Goal: Task Accomplishment & Management: Complete application form

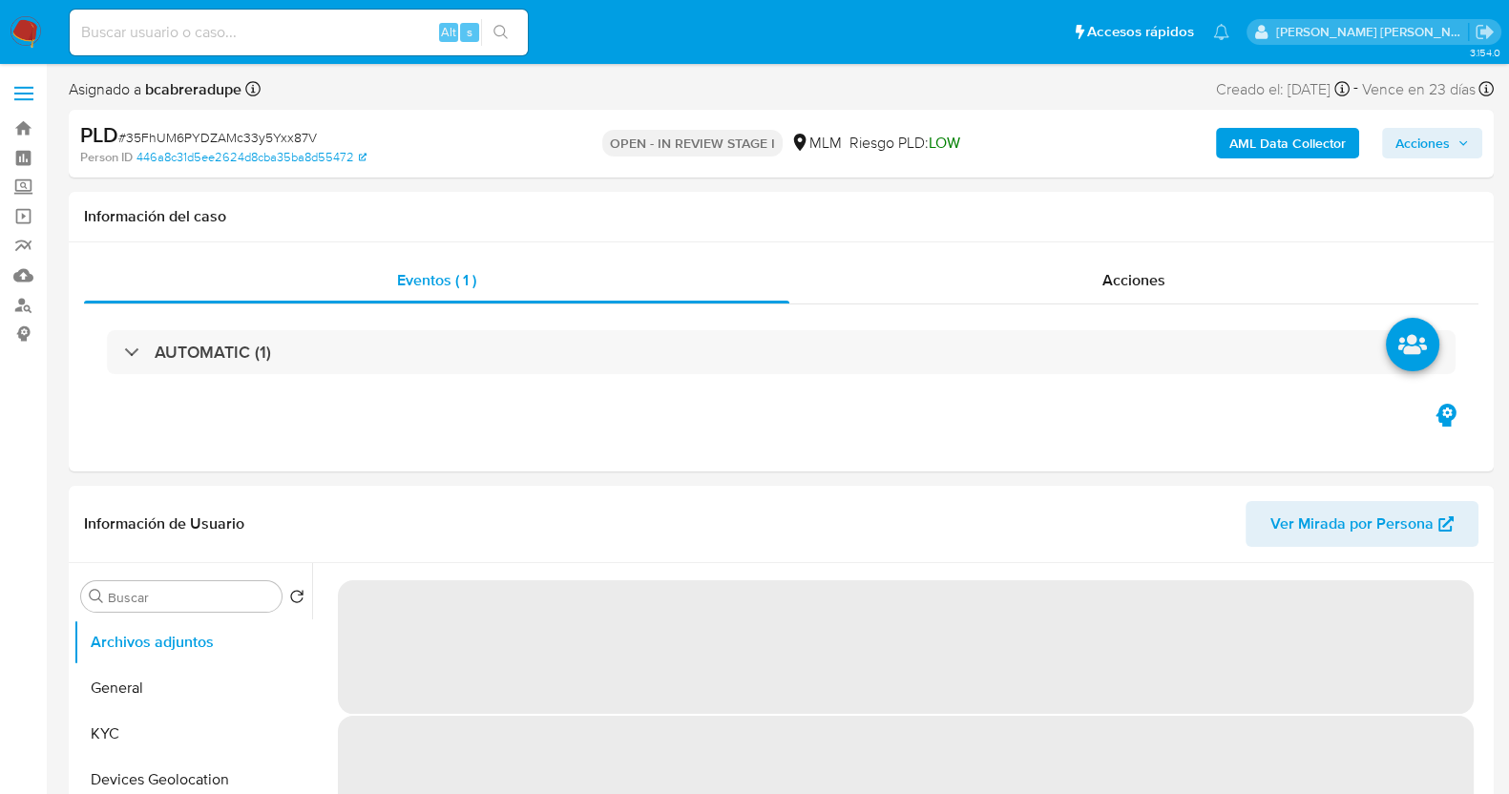
select select "10"
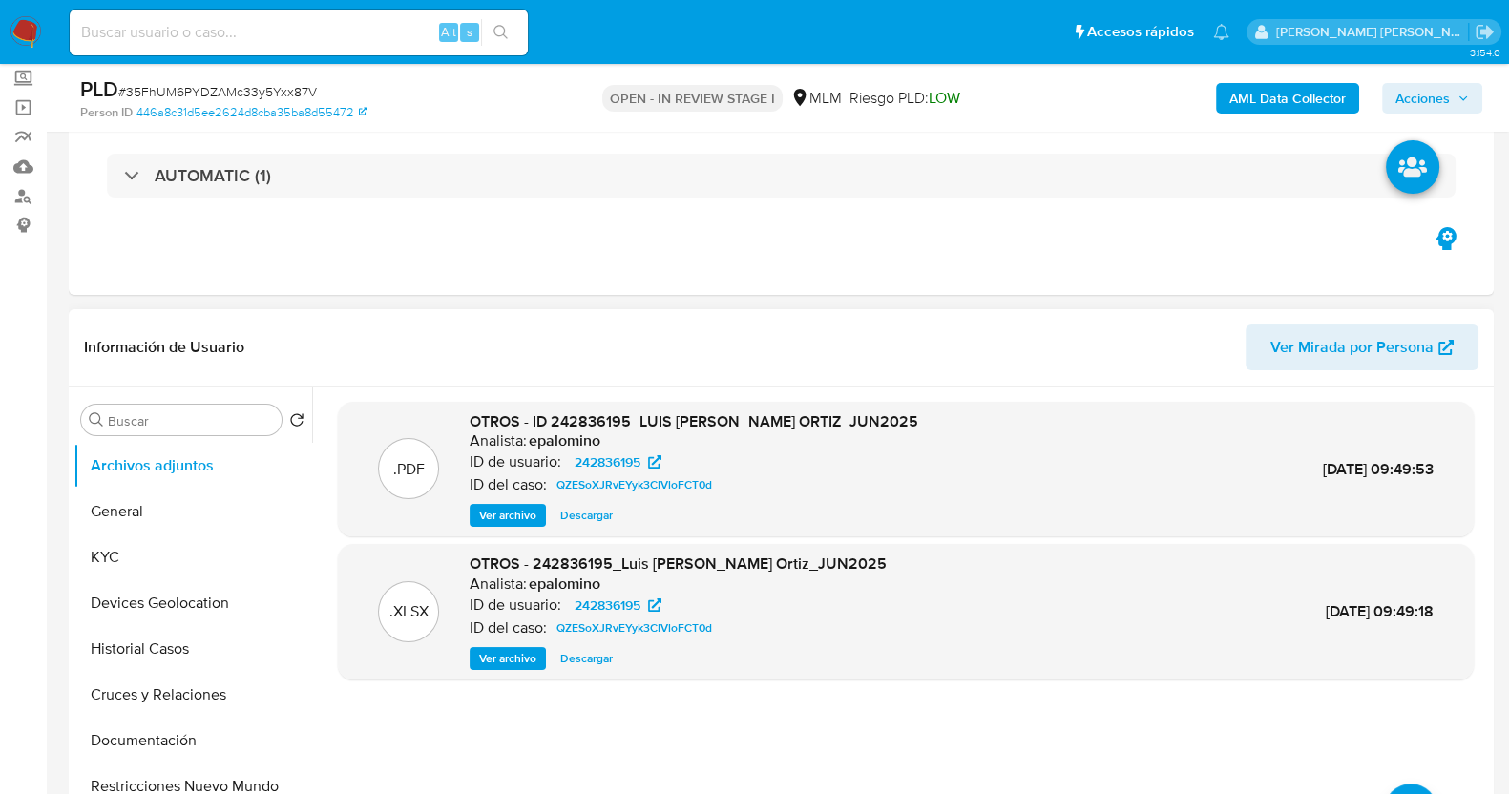
scroll to position [238, 0]
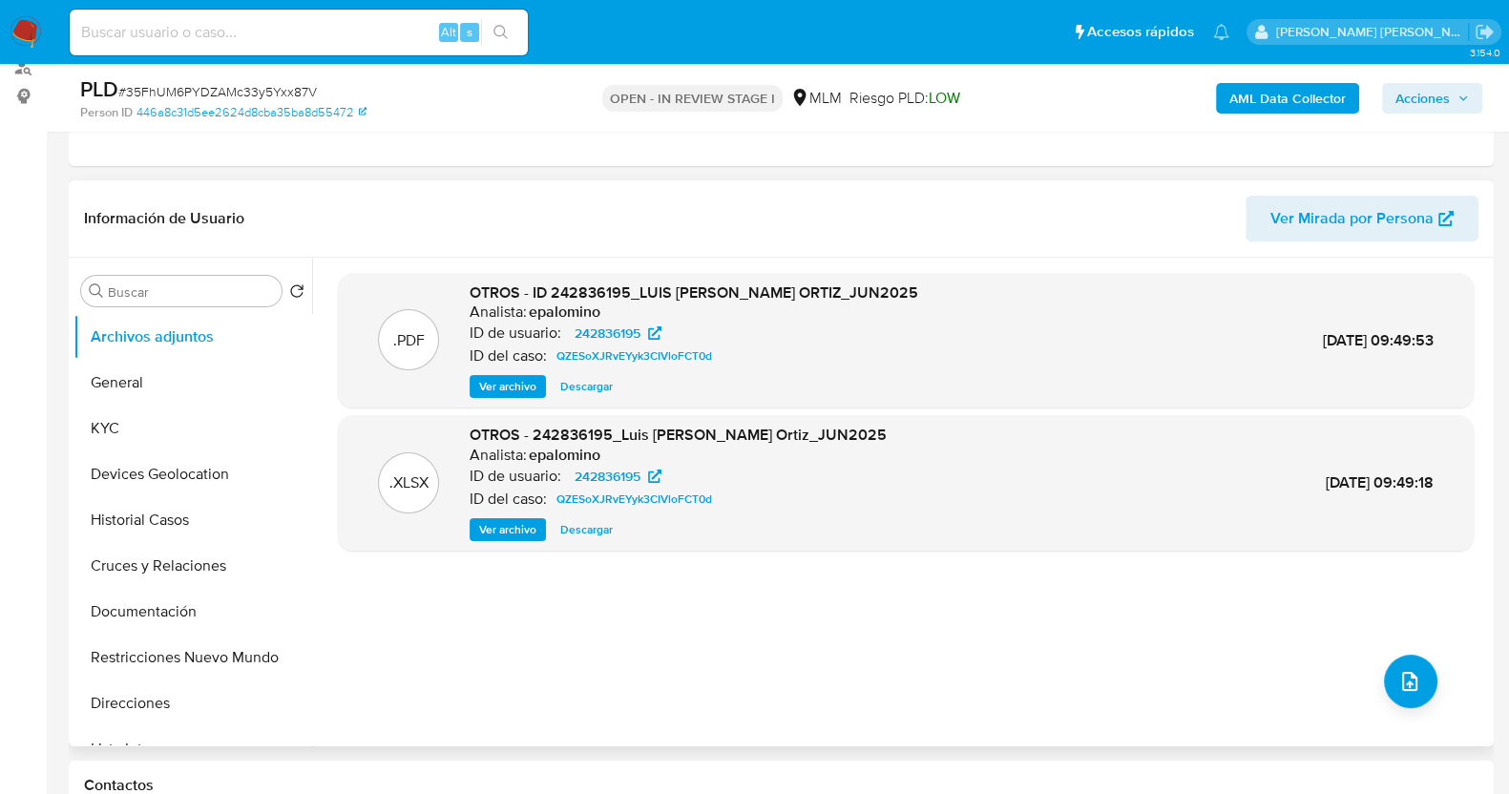
click at [497, 382] on span "Ver archivo" at bounding box center [507, 386] width 57 height 19
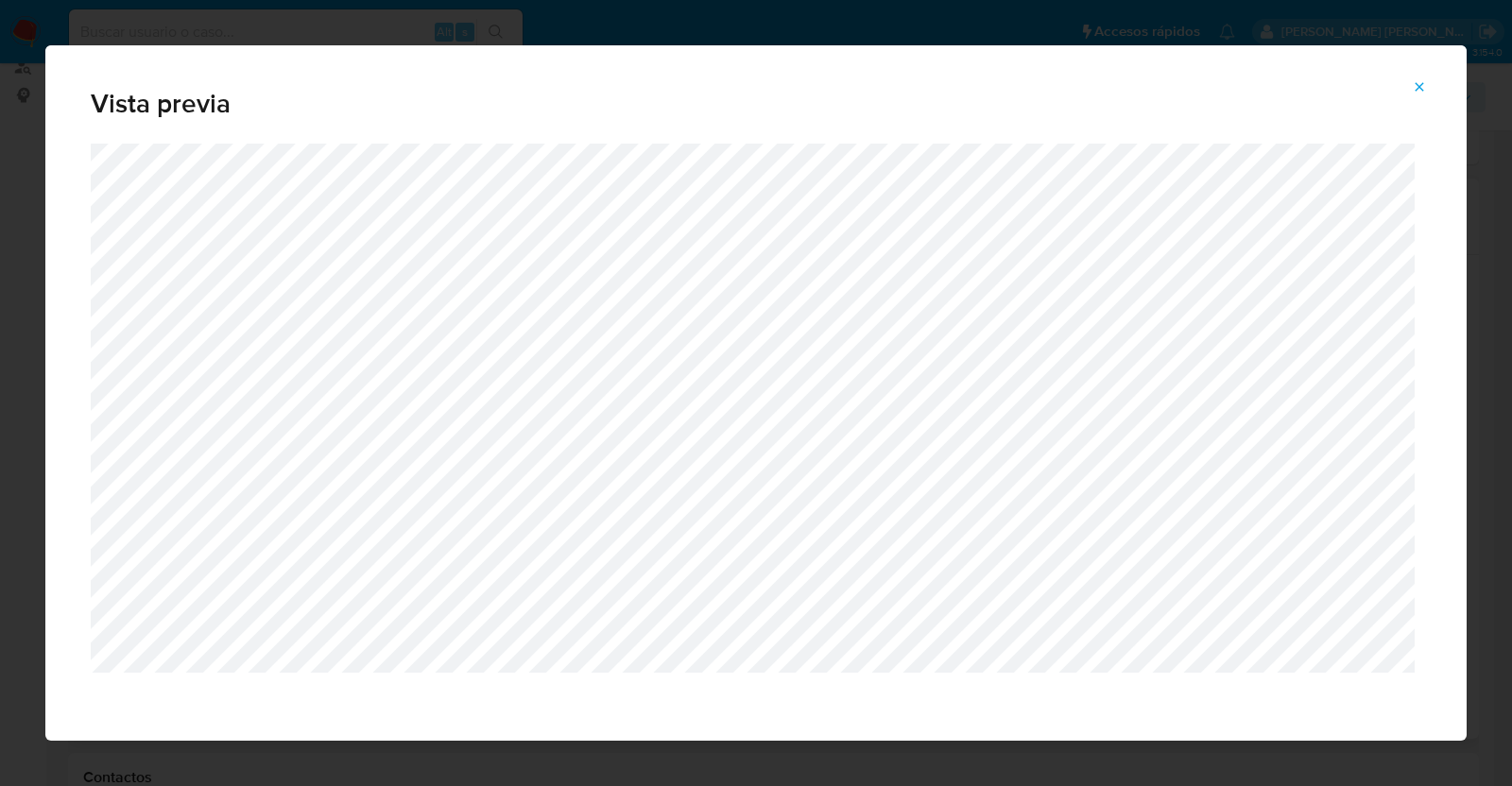
click at [1422, 76] on span "Attachment preview" at bounding box center [1419, 86] width 15 height 27
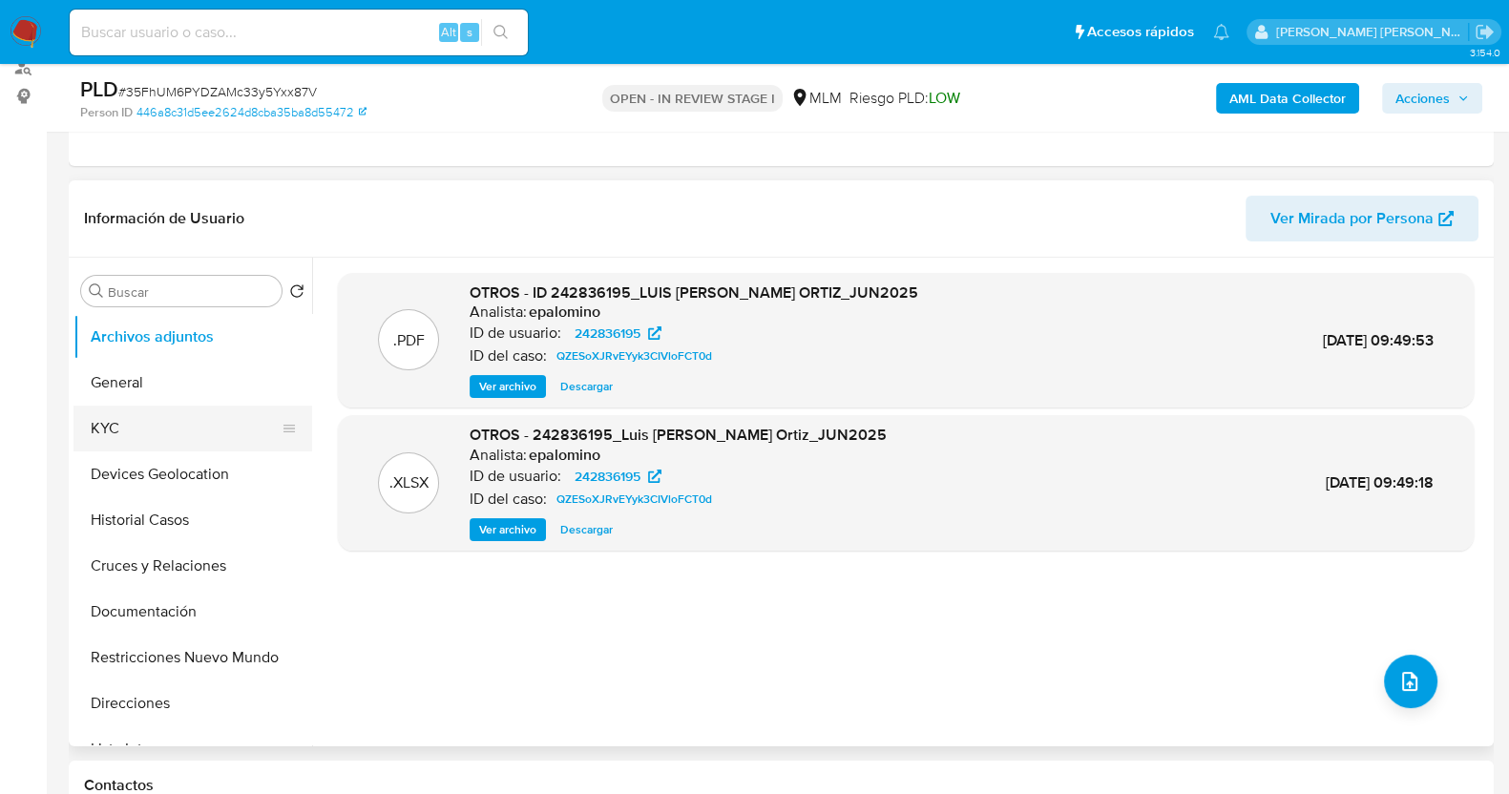
drag, startPoint x: 119, startPoint y: 422, endPoint x: 156, endPoint y: 417, distance: 37.5
click at [119, 422] on button "KYC" at bounding box center [184, 429] width 223 height 46
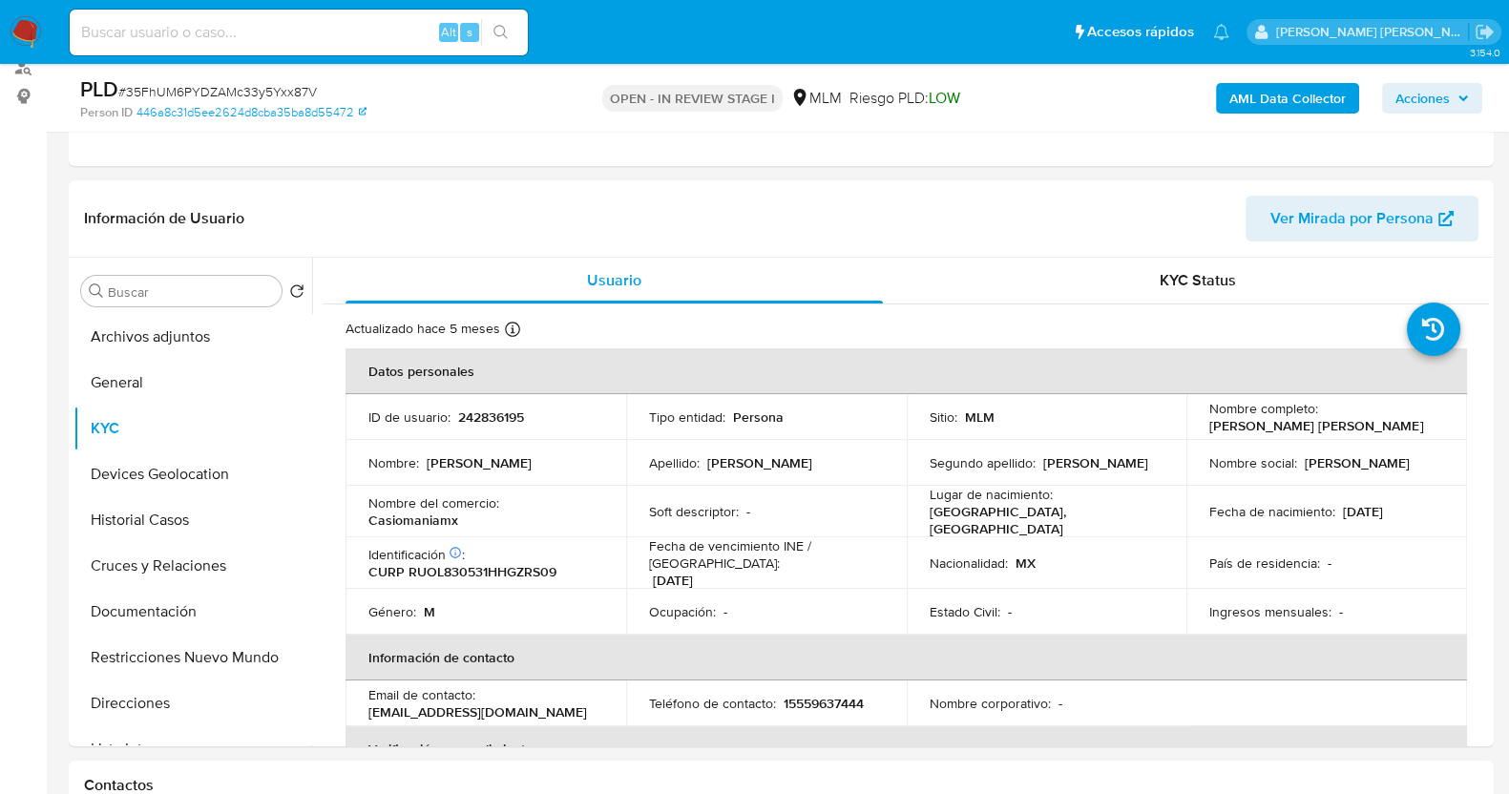
scroll to position [118, 0]
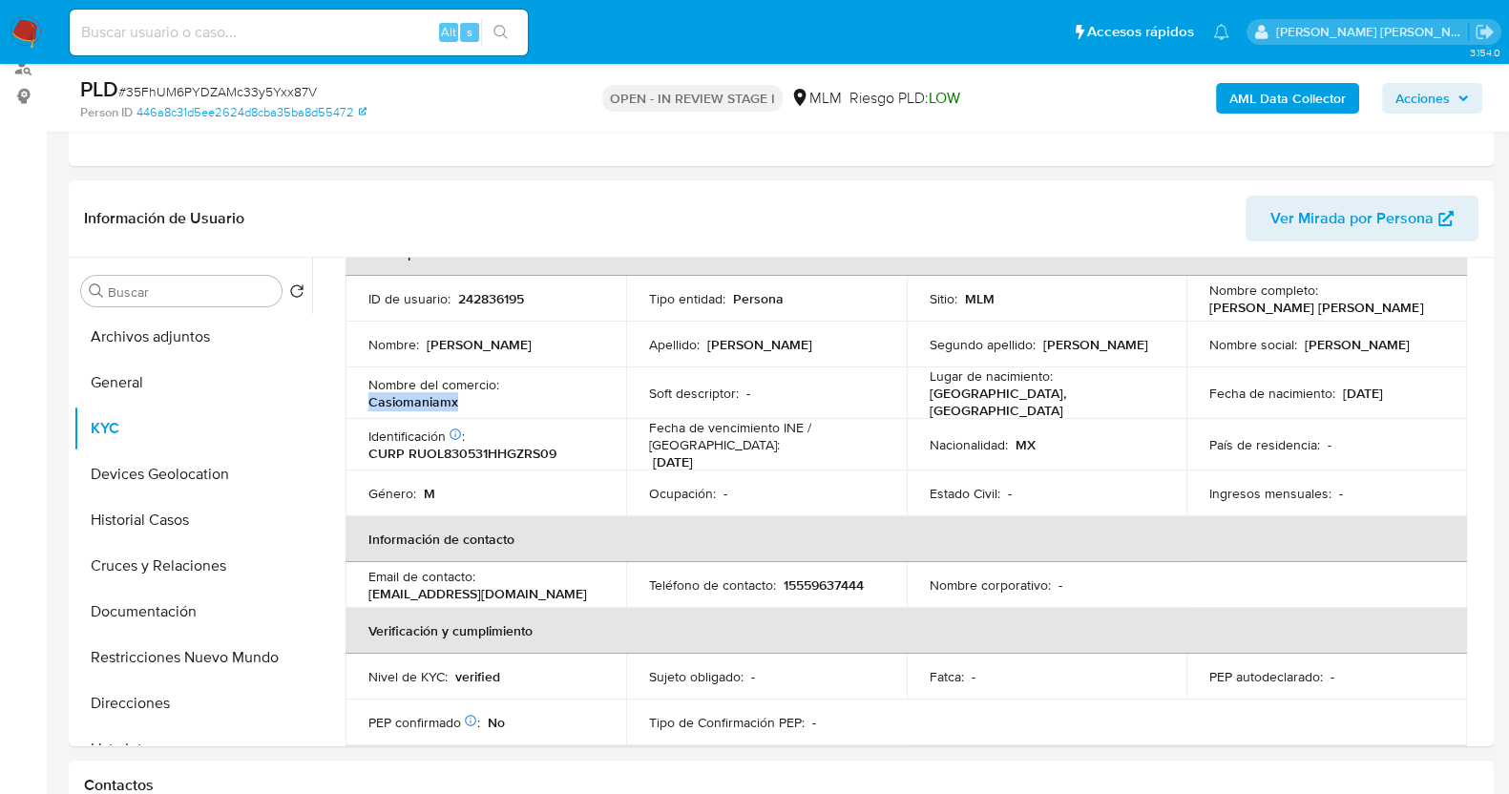
drag, startPoint x: 506, startPoint y: 384, endPoint x: 610, endPoint y: 384, distance: 104.0
click at [610, 384] on td "Nombre del comercio : Casiomaniamx" at bounding box center [485, 393] width 281 height 52
copy p "Casiomaniamx"
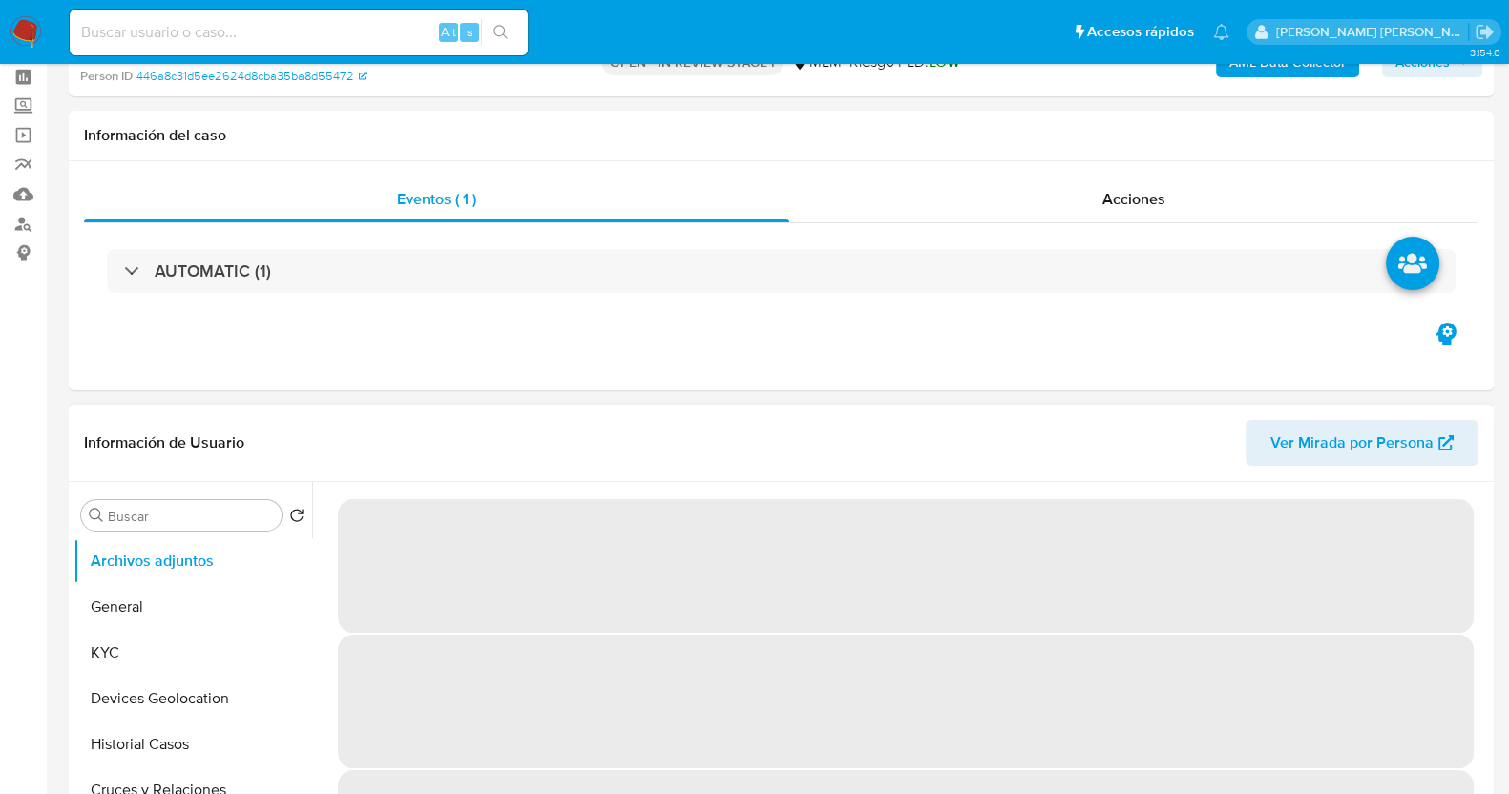
scroll to position [118, 0]
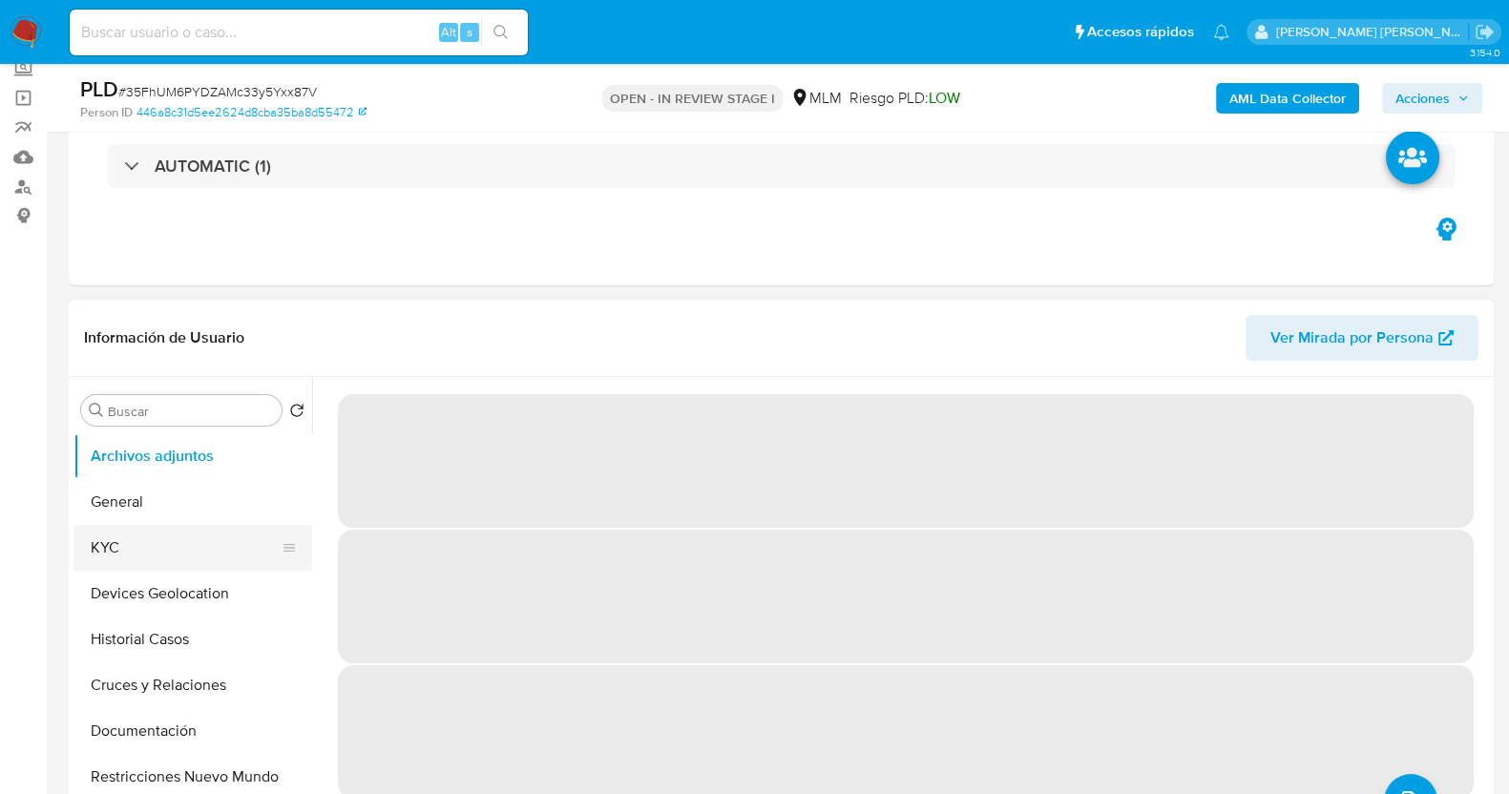
select select "10"
click at [135, 541] on button "KYC" at bounding box center [184, 548] width 223 height 46
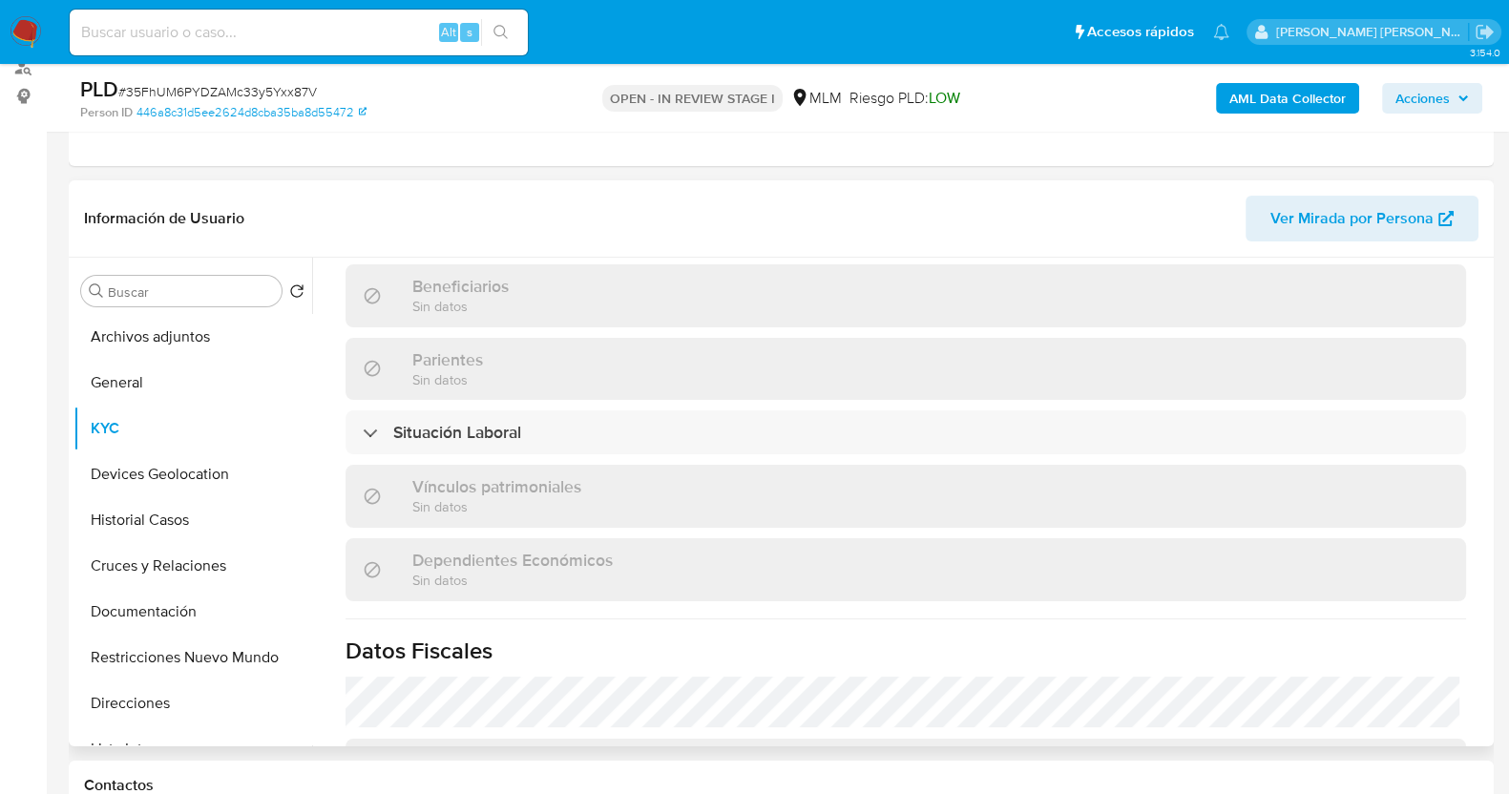
scroll to position [1198, 0]
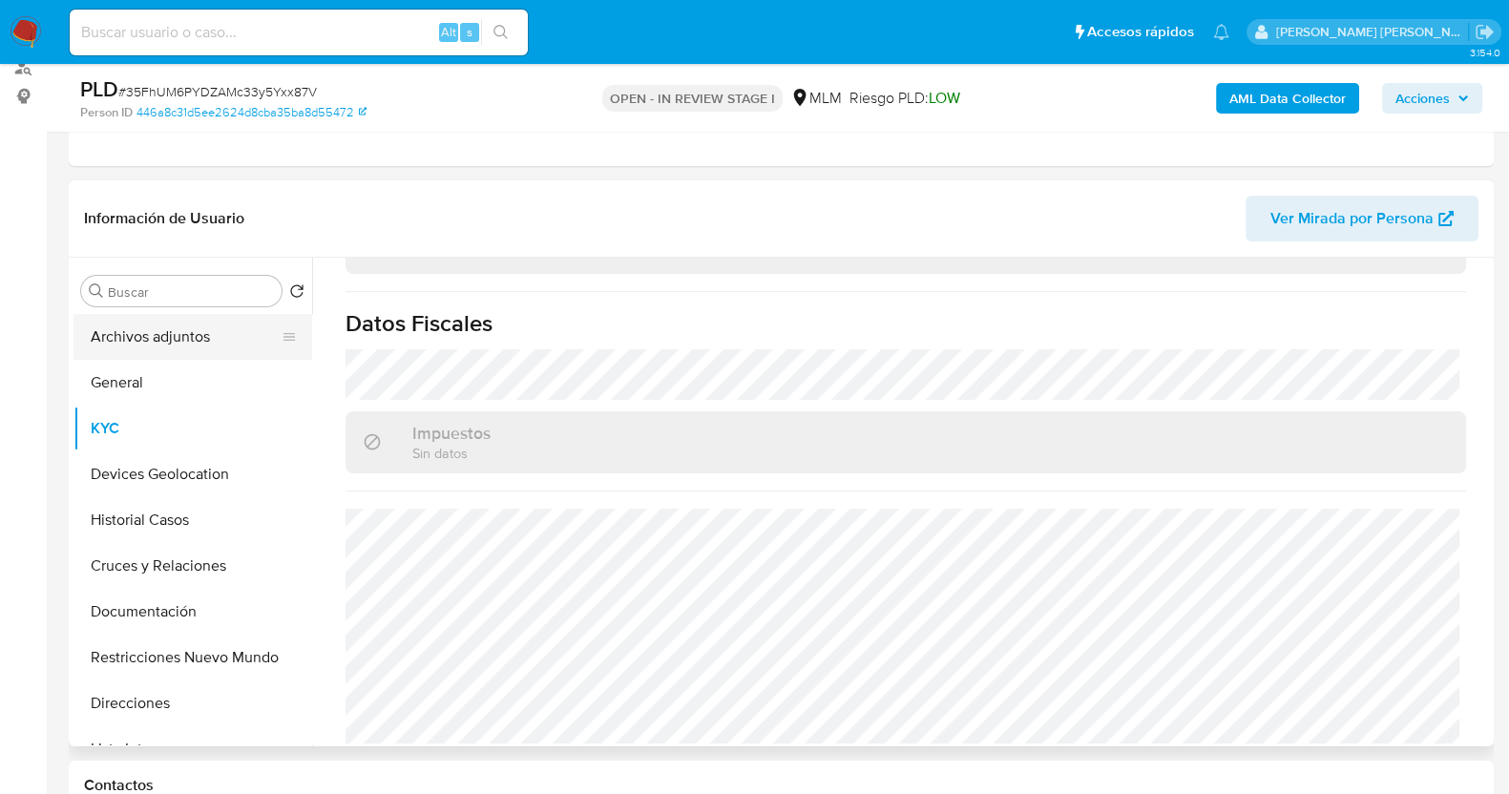
click at [175, 341] on button "Archivos adjuntos" at bounding box center [184, 337] width 223 height 46
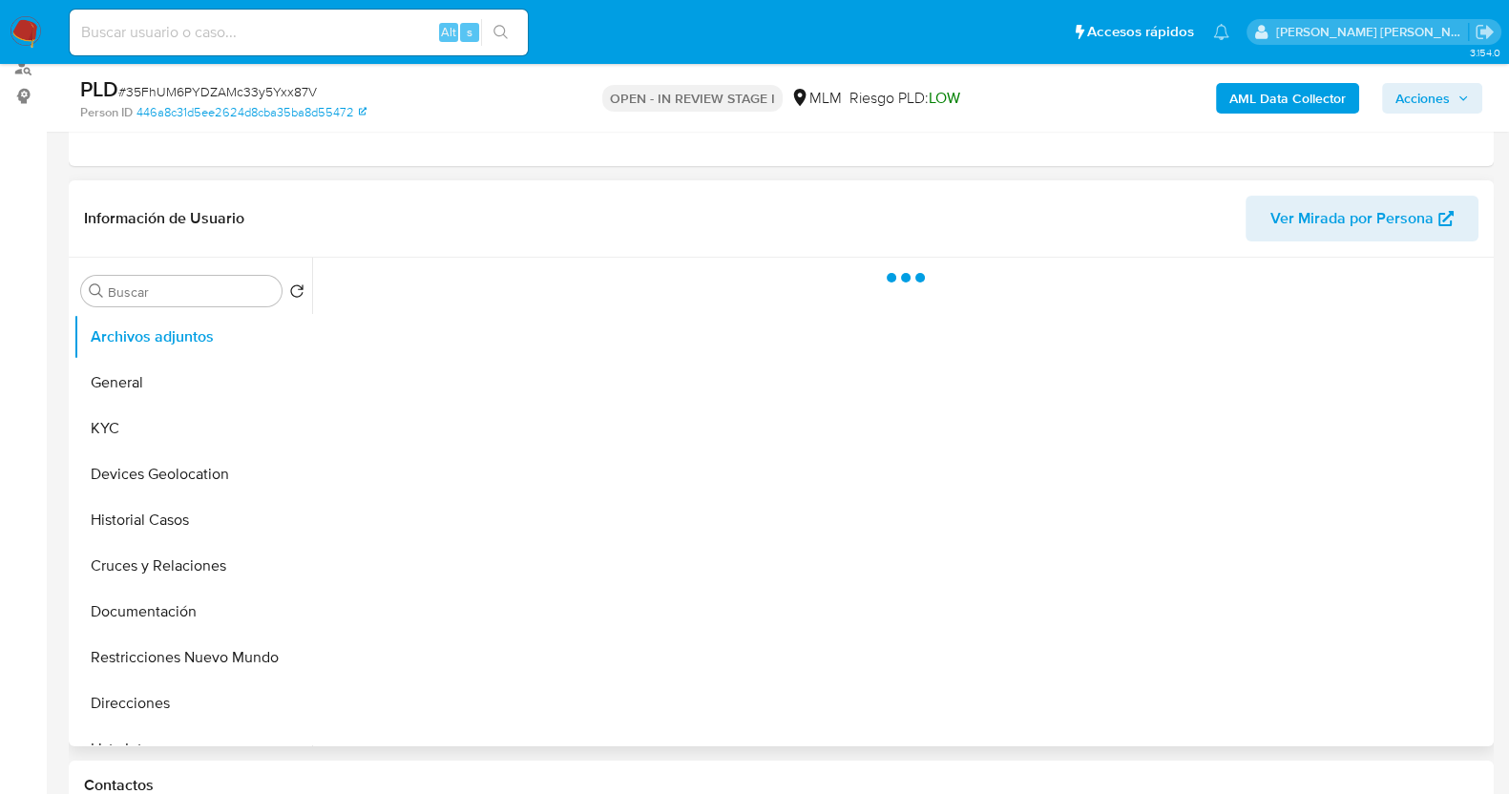
scroll to position [0, 0]
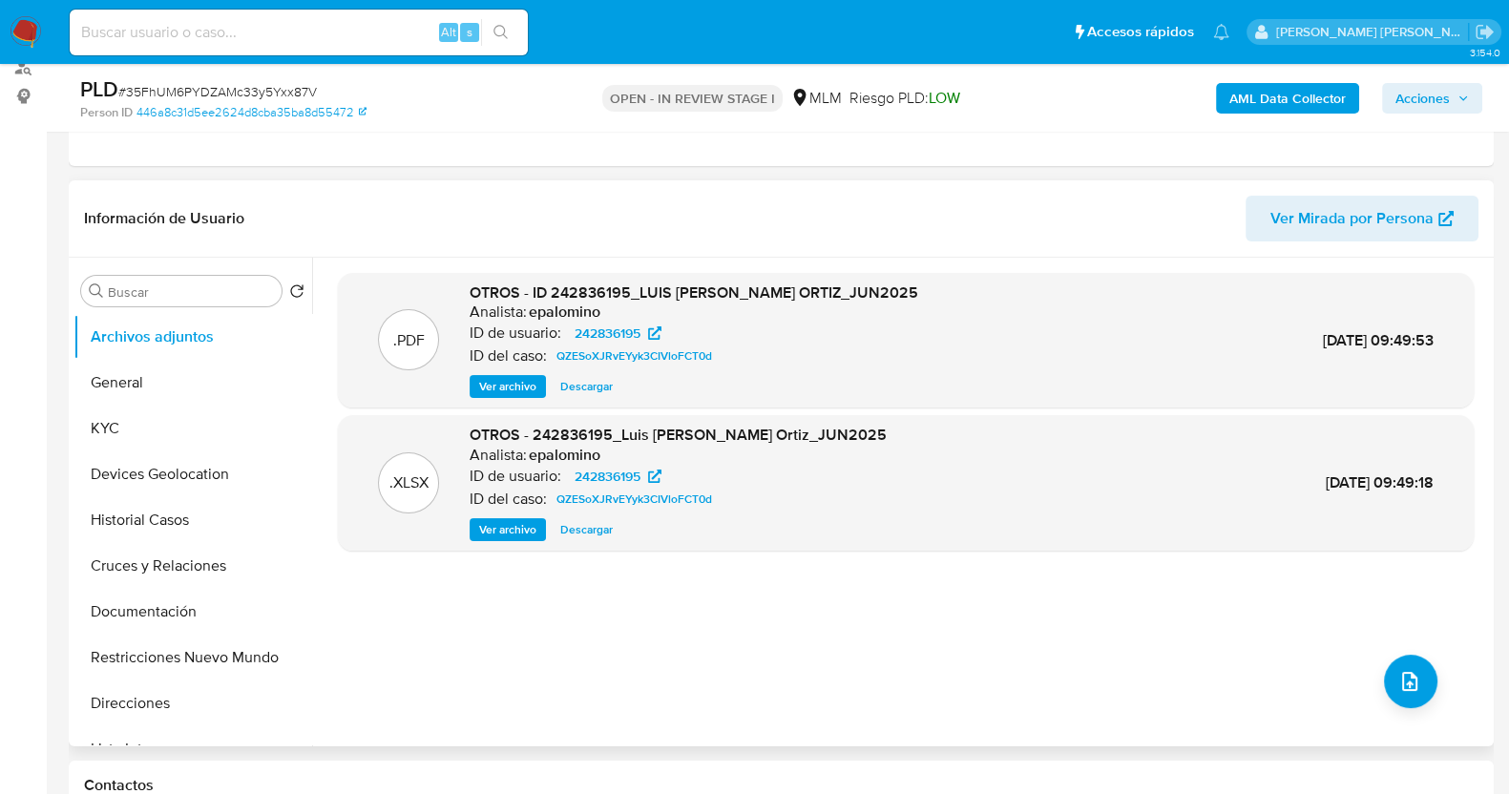
click at [509, 383] on span "Ver archivo" at bounding box center [507, 386] width 57 height 19
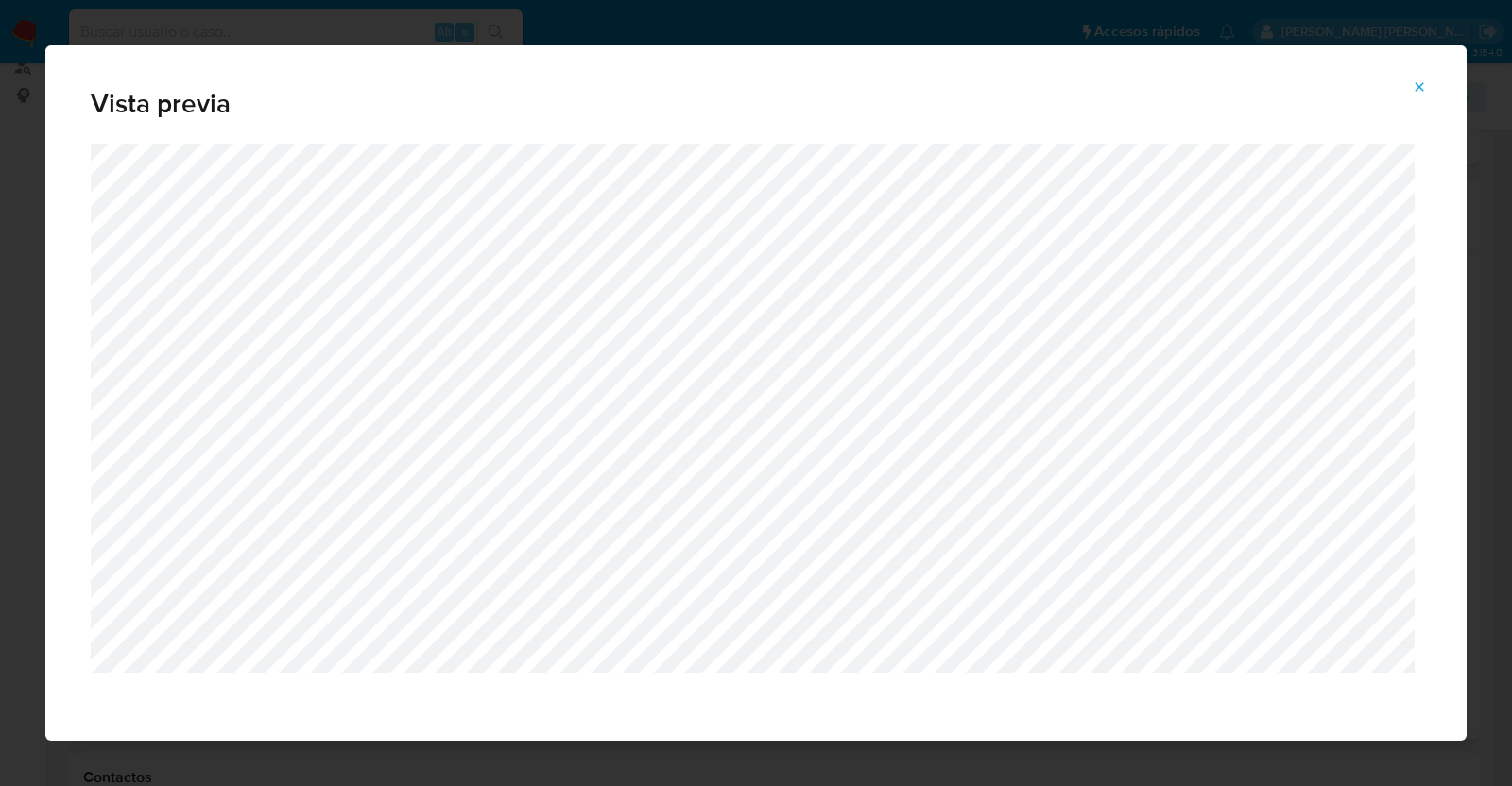
click at [1425, 85] on icon "Attachment preview" at bounding box center [1419, 86] width 15 height 15
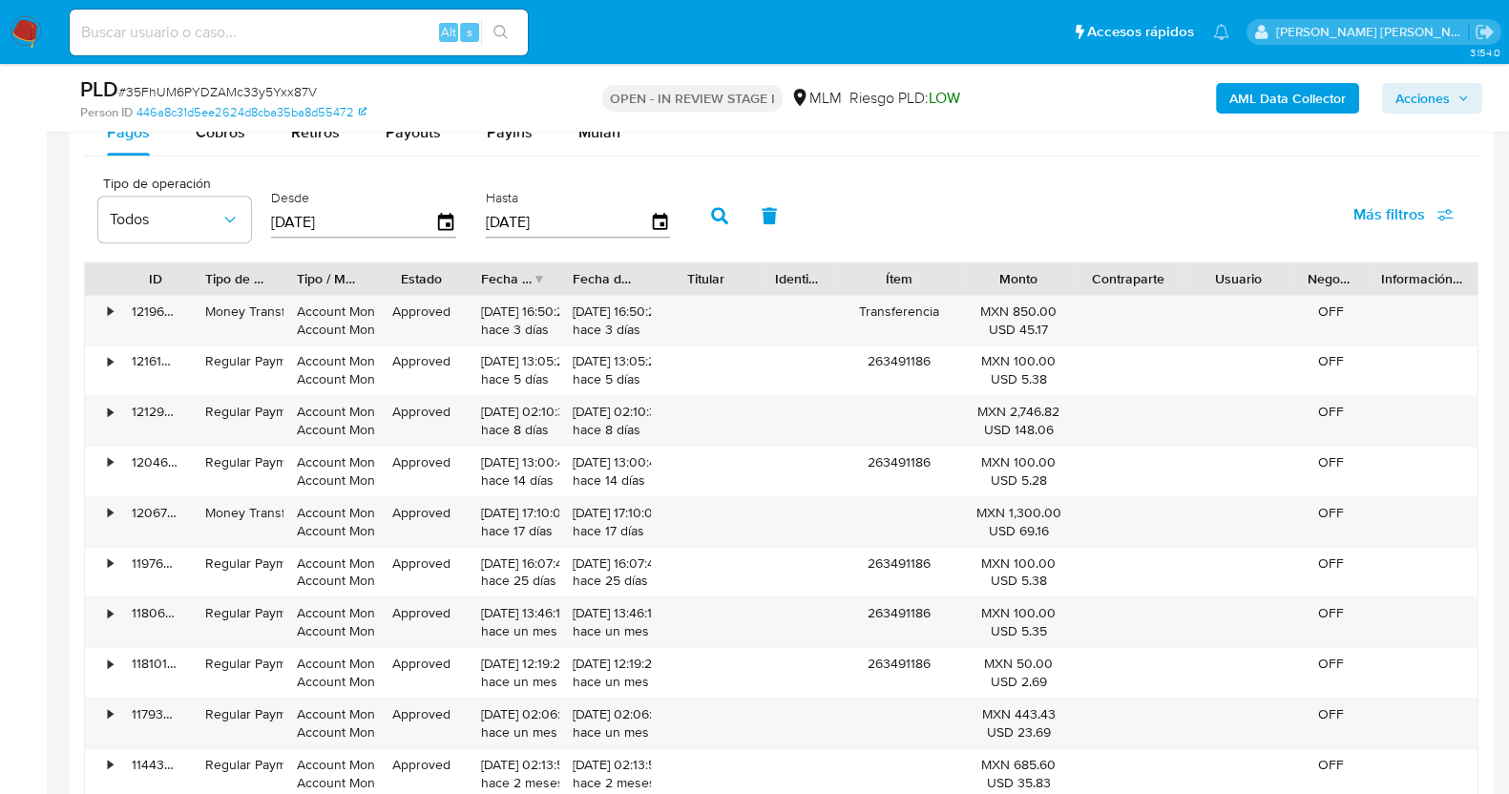
scroll to position [2028, 0]
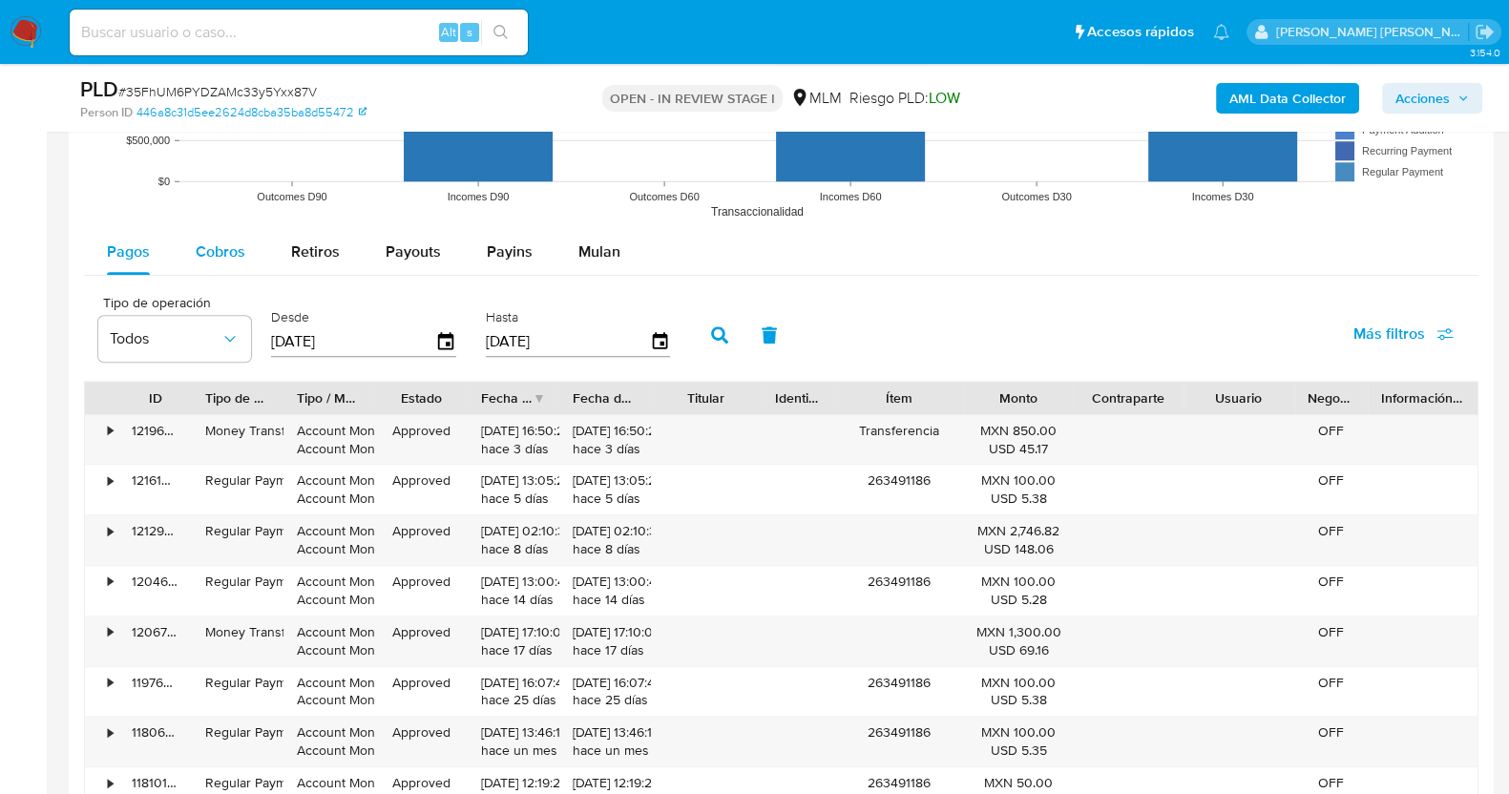
click at [224, 248] on span "Cobros" at bounding box center [221, 251] width 50 height 22
select select "10"
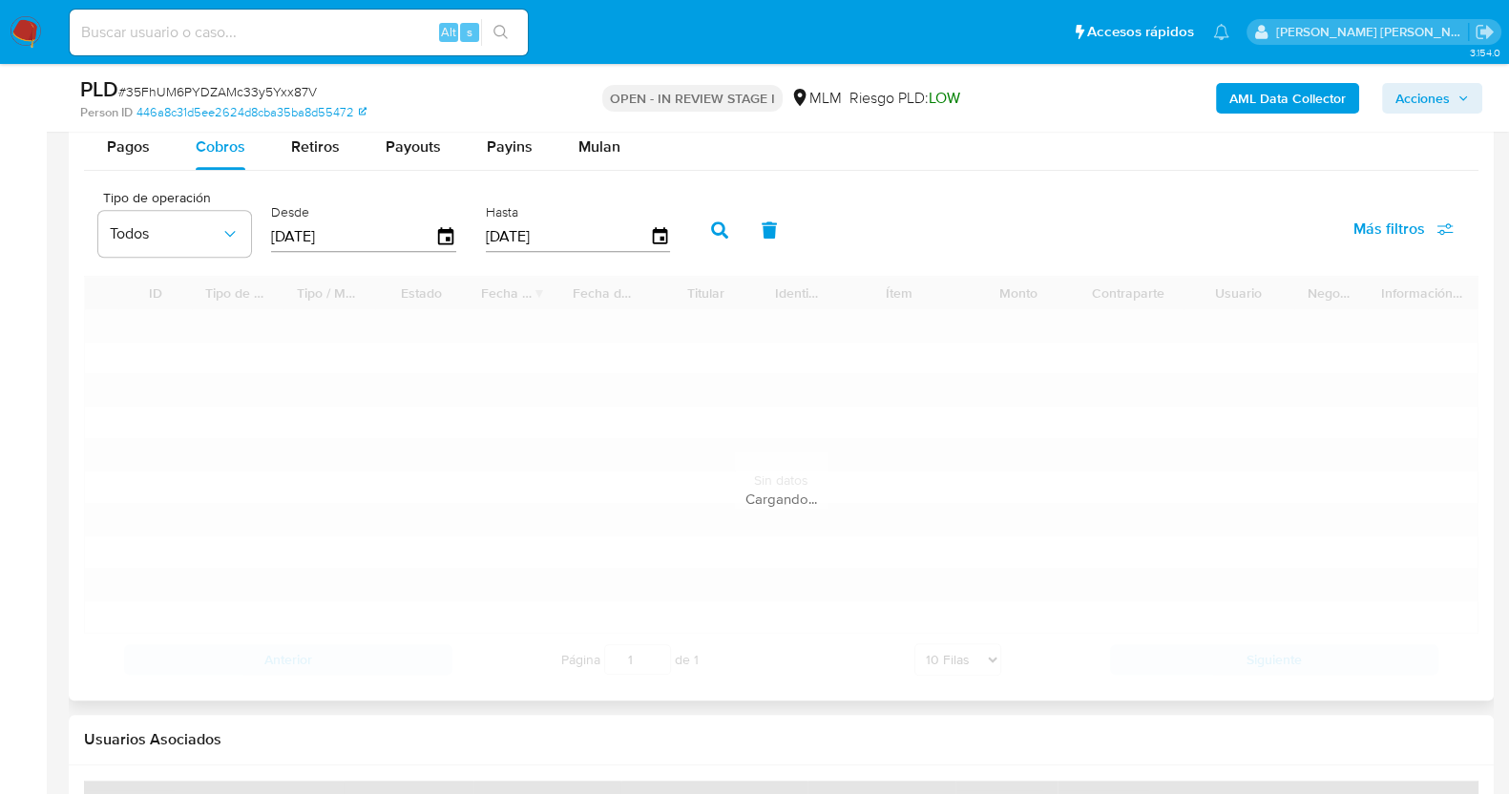
scroll to position [2266, 0]
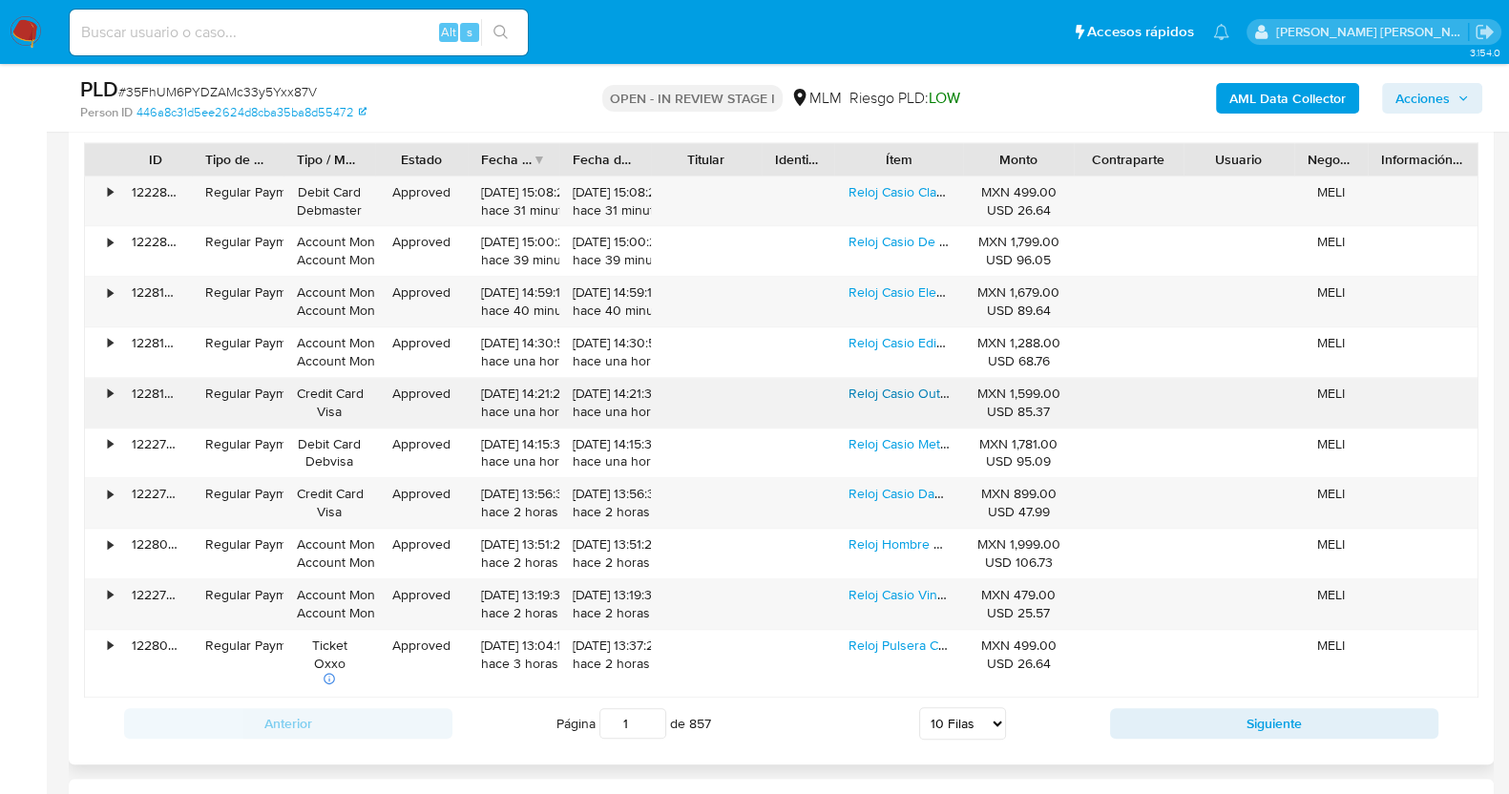
click at [917, 395] on link "Reloj Casio Outgear Sgw 100 2b Brujula Termometro Cronometro Correa Negro" at bounding box center [1113, 393] width 531 height 19
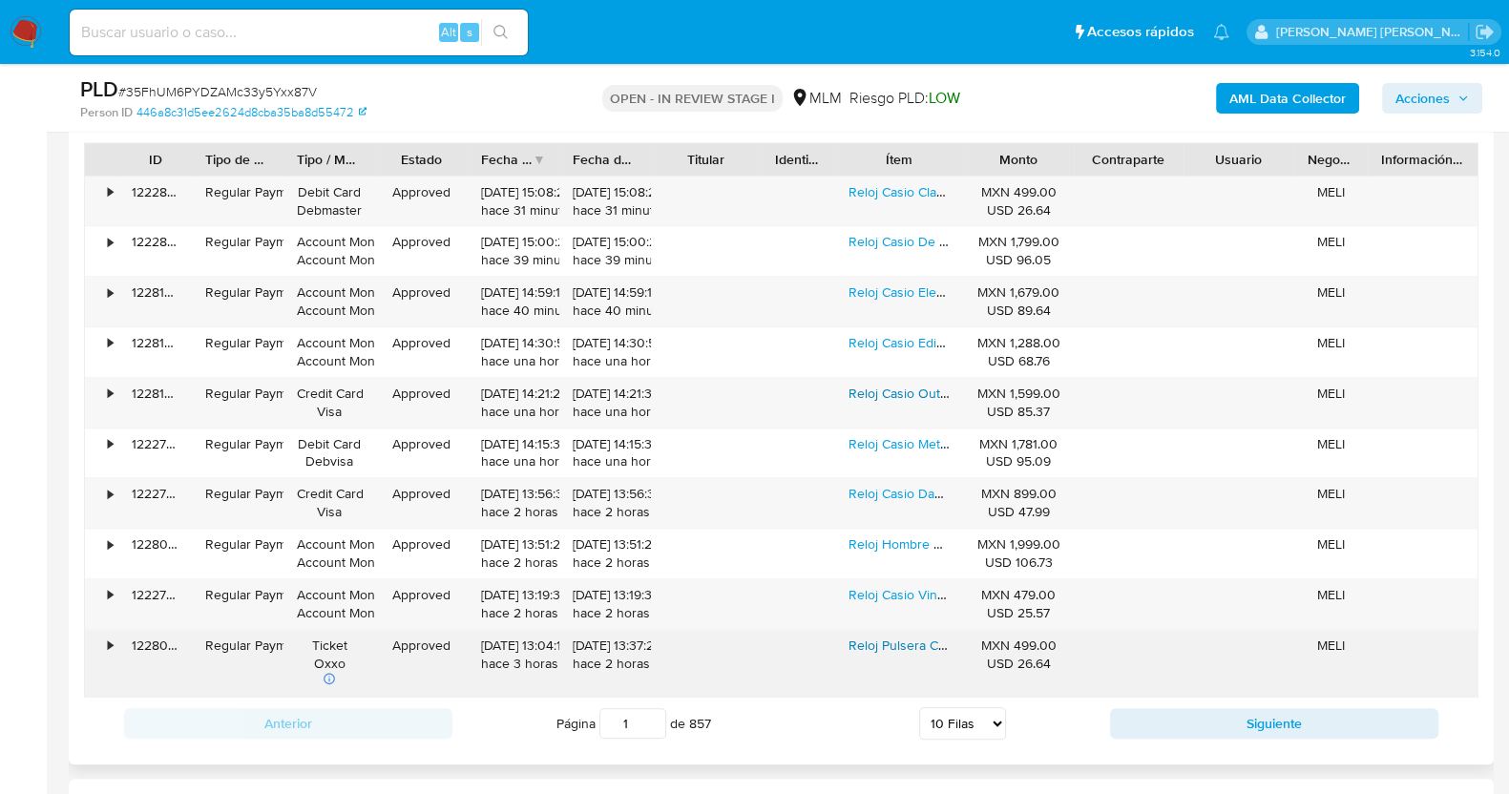
click at [892, 641] on link "Reloj Pulsera Casio Mq-24 Con Correa De Resina Color Negro - Fondo Blanco" at bounding box center [1109, 644] width 522 height 19
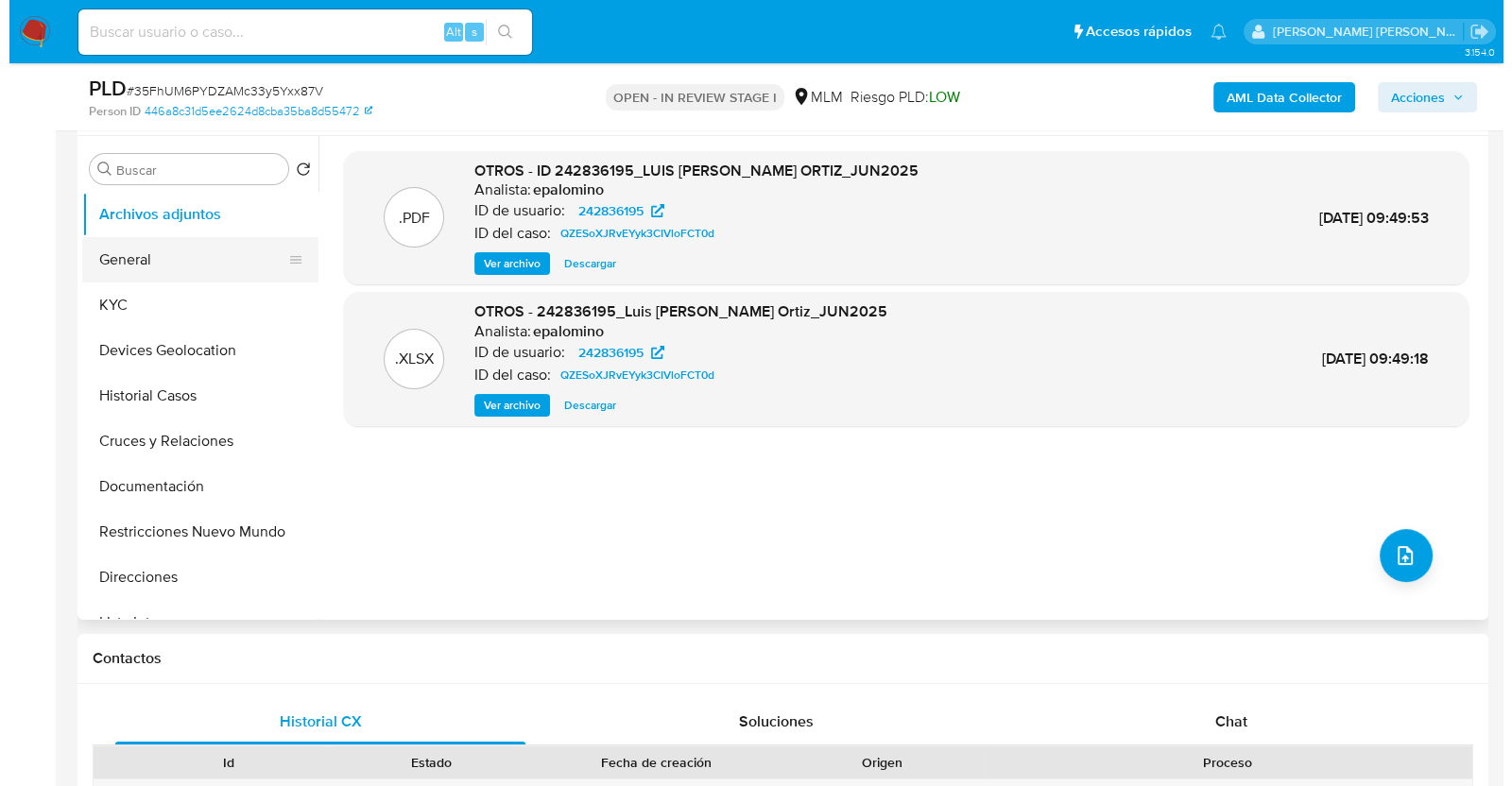
scroll to position [236, 0]
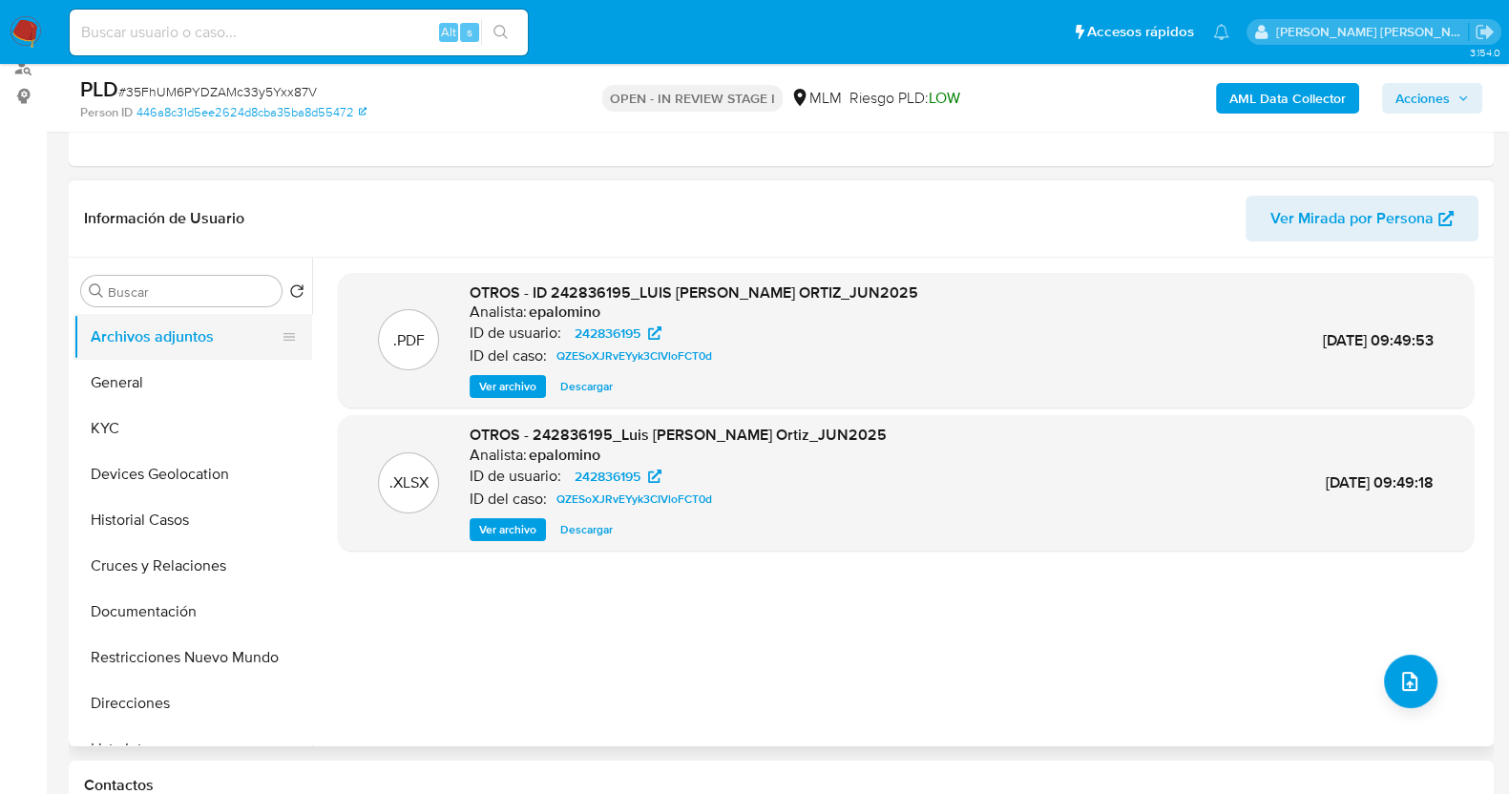
click at [145, 340] on button "Archivos adjuntos" at bounding box center [184, 337] width 223 height 46
click at [167, 326] on button "Archivos adjuntos" at bounding box center [184, 337] width 223 height 46
click at [1412, 683] on span "upload-file" at bounding box center [1409, 681] width 23 height 23
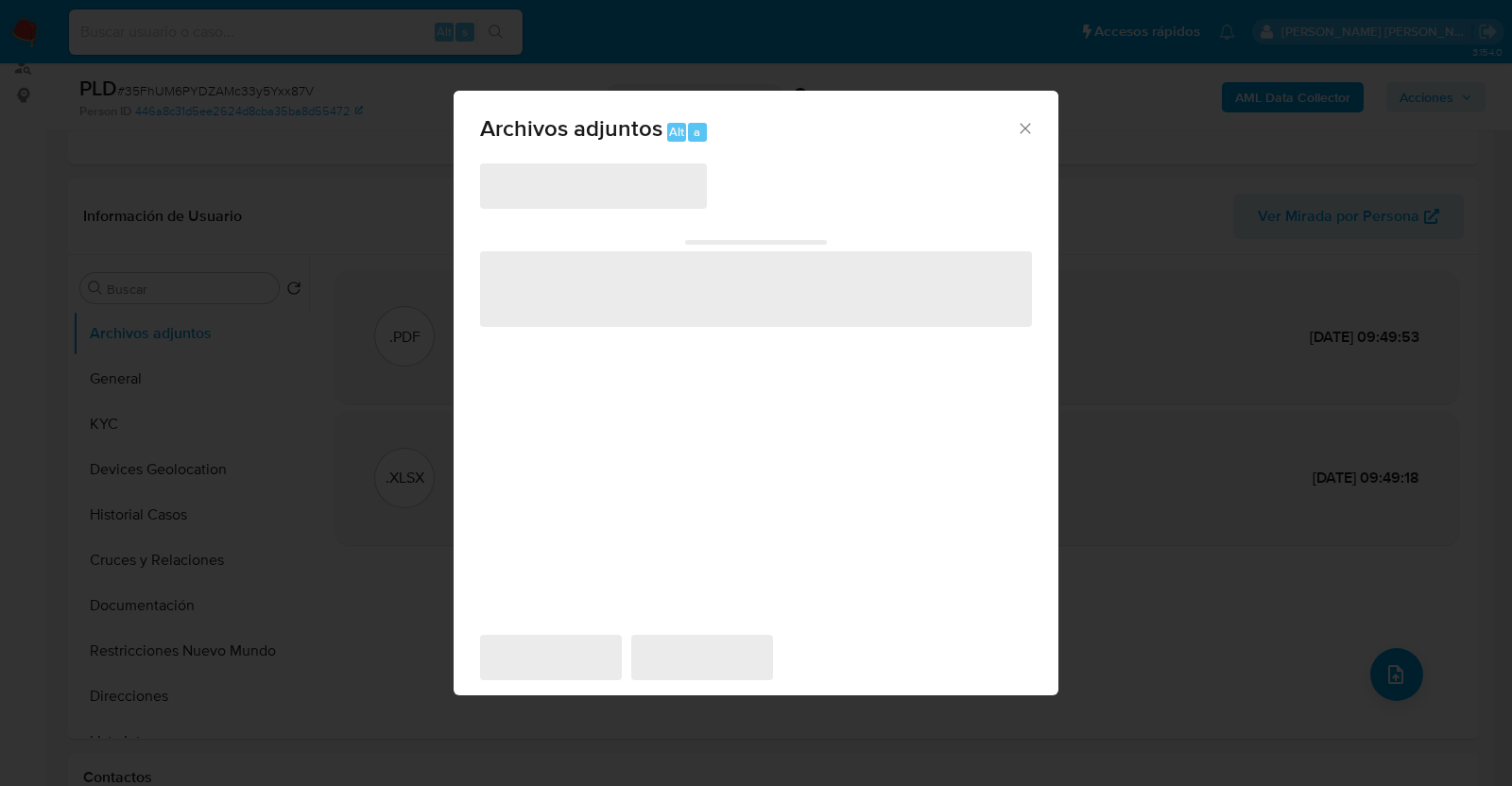
click at [1092, 672] on div "Archivos adjuntos Alt a ‌ ‌ ‌ ‌ ‌" at bounding box center [756, 393] width 1512 height 786
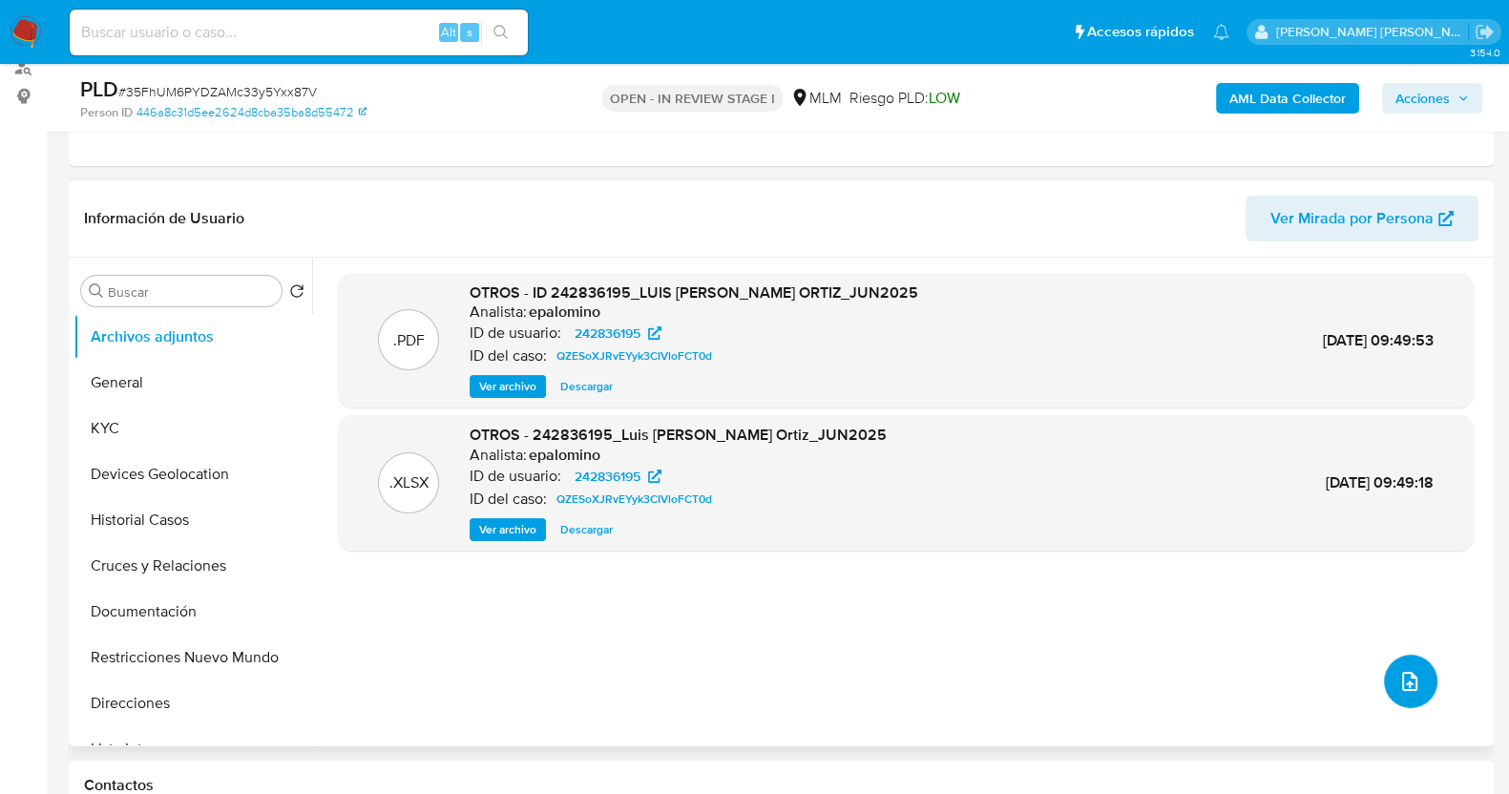
click at [1398, 688] on icon "upload-file" at bounding box center [1409, 681] width 23 height 23
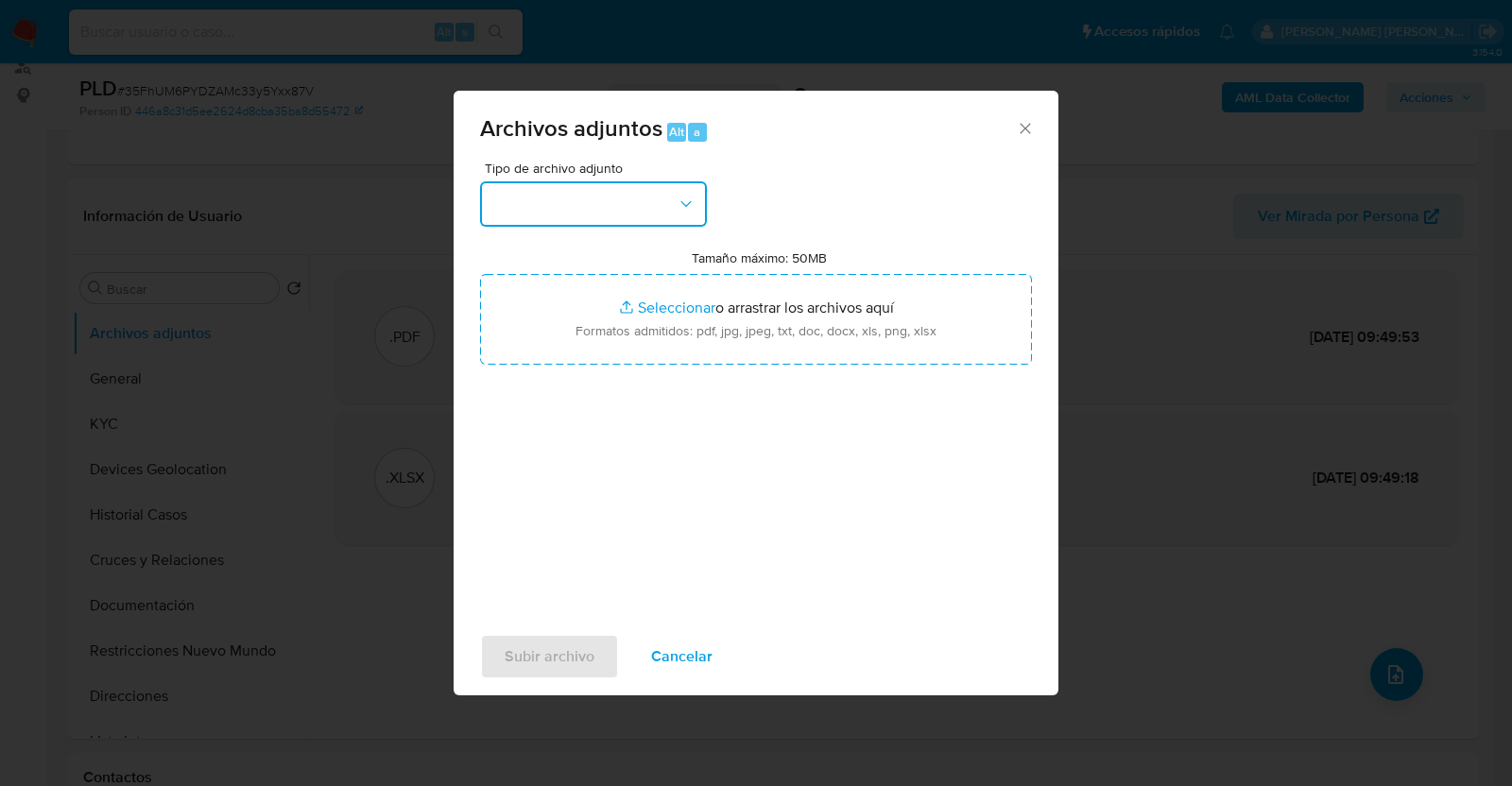
click at [631, 196] on button "button" at bounding box center [593, 204] width 227 height 46
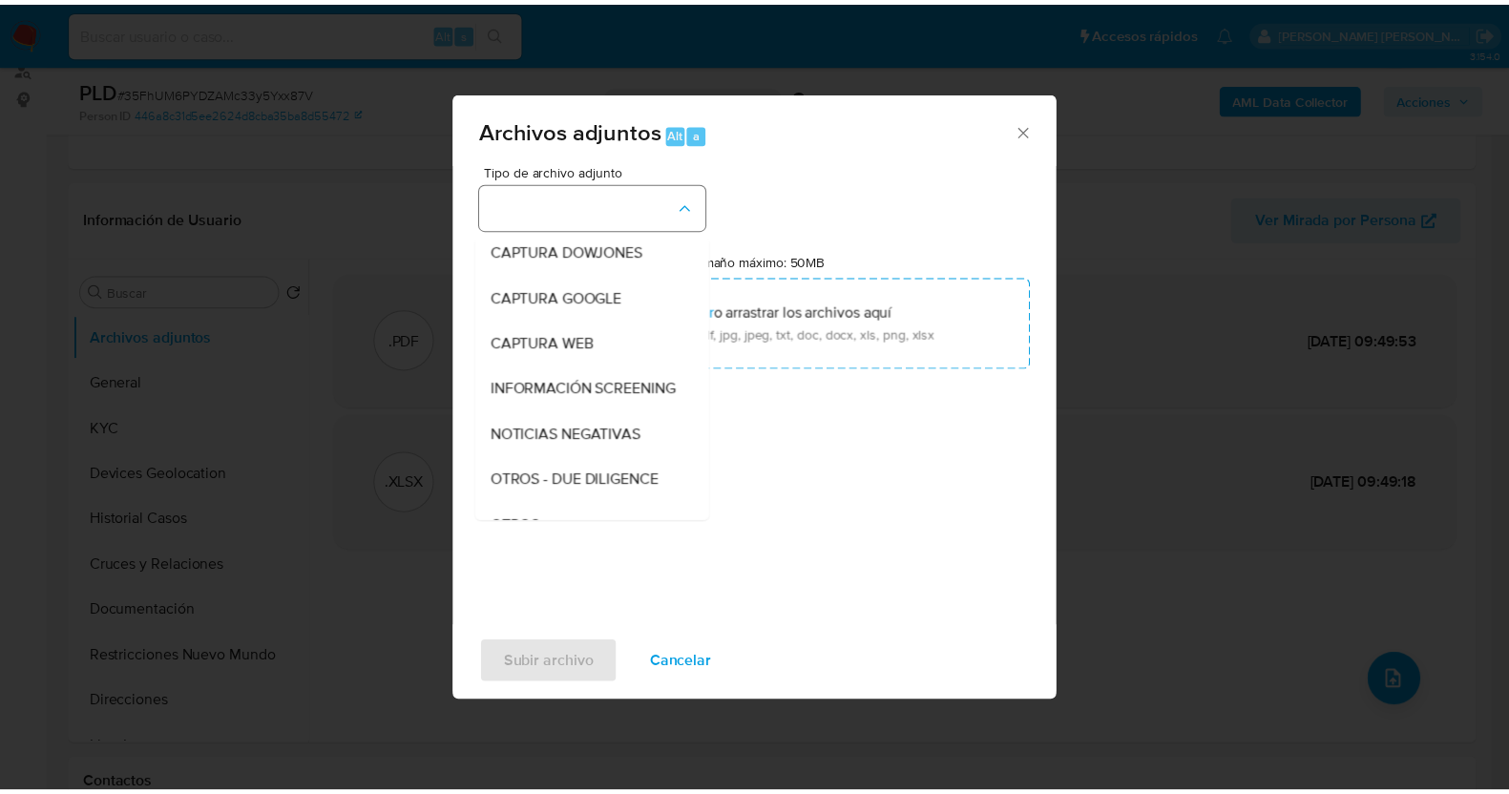
scroll to position [99, 0]
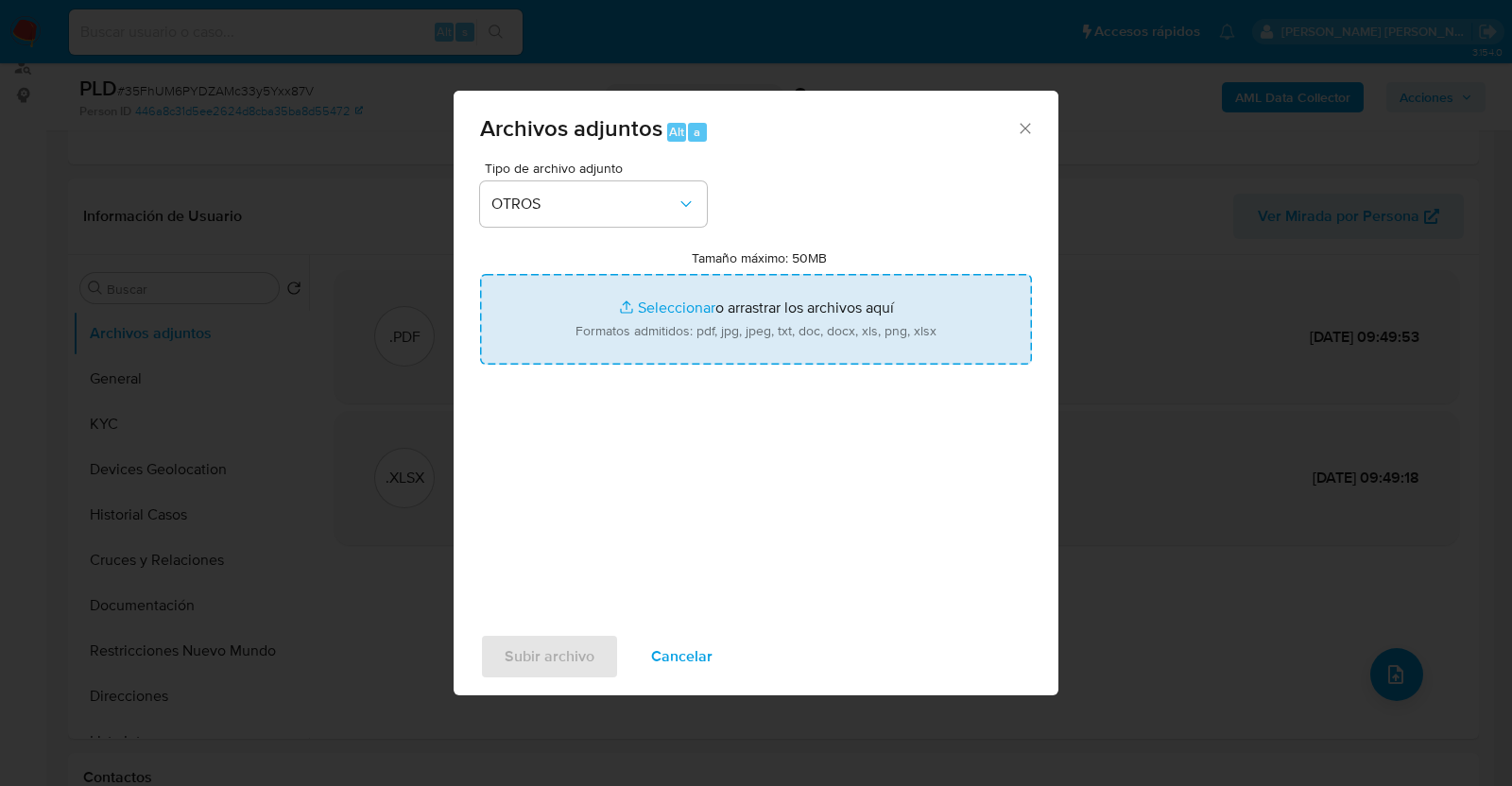
type input "C:\fakepath\242836195_LUIS RUIZ_JUL2025.pdf"
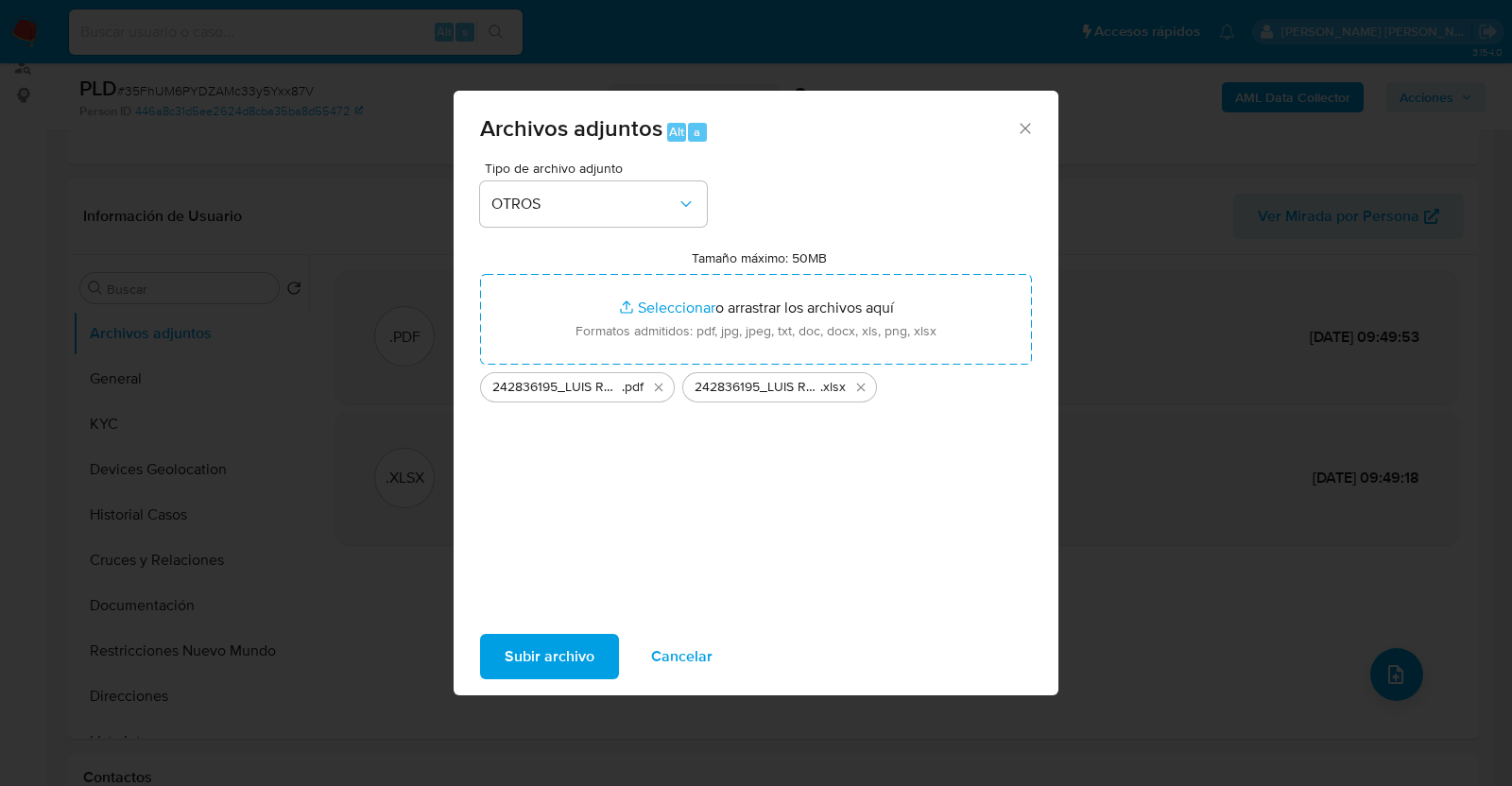
click at [560, 649] on span "Subir archivo" at bounding box center [550, 656] width 90 height 42
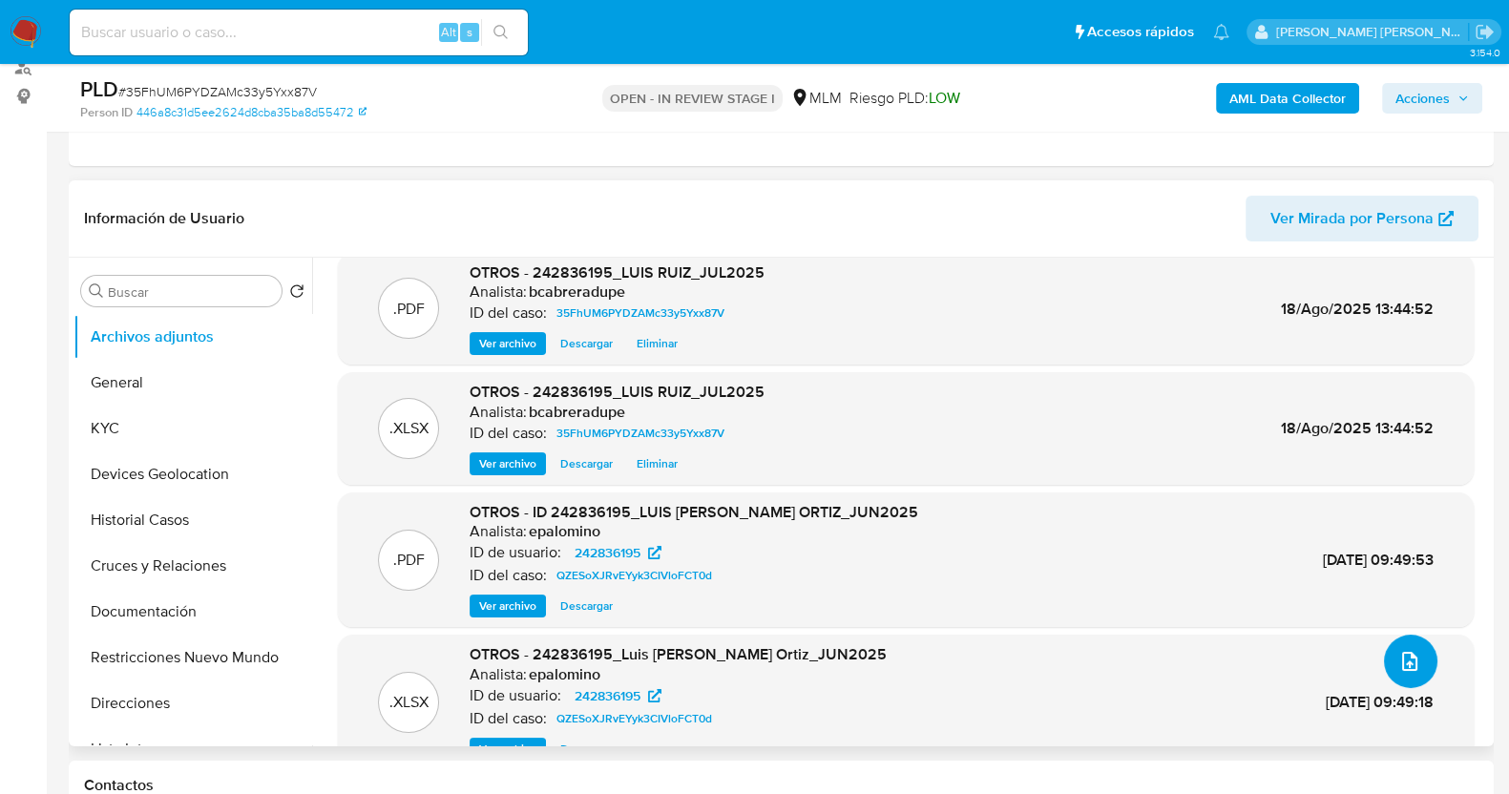
scroll to position [0, 0]
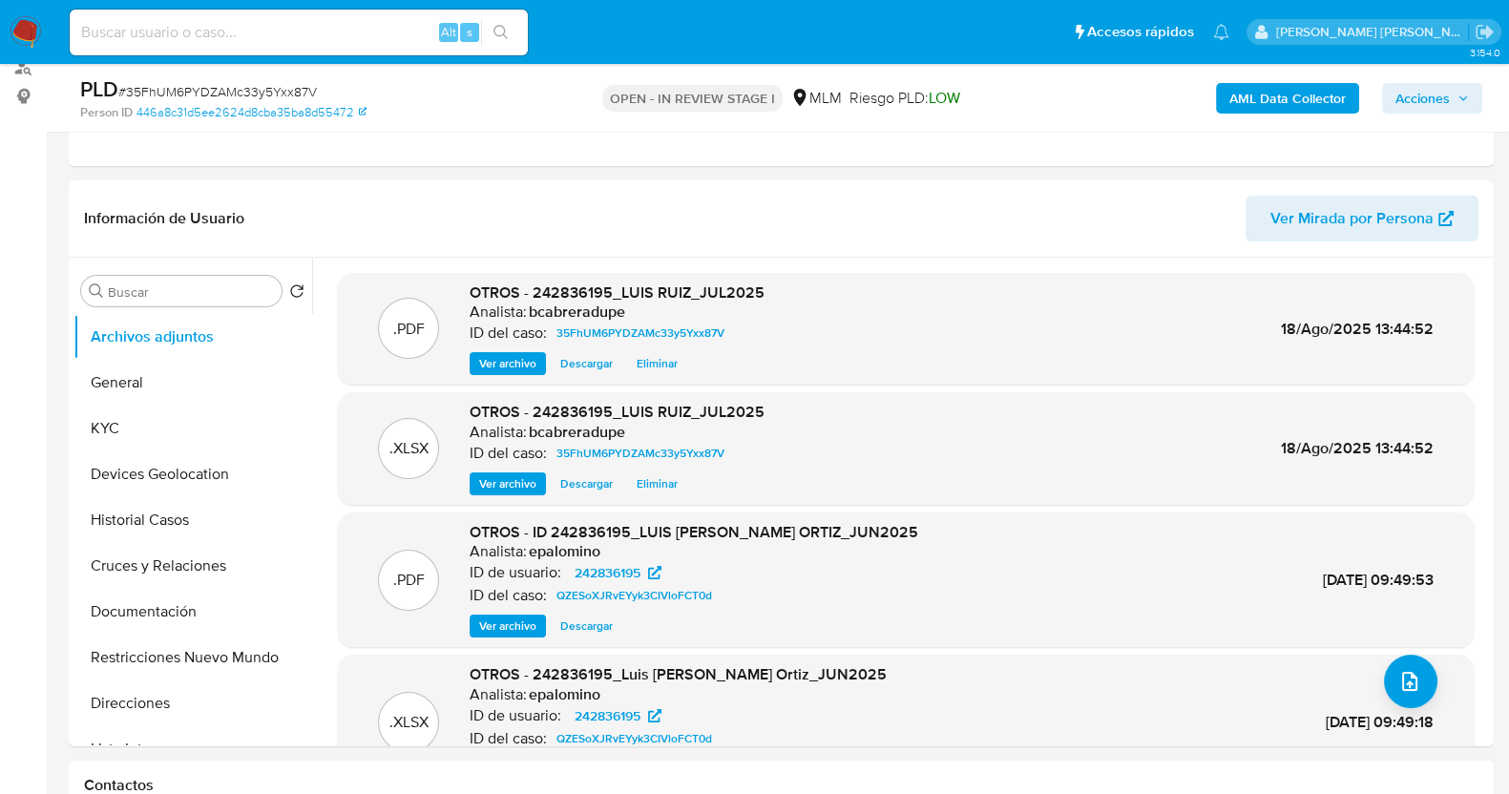
drag, startPoint x: 1463, startPoint y: 105, endPoint x: 1447, endPoint y: 105, distance: 16.2
click at [1461, 105] on span "Acciones" at bounding box center [1431, 98] width 73 height 27
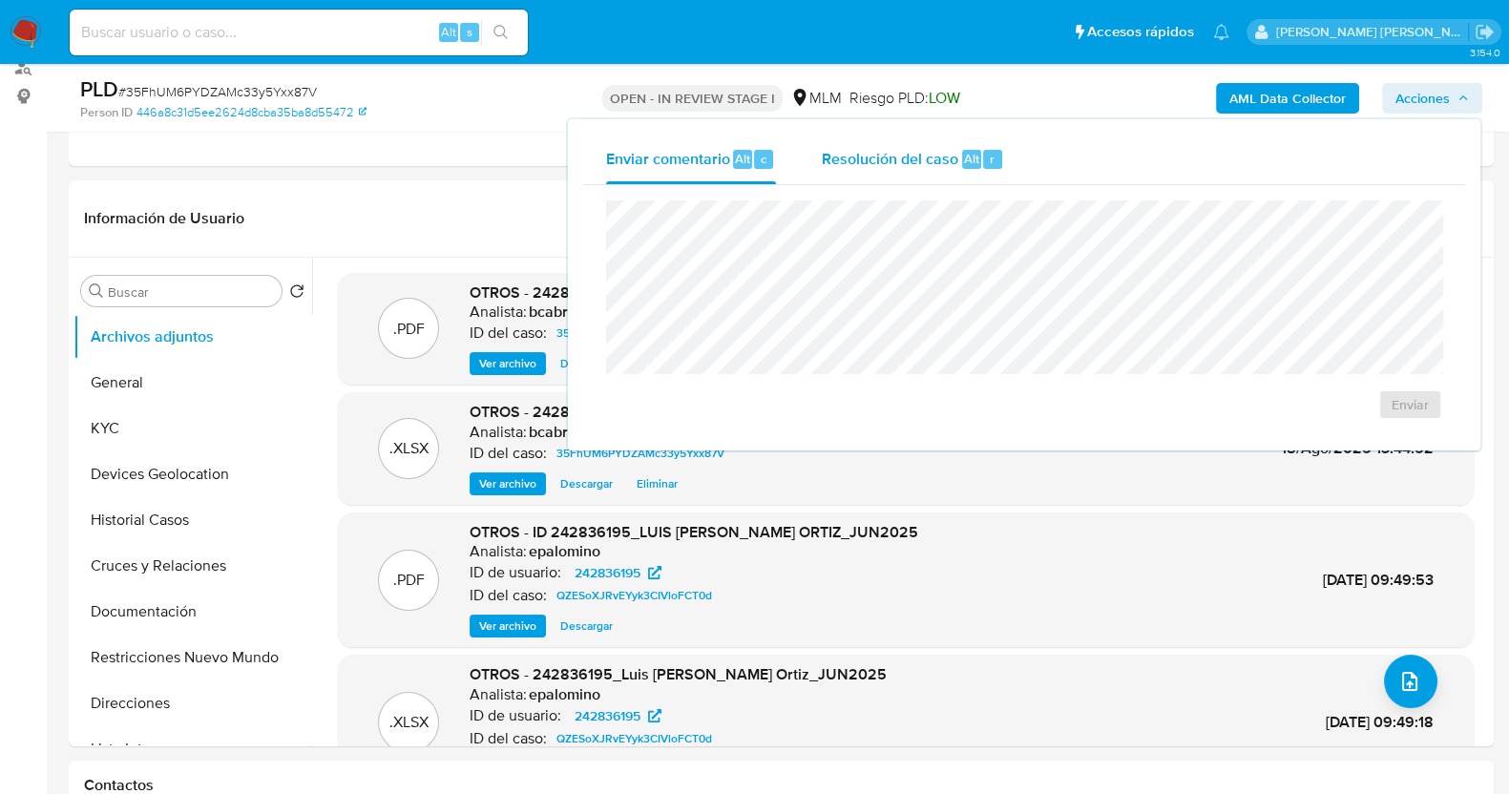
click at [917, 155] on span "Resolución del caso" at bounding box center [890, 158] width 136 height 22
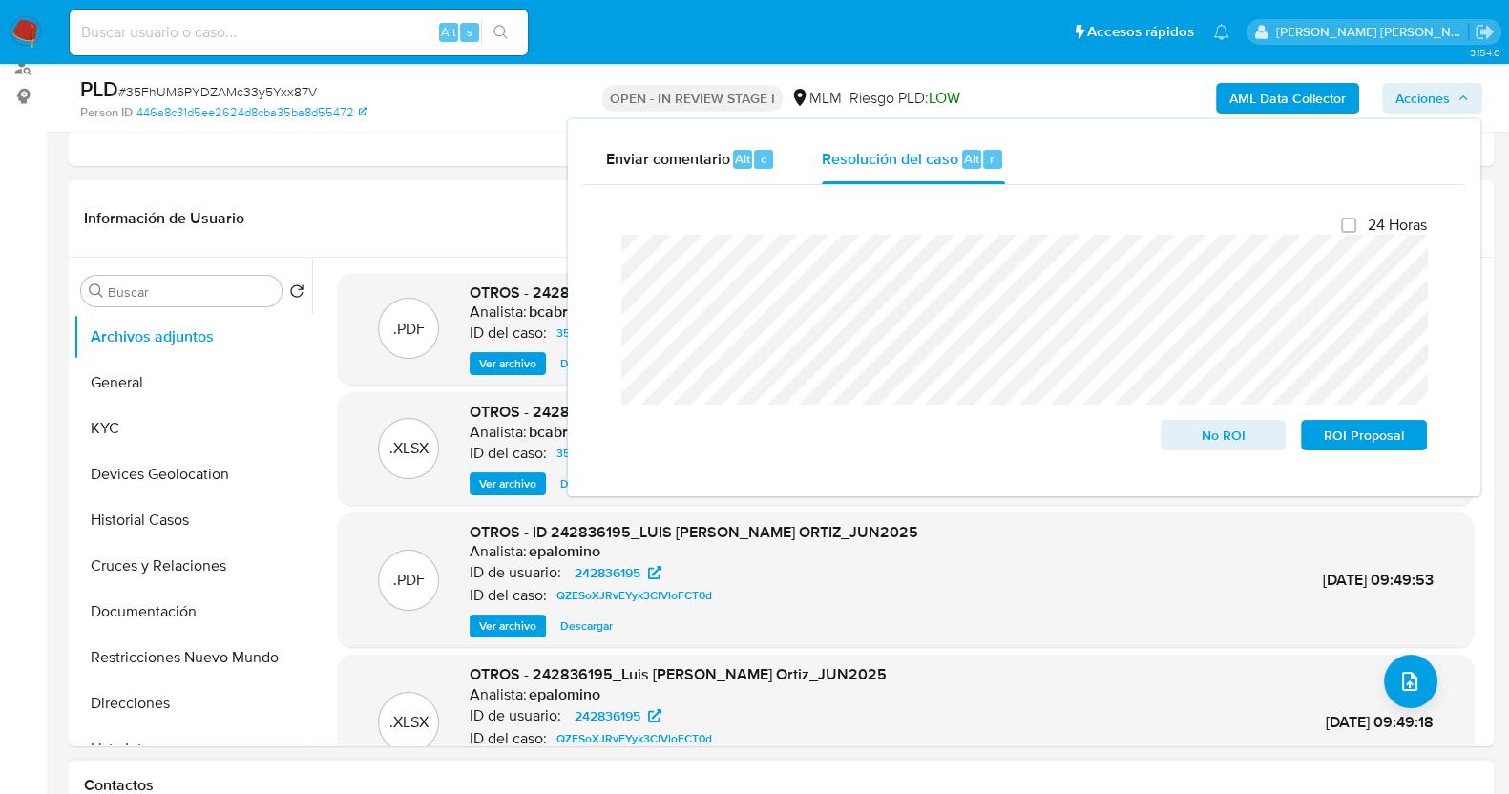
scroll to position [358, 0]
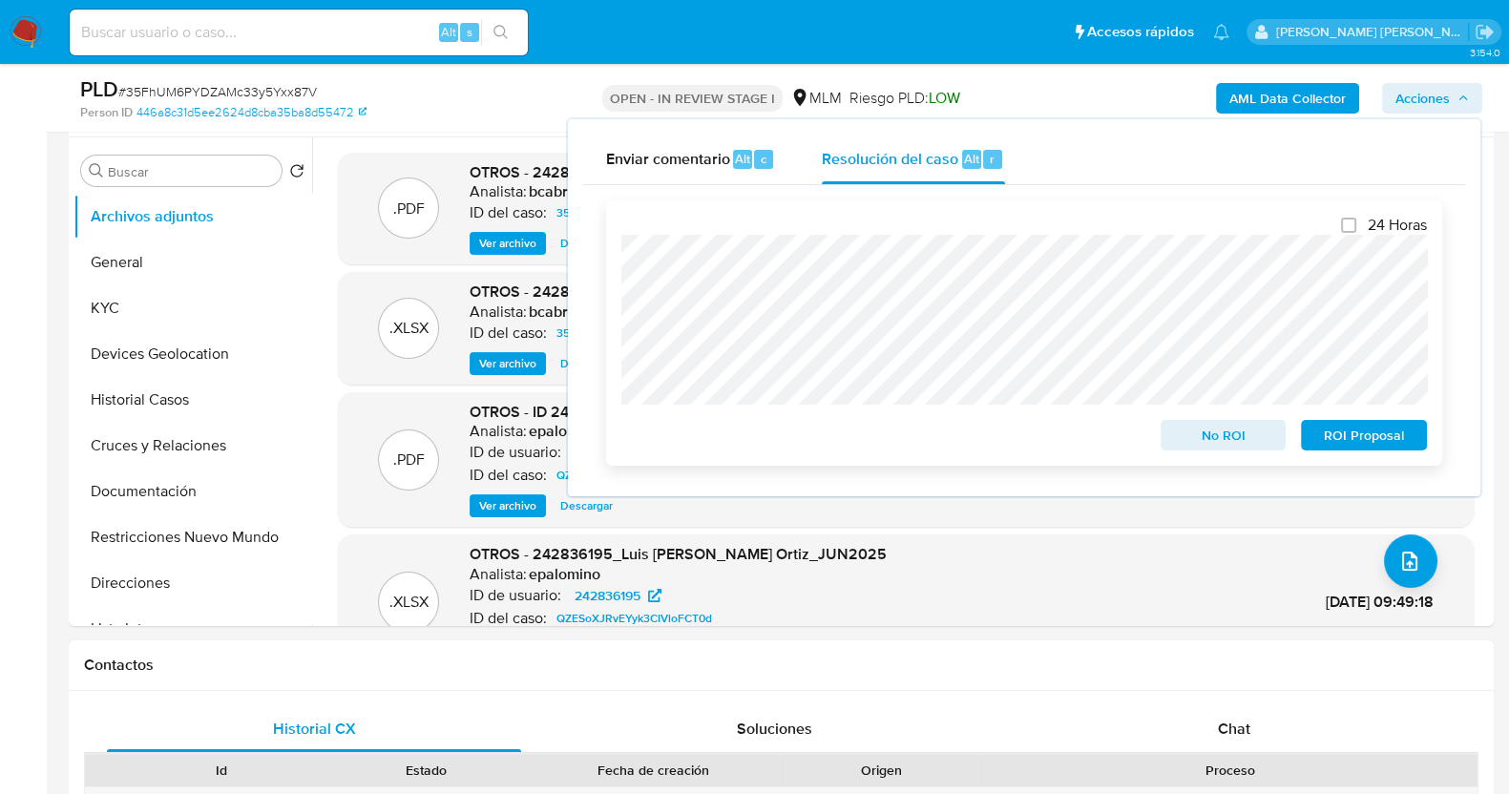
click at [1233, 438] on span "No ROI" at bounding box center [1223, 435] width 99 height 27
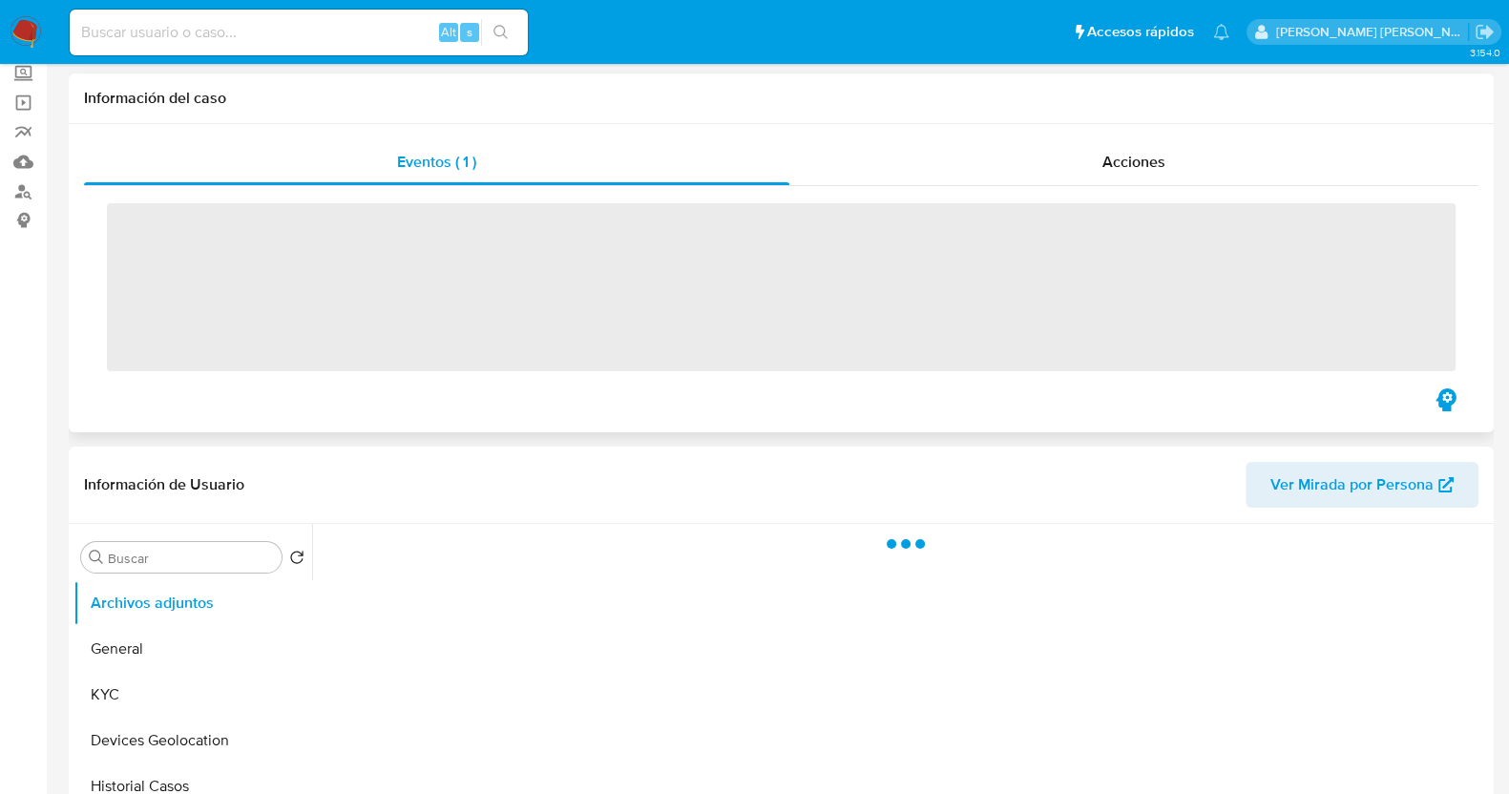
scroll to position [238, 0]
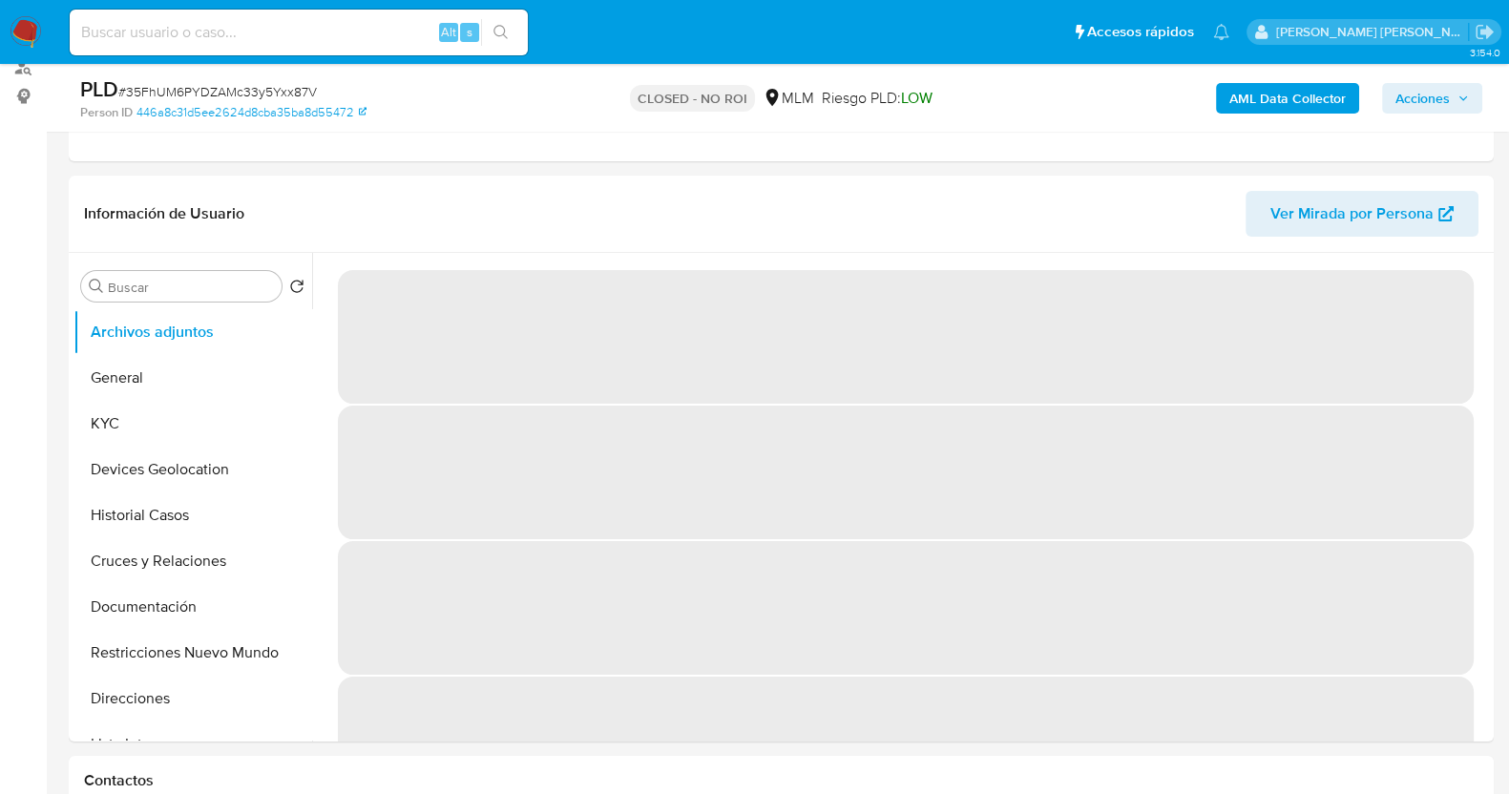
select select "10"
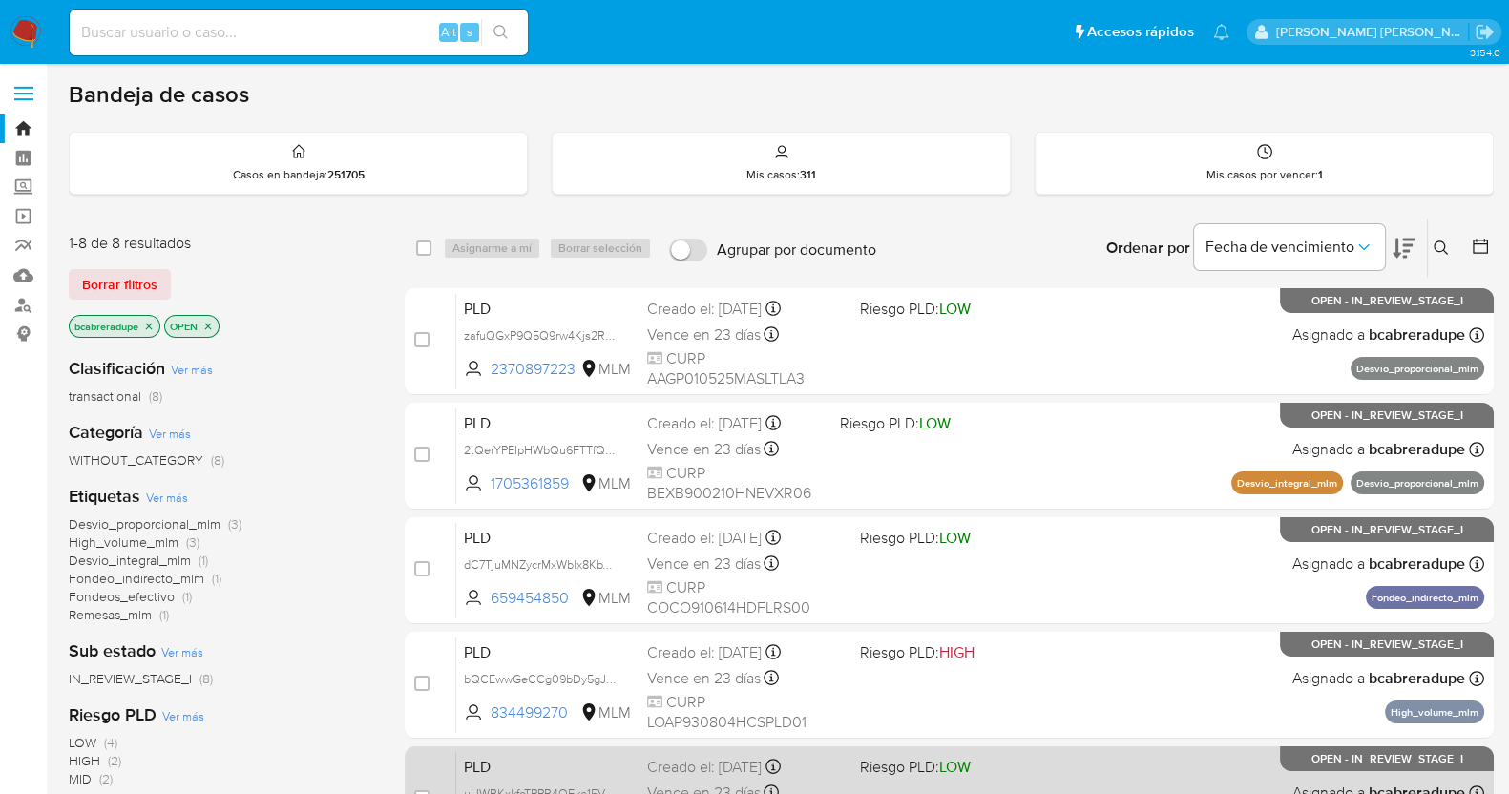
scroll to position [482, 0]
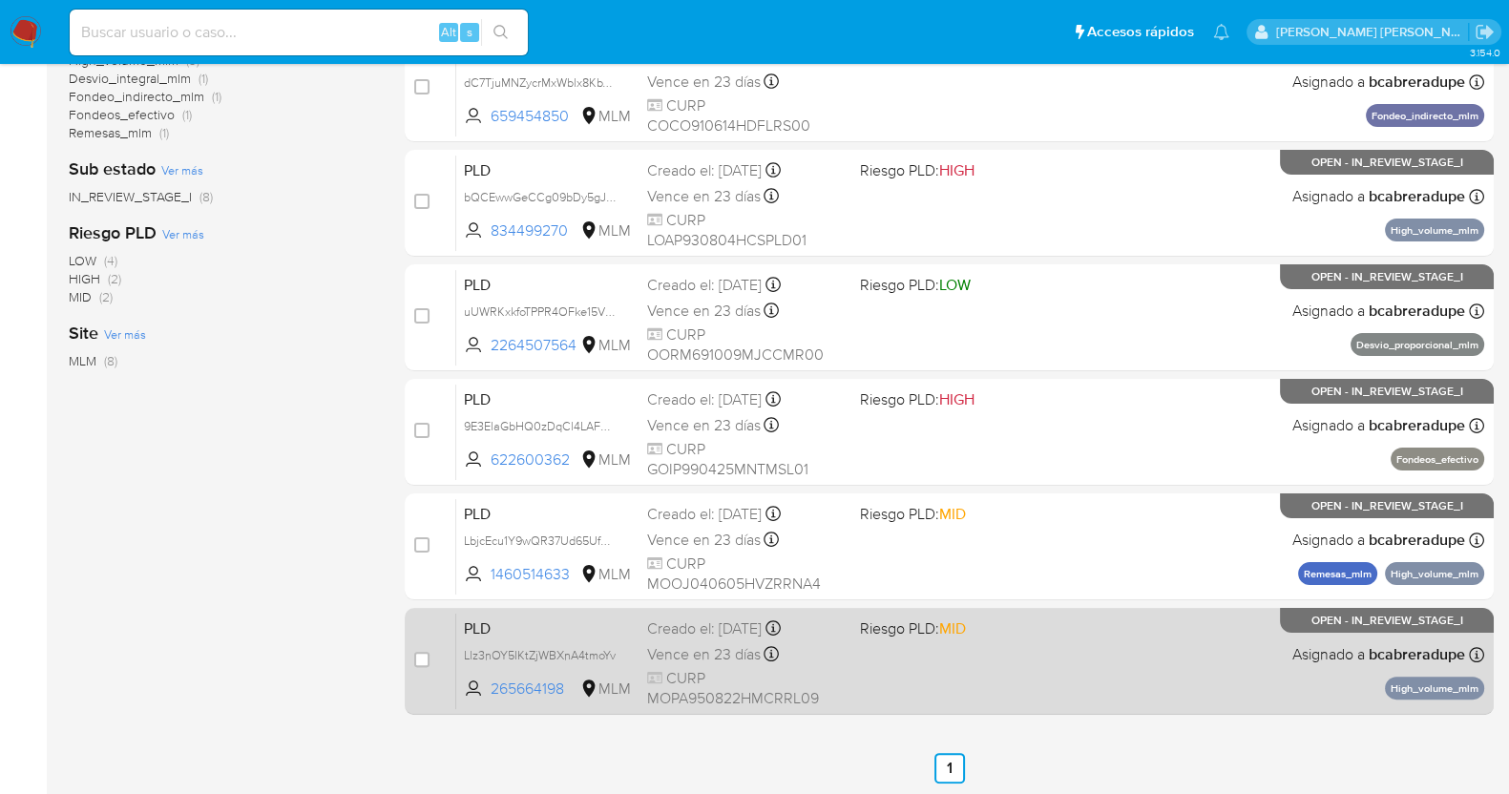
click at [717, 635] on div "Creado el: 12/07/2025 Creado el: 12/07/2025 02:04:39" at bounding box center [746, 628] width 198 height 21
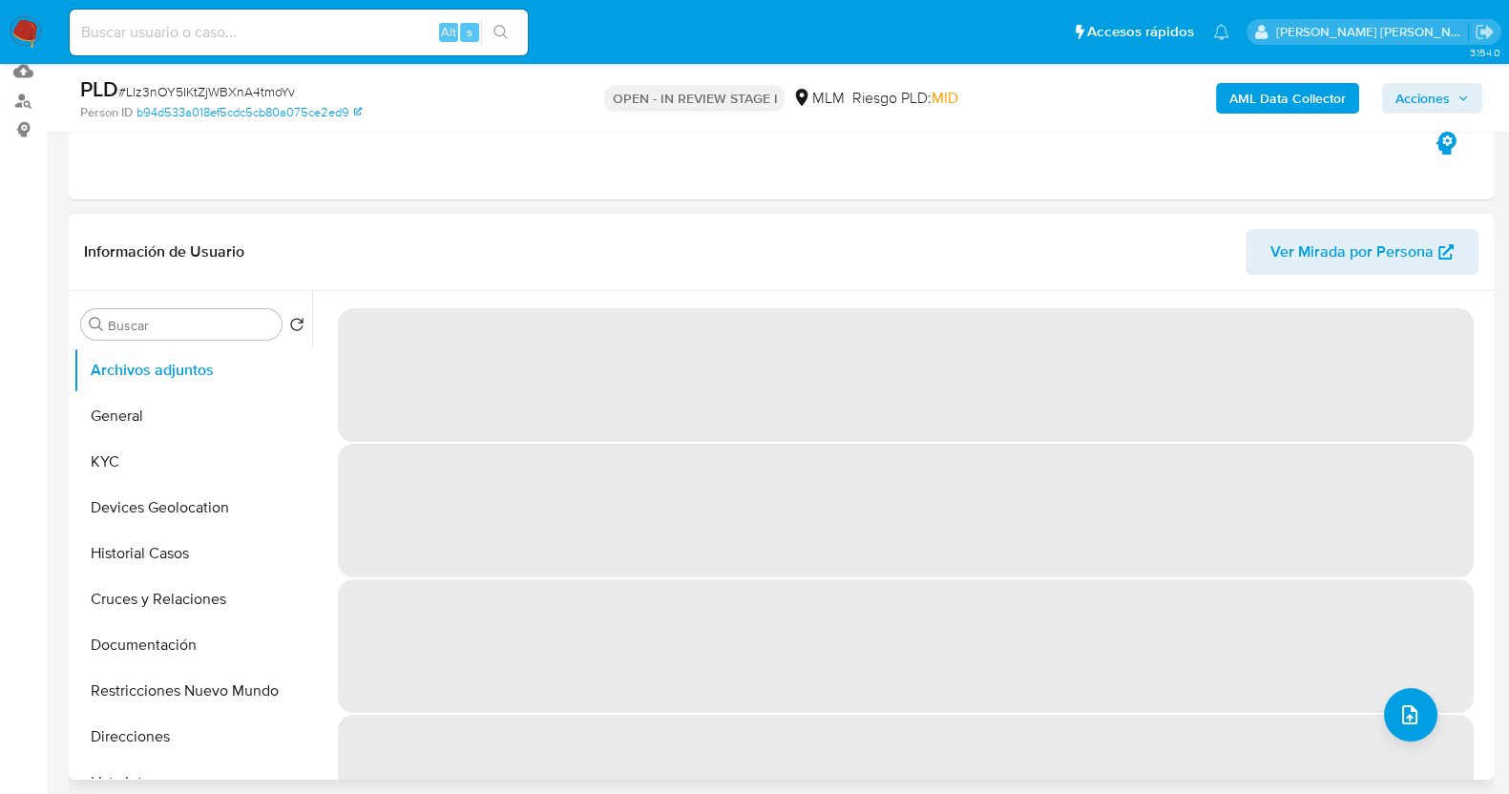
scroll to position [118, 0]
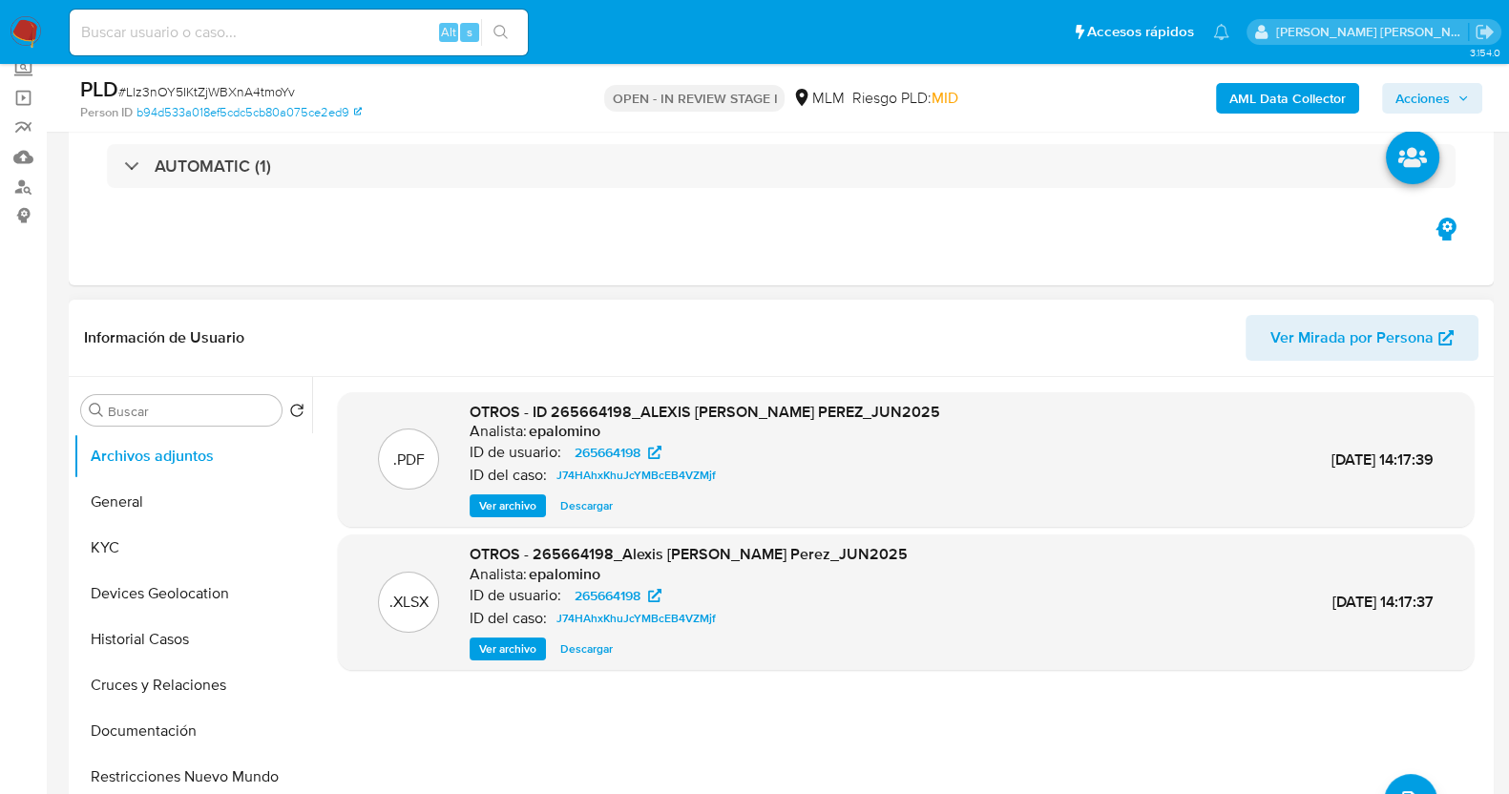
select select "10"
drag, startPoint x: 178, startPoint y: 640, endPoint x: 239, endPoint y: 616, distance: 64.7
click at [178, 641] on button "Historial Casos" at bounding box center [184, 639] width 223 height 46
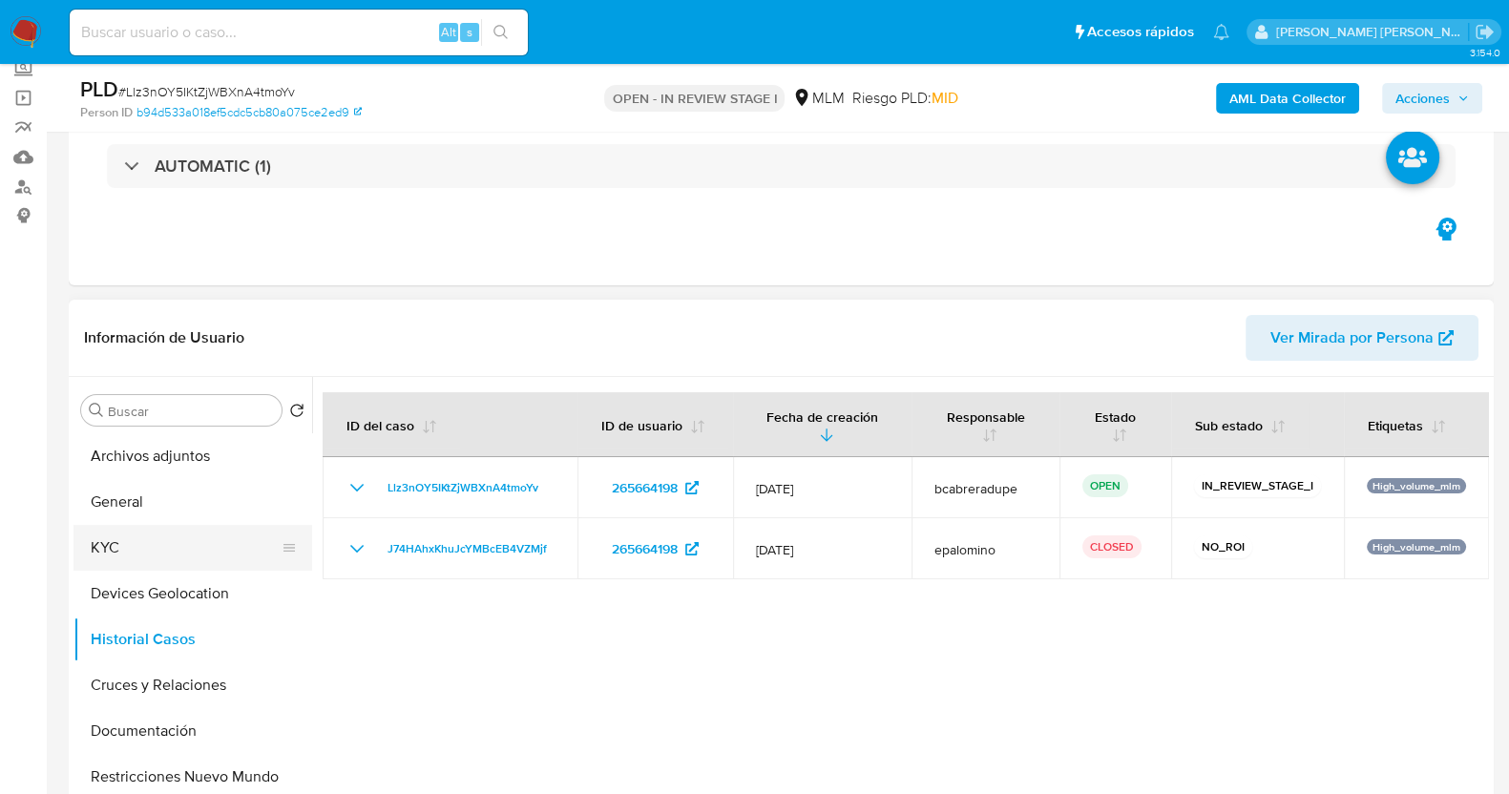
click at [154, 549] on button "KYC" at bounding box center [184, 548] width 223 height 46
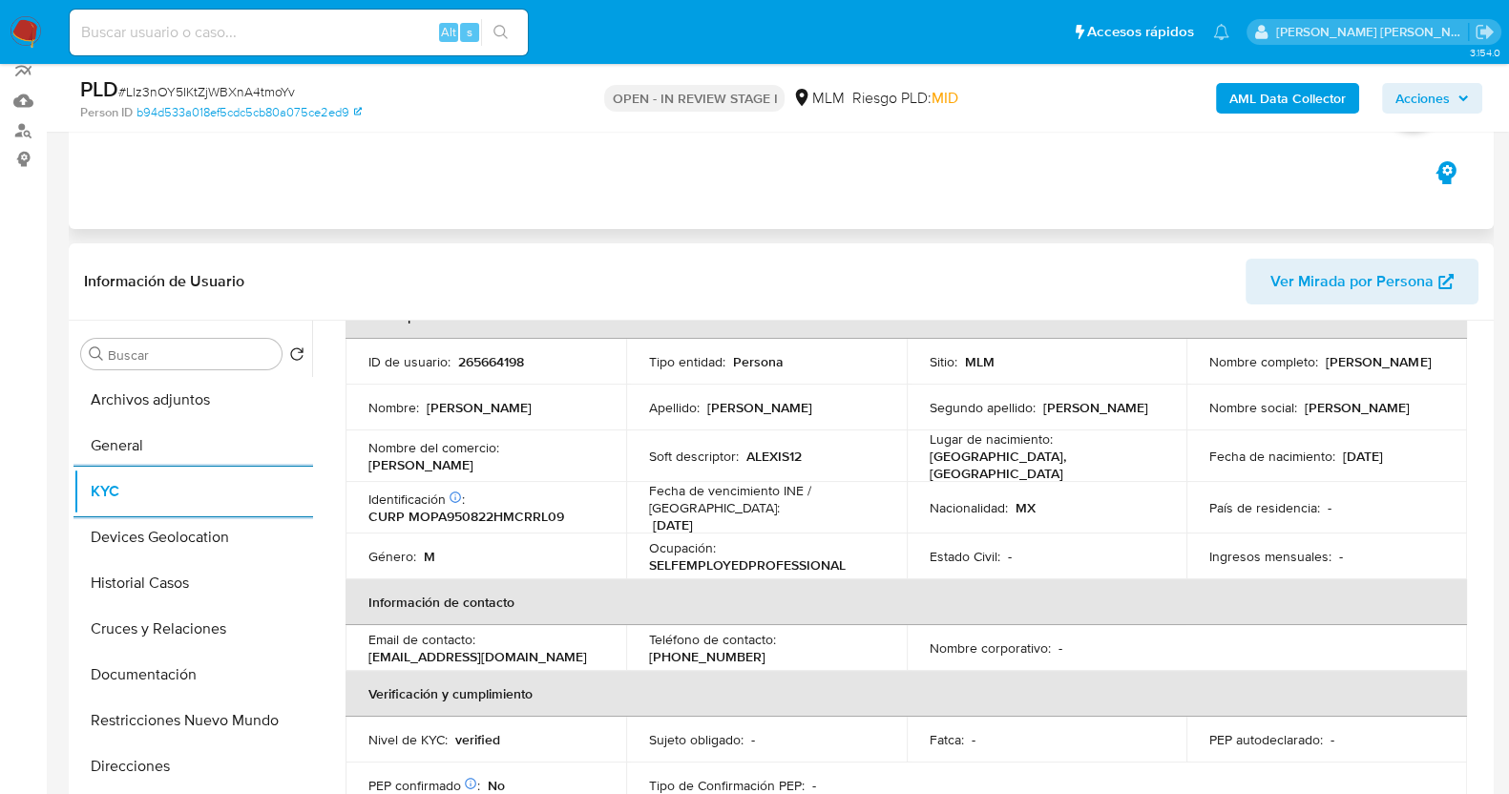
scroll to position [0, 0]
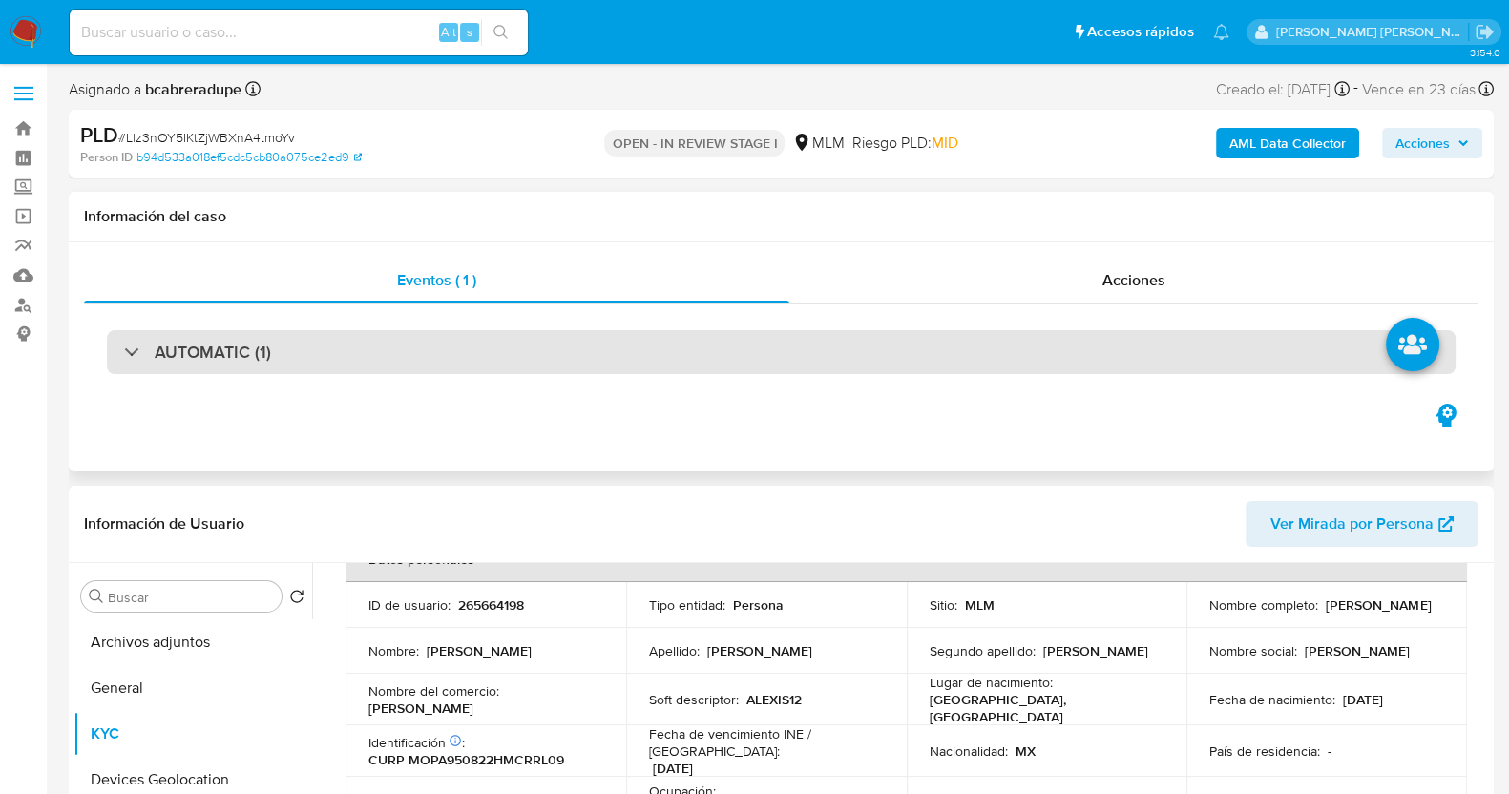
click at [264, 349] on h3 "AUTOMATIC (1)" at bounding box center [213, 352] width 116 height 21
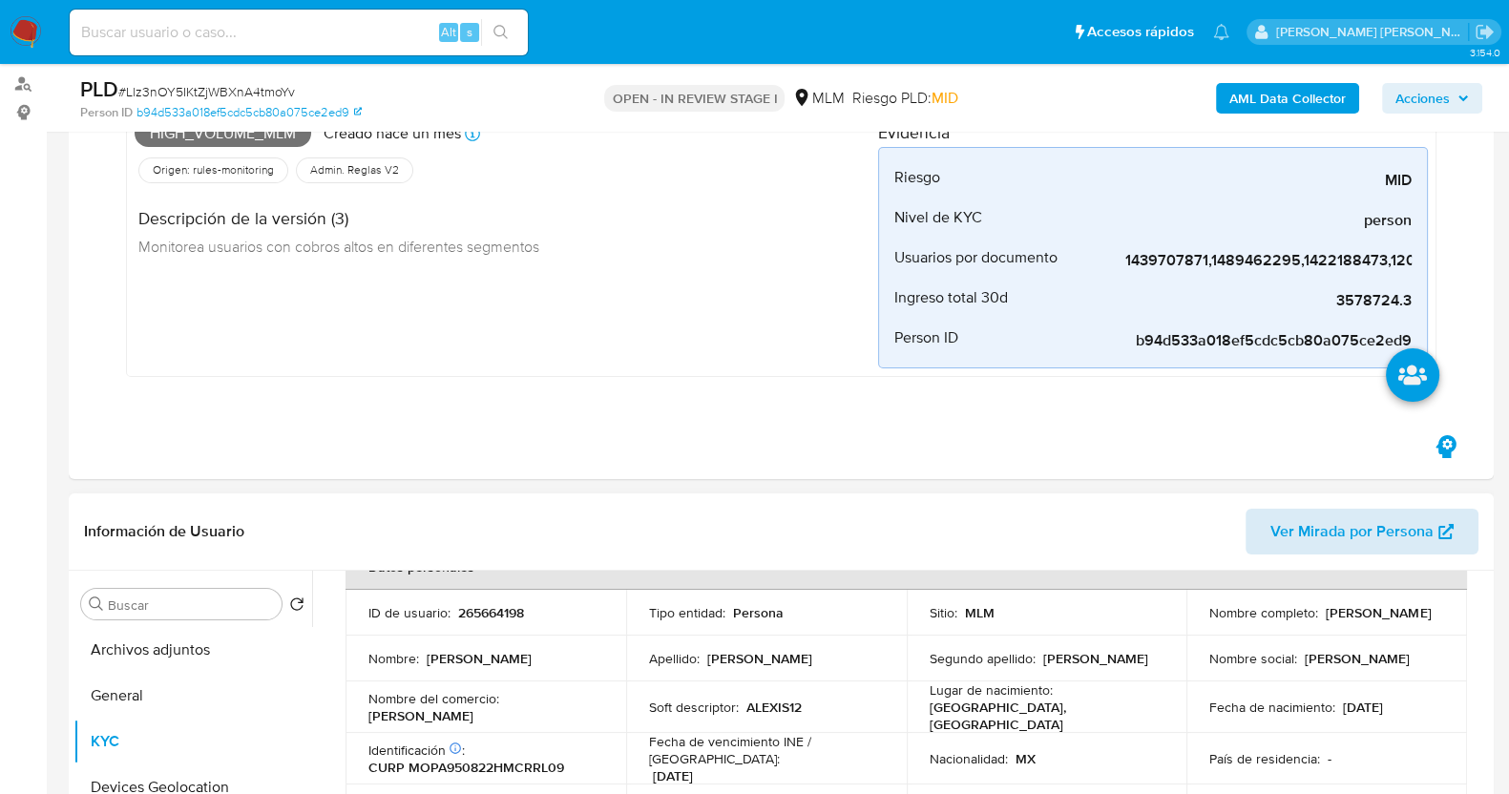
scroll to position [118, 0]
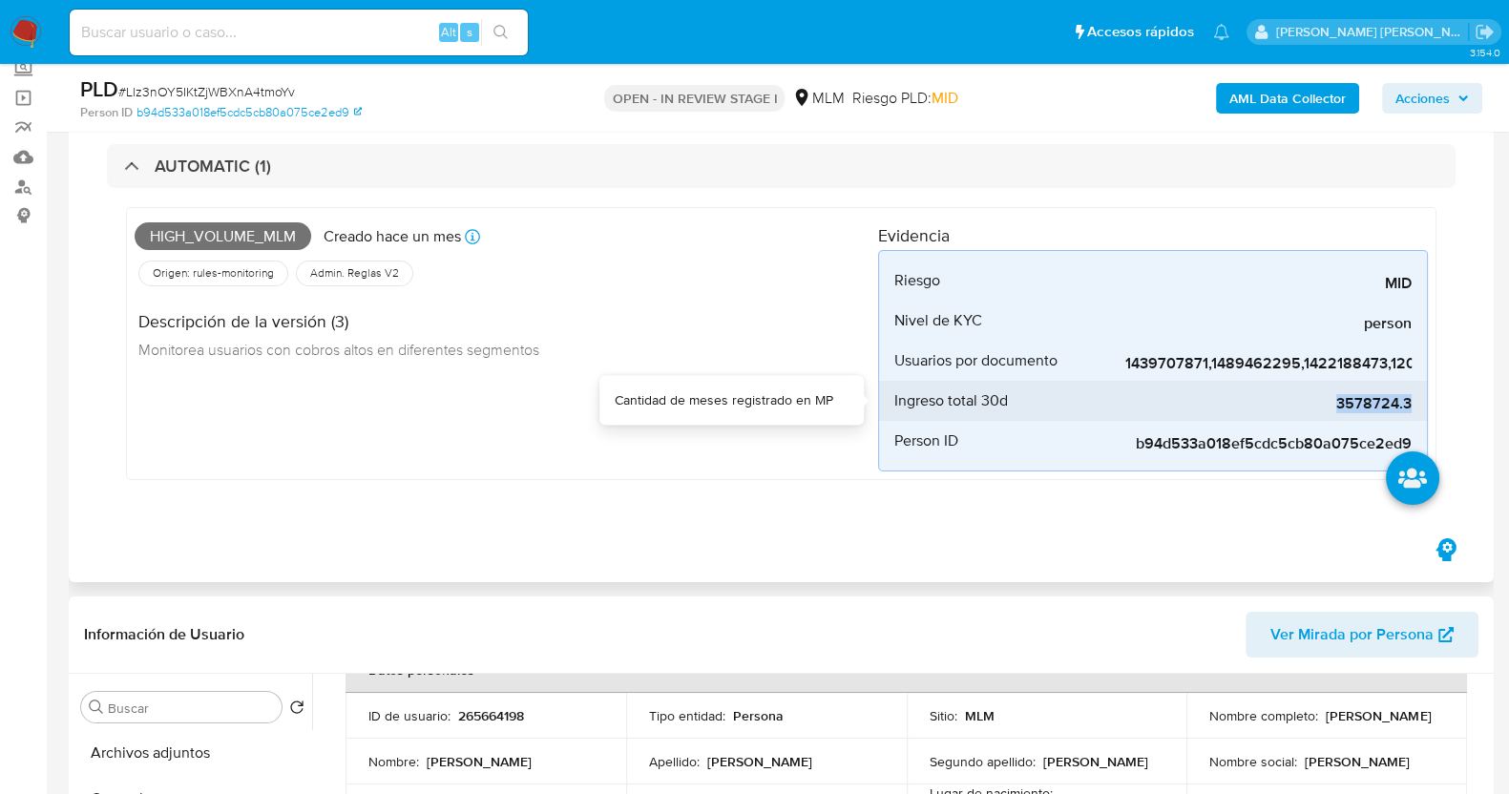
drag, startPoint x: 1335, startPoint y: 407, endPoint x: 1418, endPoint y: 411, distance: 83.1
click at [1418, 411] on li "Ingreso total 30d 3578724.3" at bounding box center [1153, 401] width 548 height 40
copy span "3578724.3"
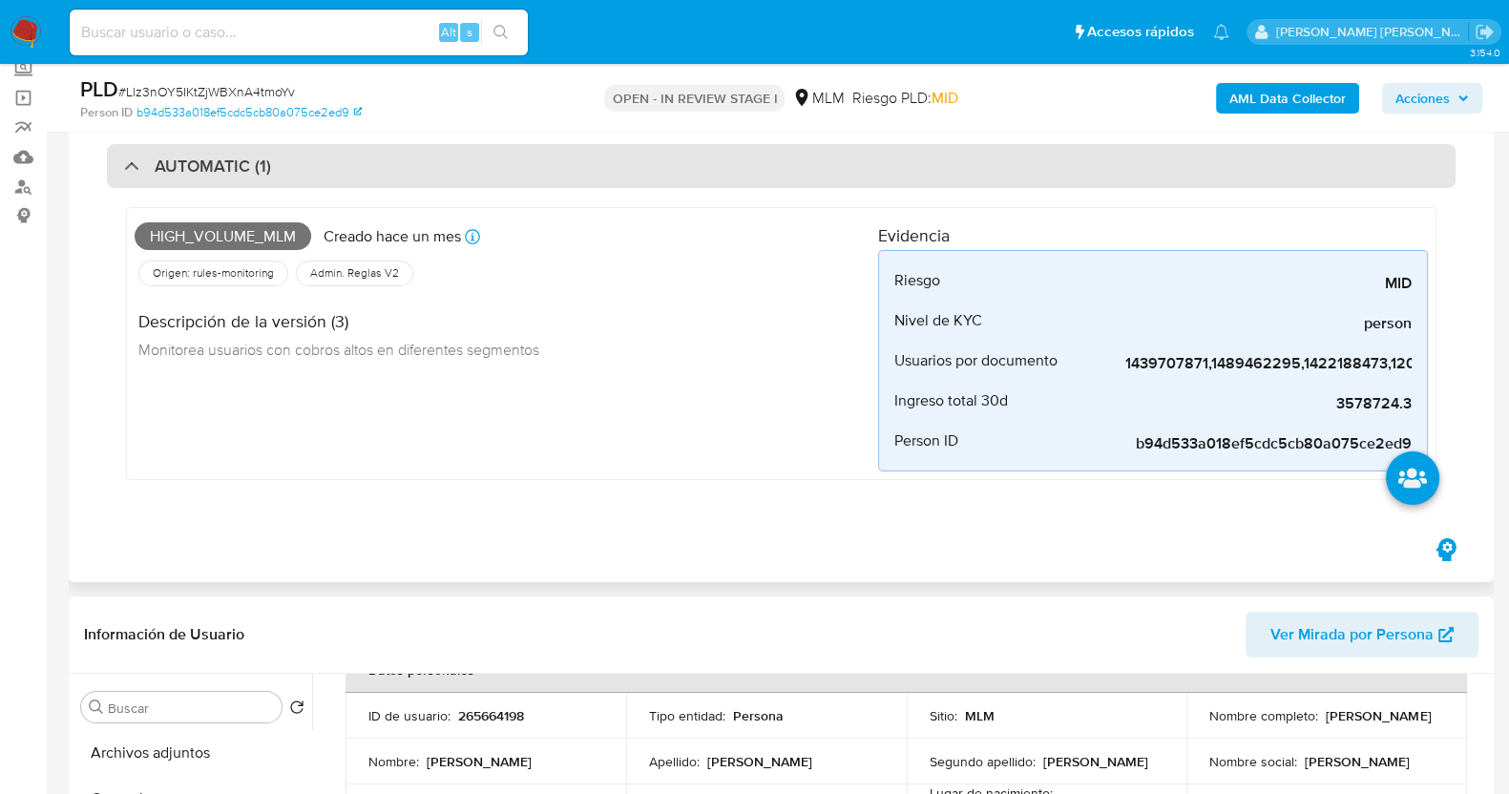
click at [177, 159] on h3 "AUTOMATIC (1)" at bounding box center [213, 166] width 116 height 21
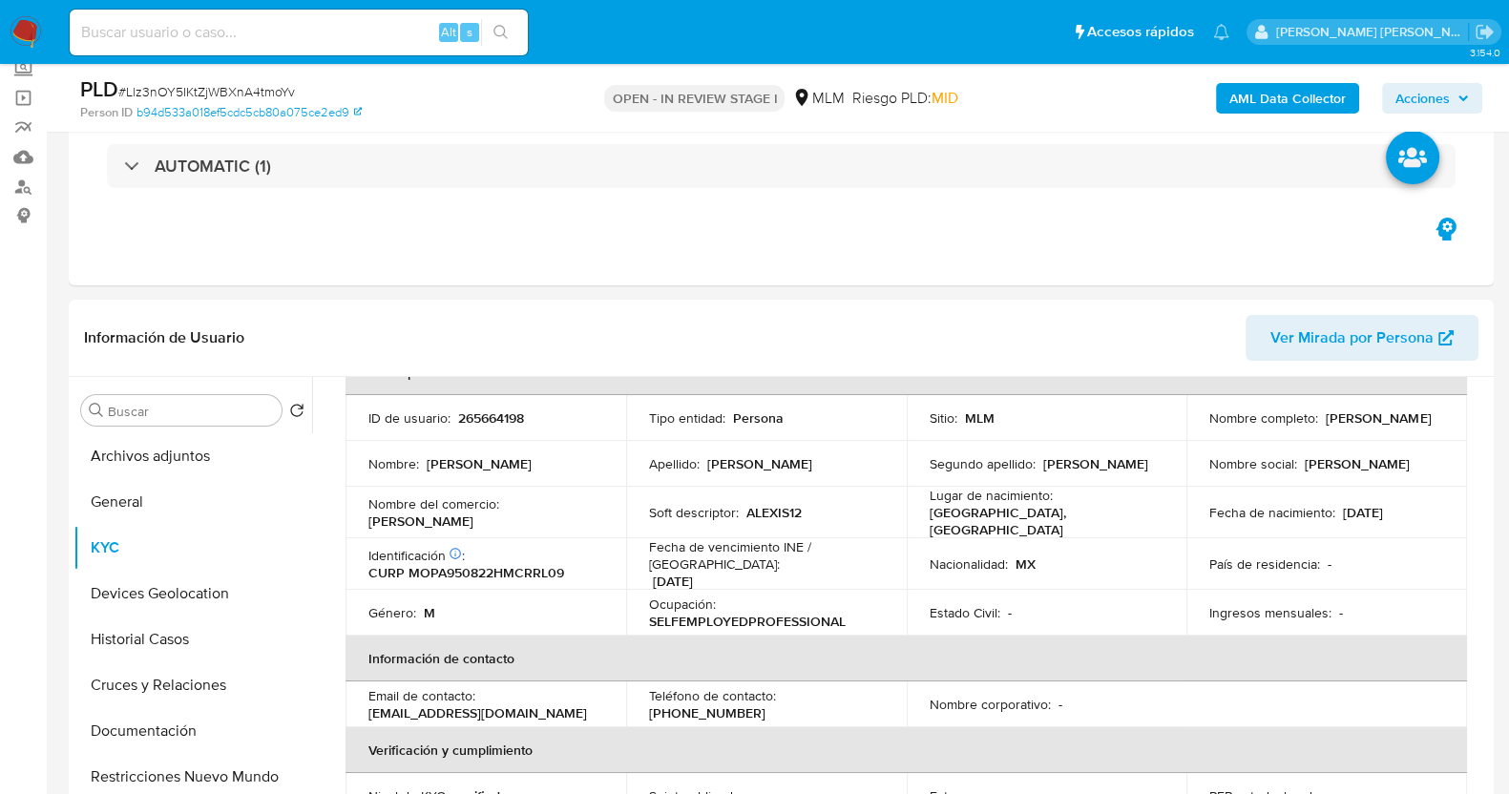
click at [253, 92] on span "# Llz3nOY5IKtZjWBXnA4tmoYv" at bounding box center [206, 91] width 177 height 19
copy span "Llz3nOY5IKtZjWBXnA4tmoYv"
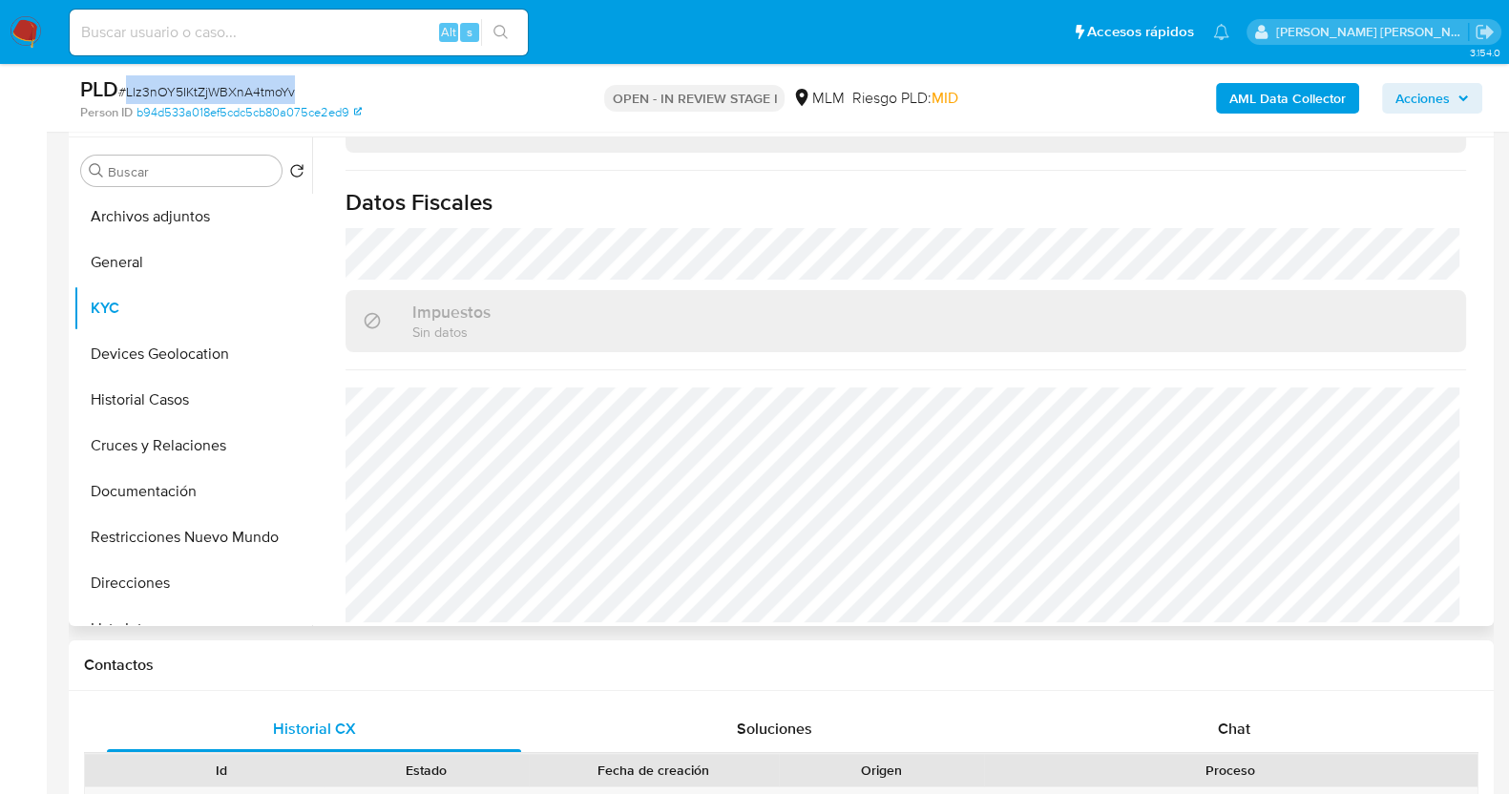
scroll to position [691, 0]
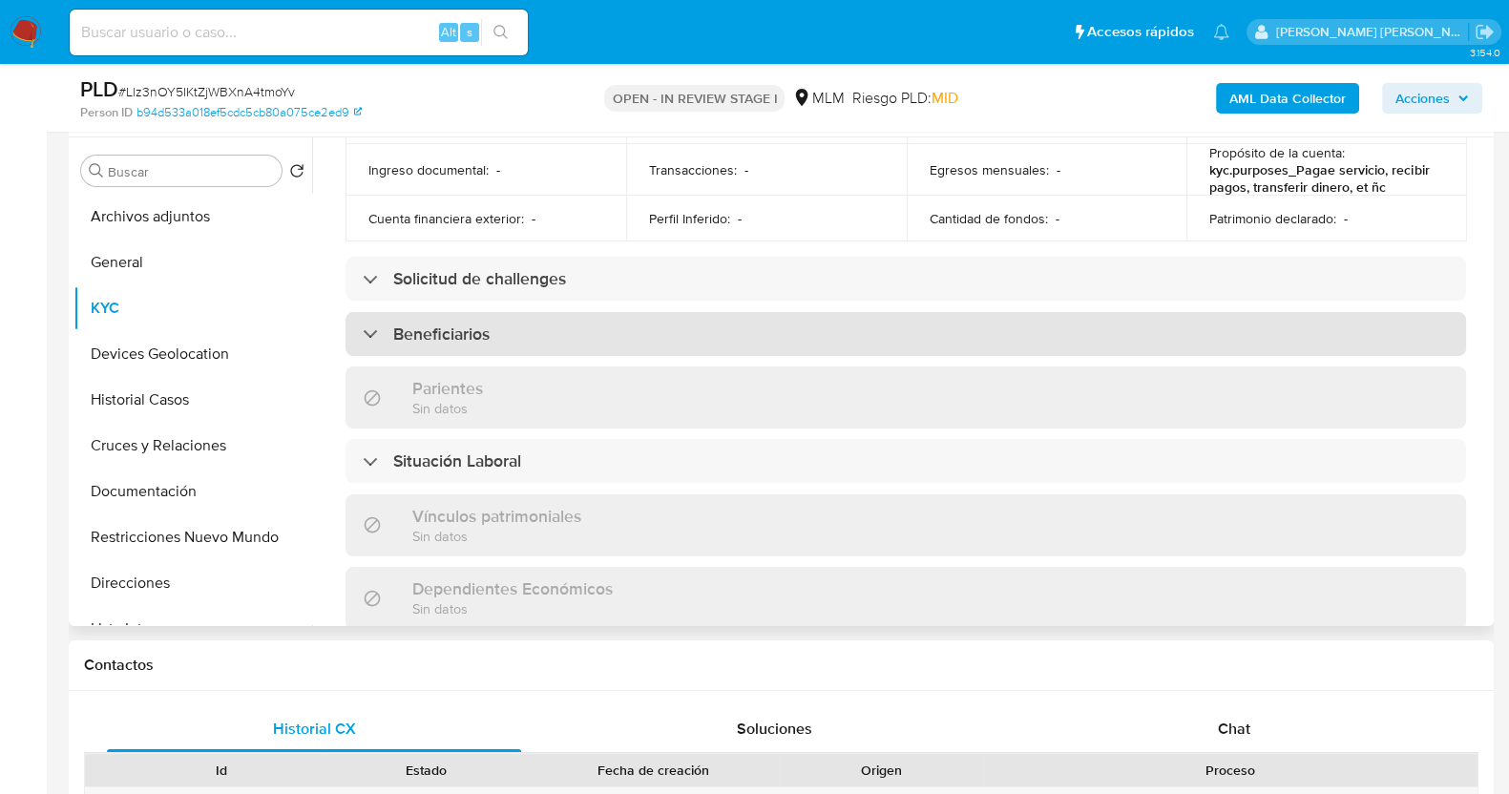
click at [652, 326] on div "Beneficiarios" at bounding box center [905, 334] width 1120 height 44
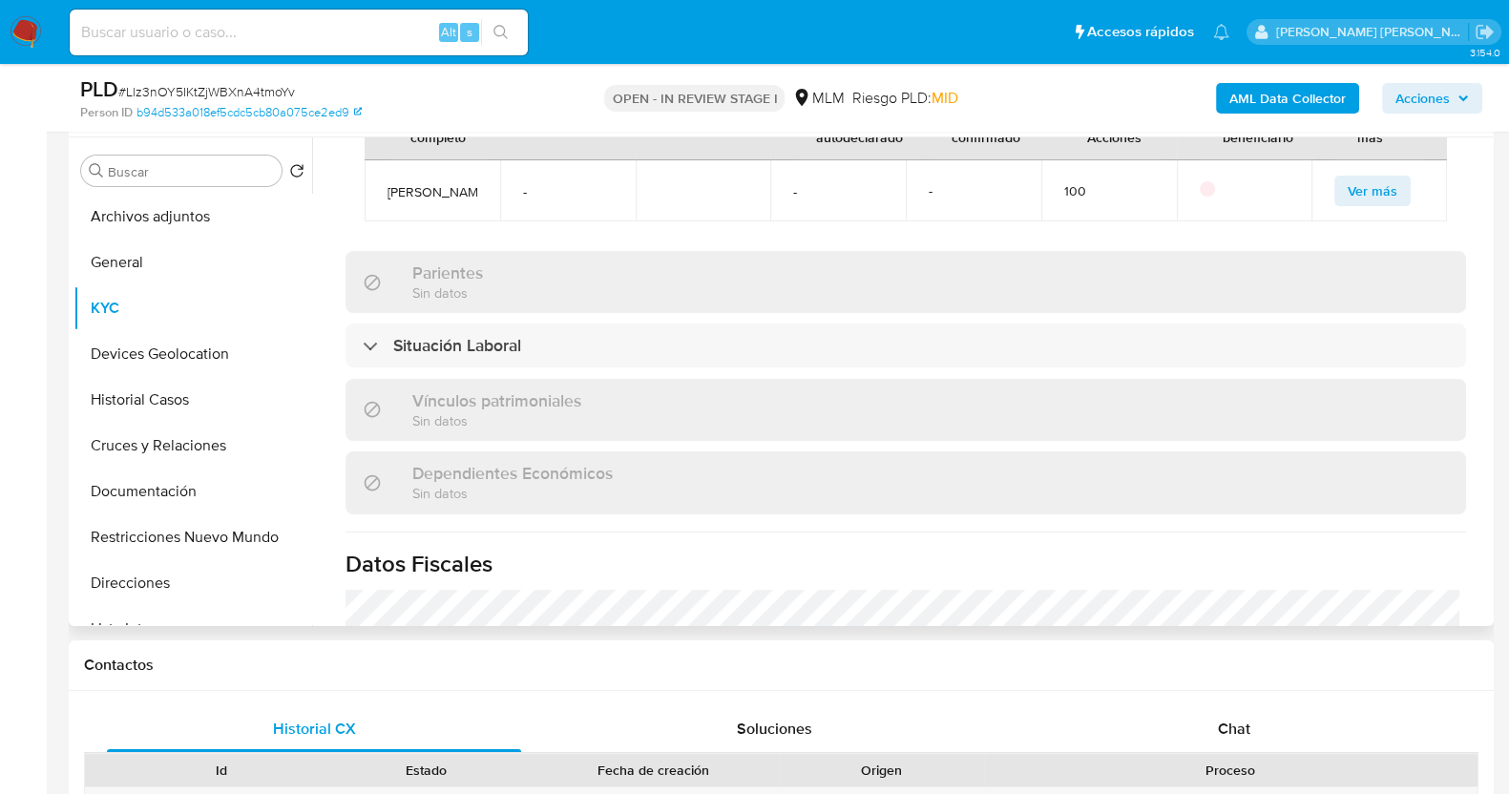
scroll to position [872, 0]
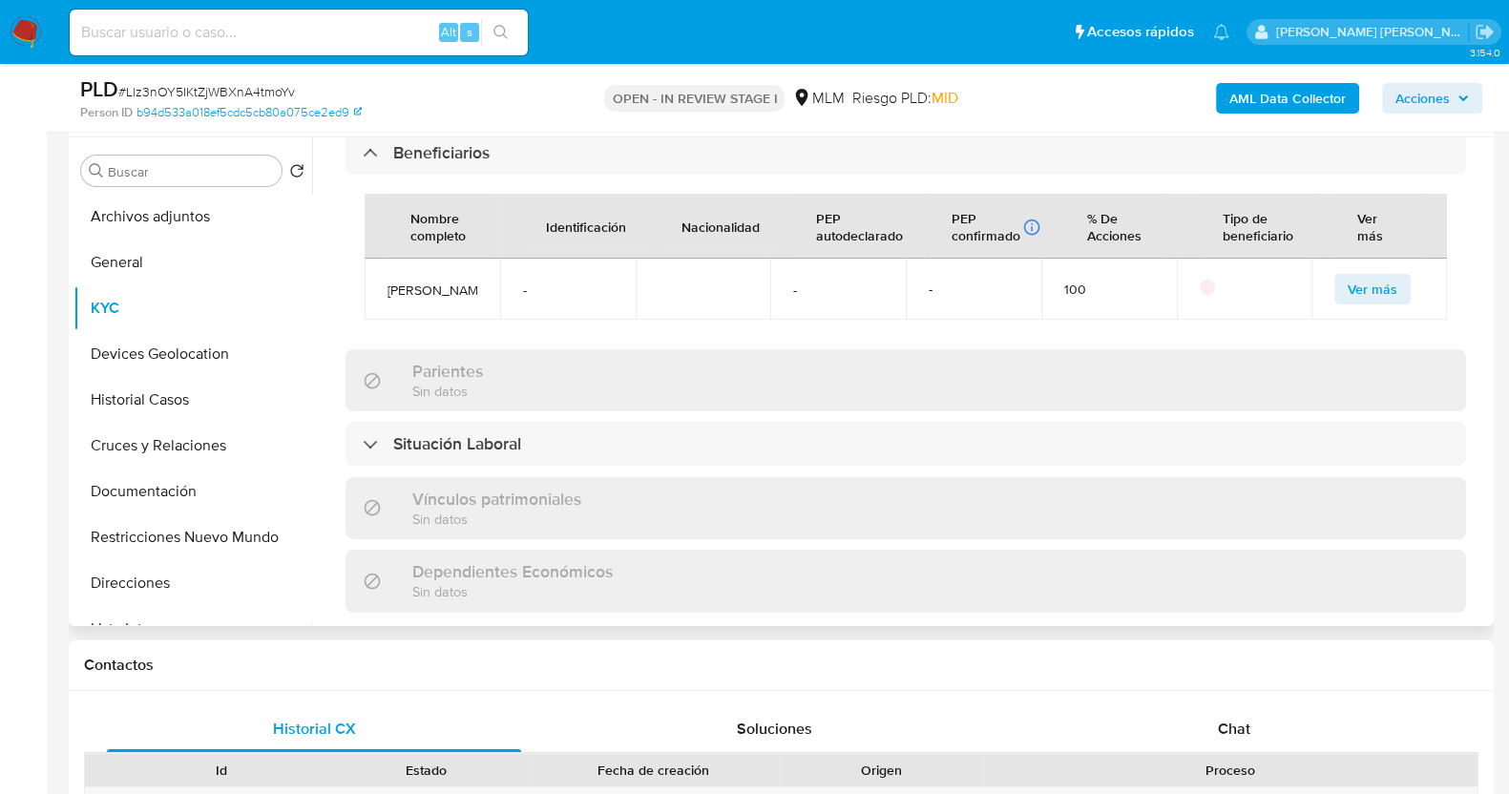
drag, startPoint x: 386, startPoint y: 281, endPoint x: 477, endPoint y: 298, distance: 92.3
click at [477, 298] on td "[PERSON_NAME]" at bounding box center [431, 289] width 135 height 61
copy span "[PERSON_NAME]"
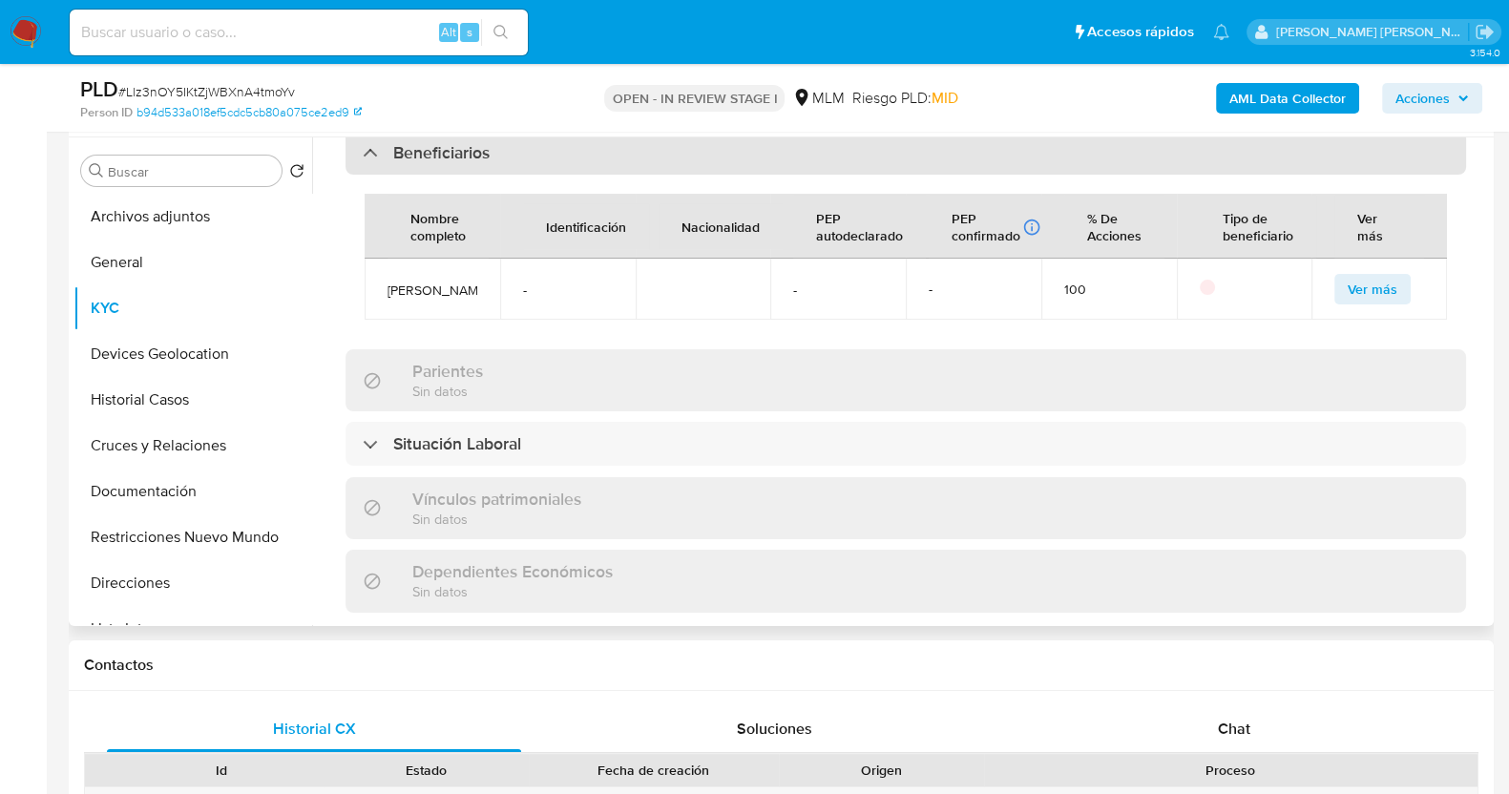
click at [428, 148] on h3 "Beneficiarios" at bounding box center [441, 152] width 96 height 21
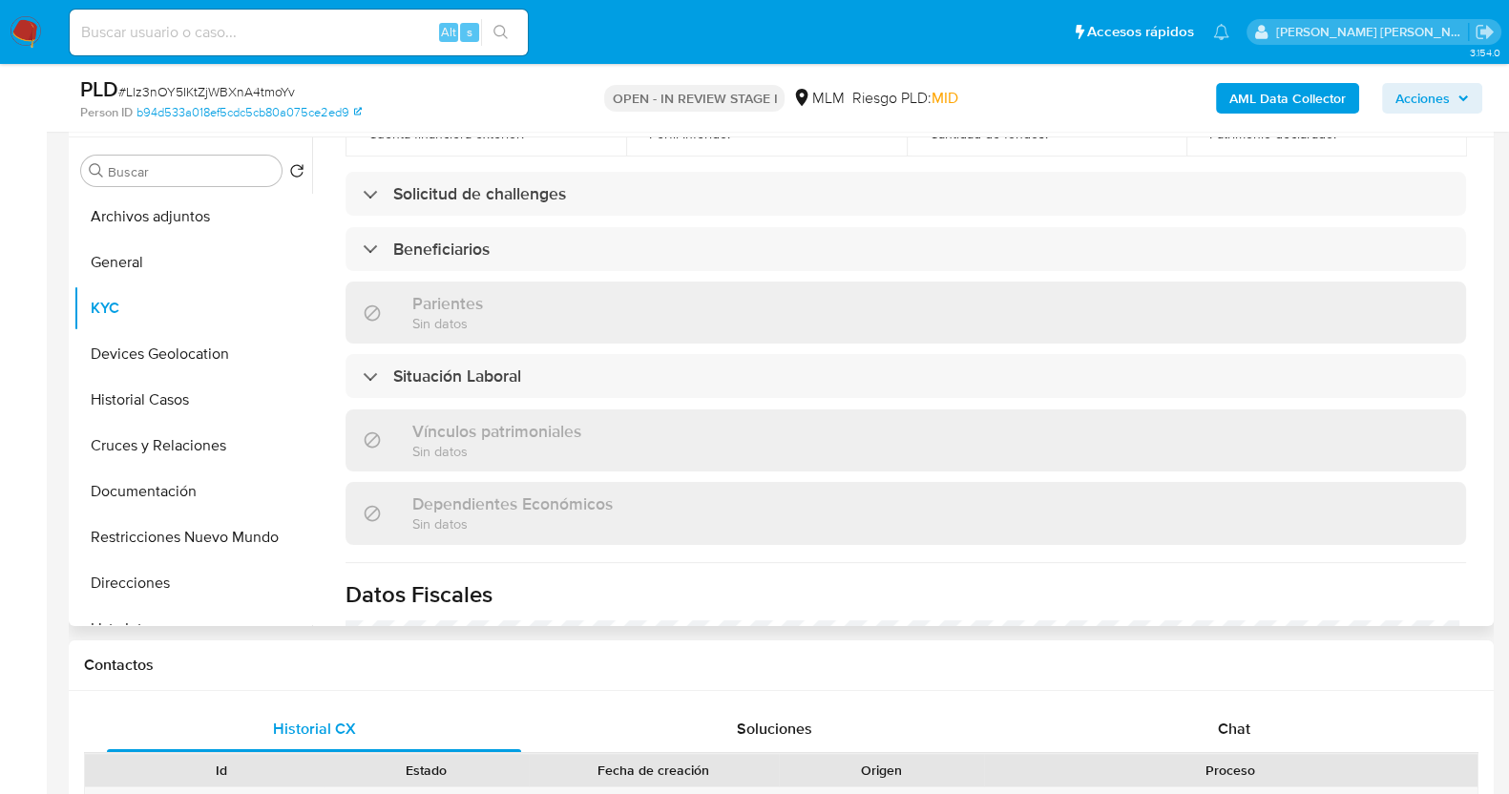
scroll to position [514, 0]
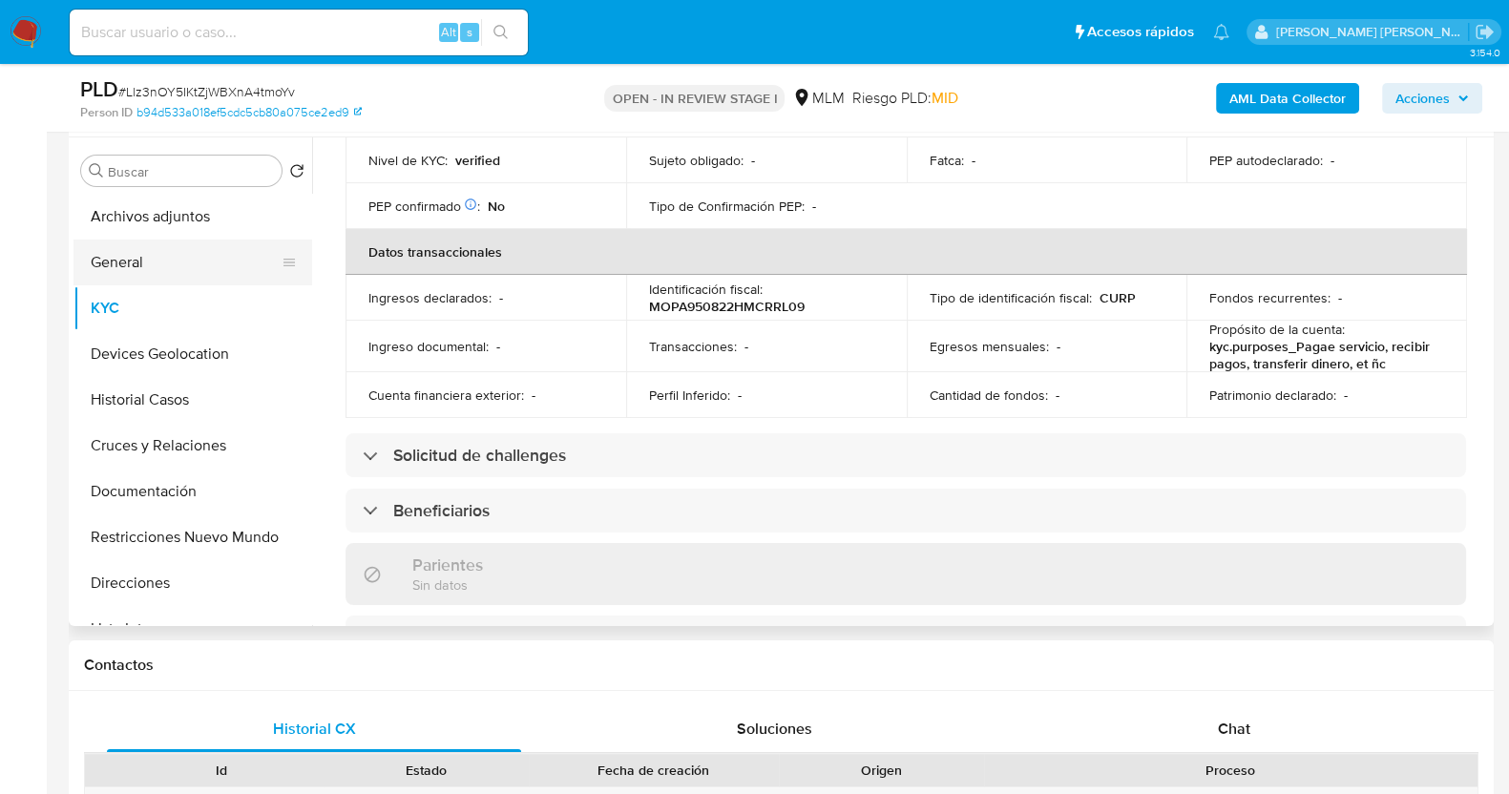
click at [204, 270] on button "General" at bounding box center [184, 263] width 223 height 46
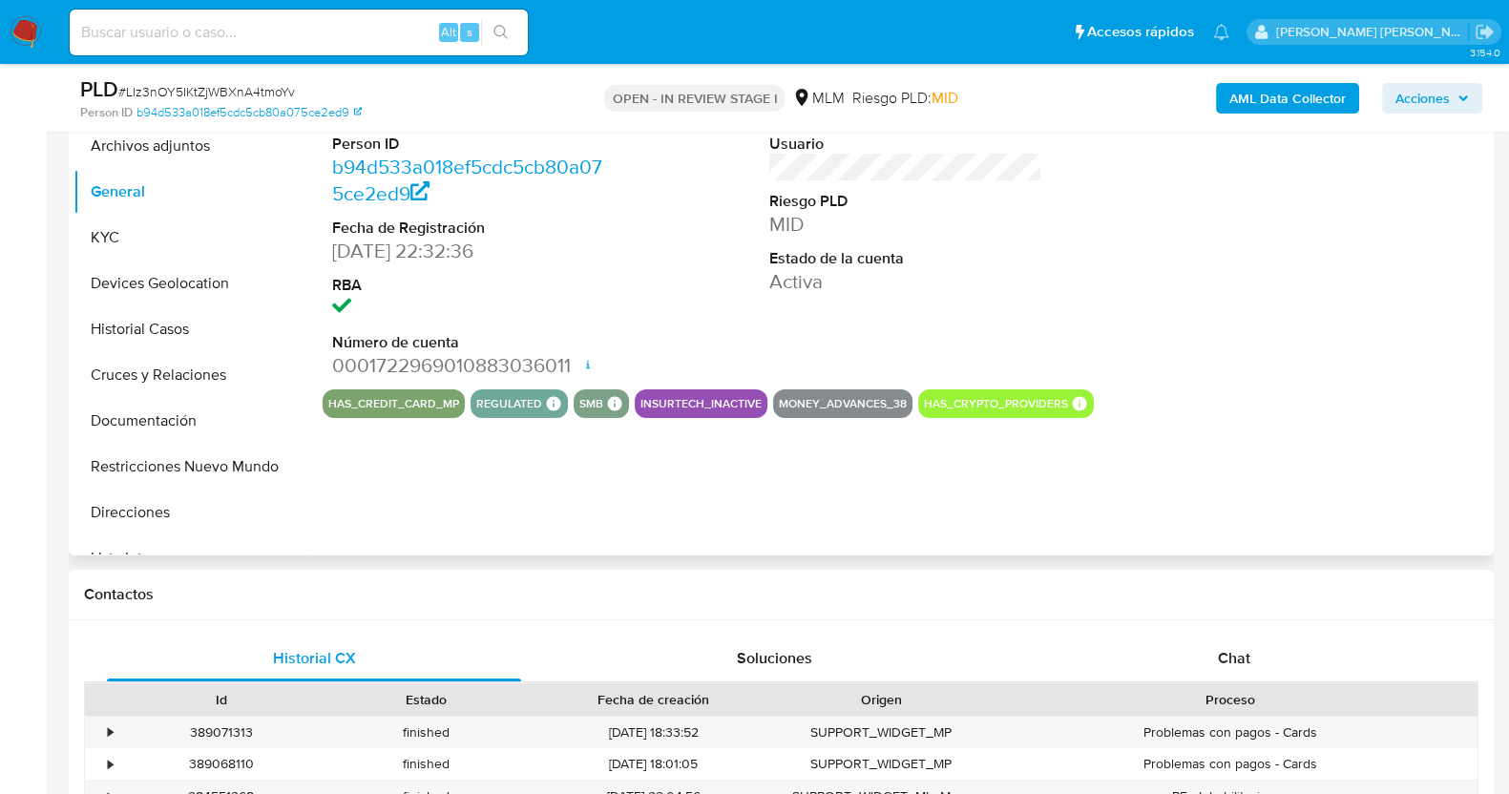
scroll to position [476, 0]
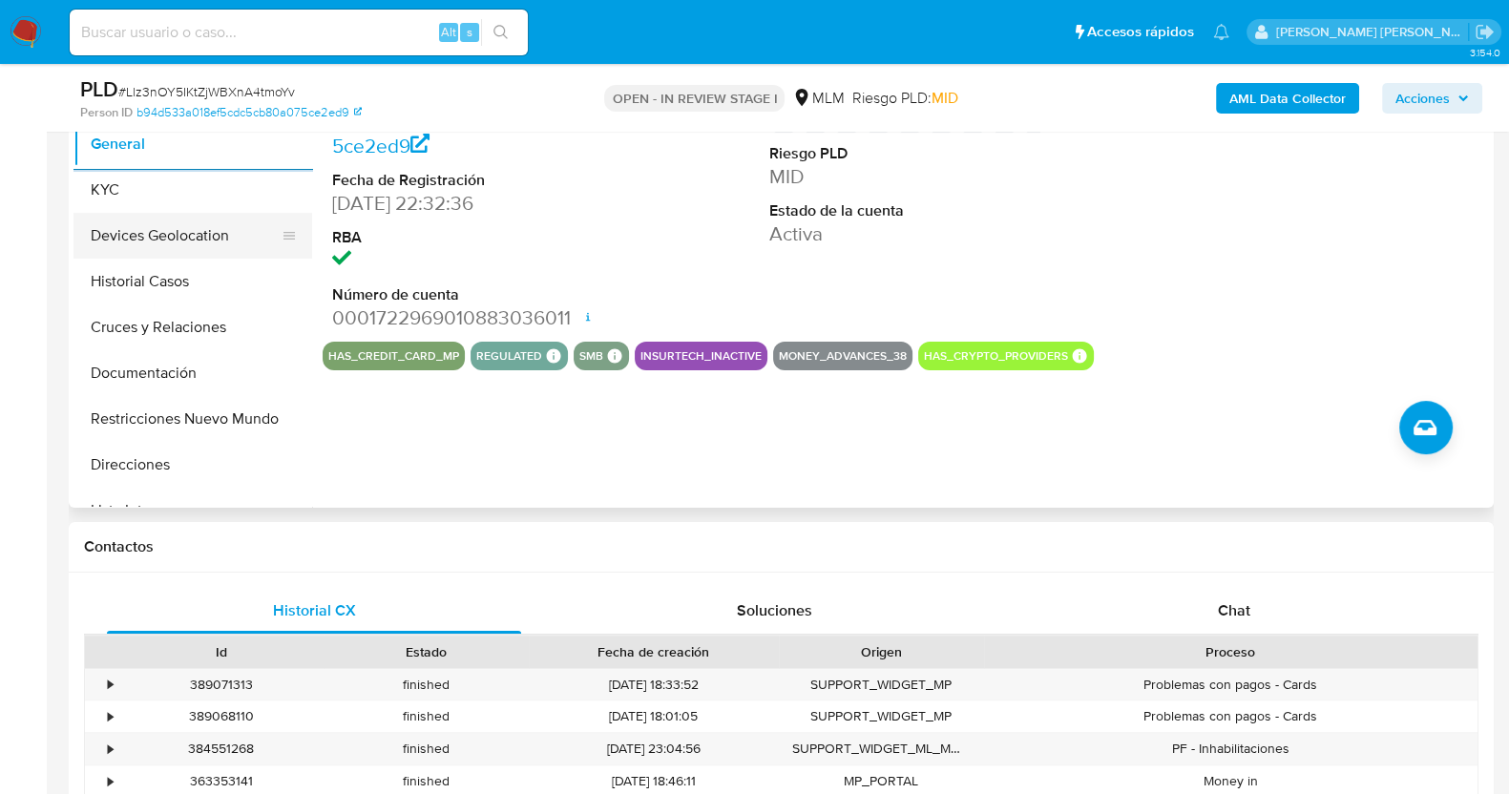
click at [204, 237] on button "Devices Geolocation" at bounding box center [184, 236] width 223 height 46
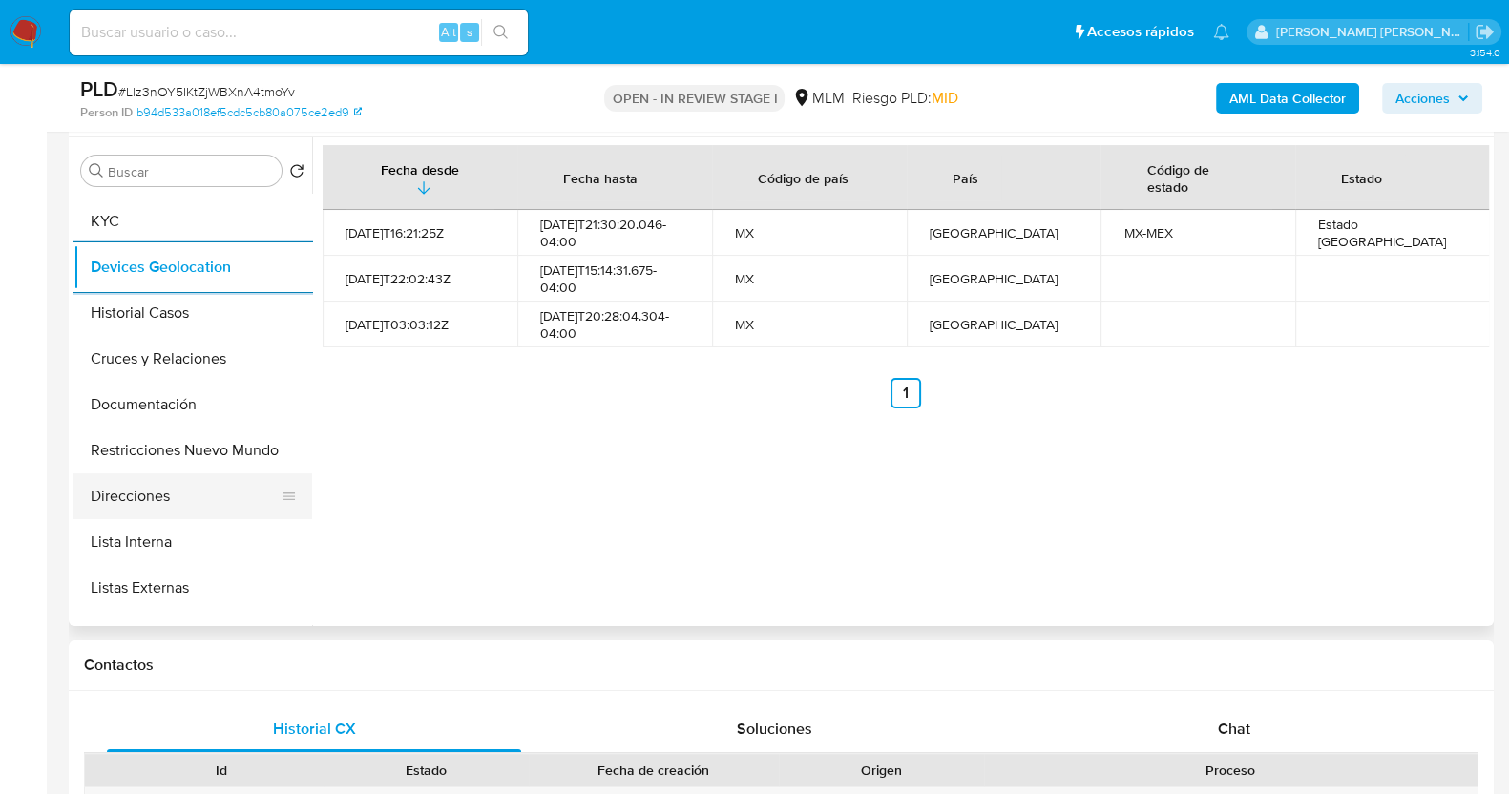
scroll to position [238, 0]
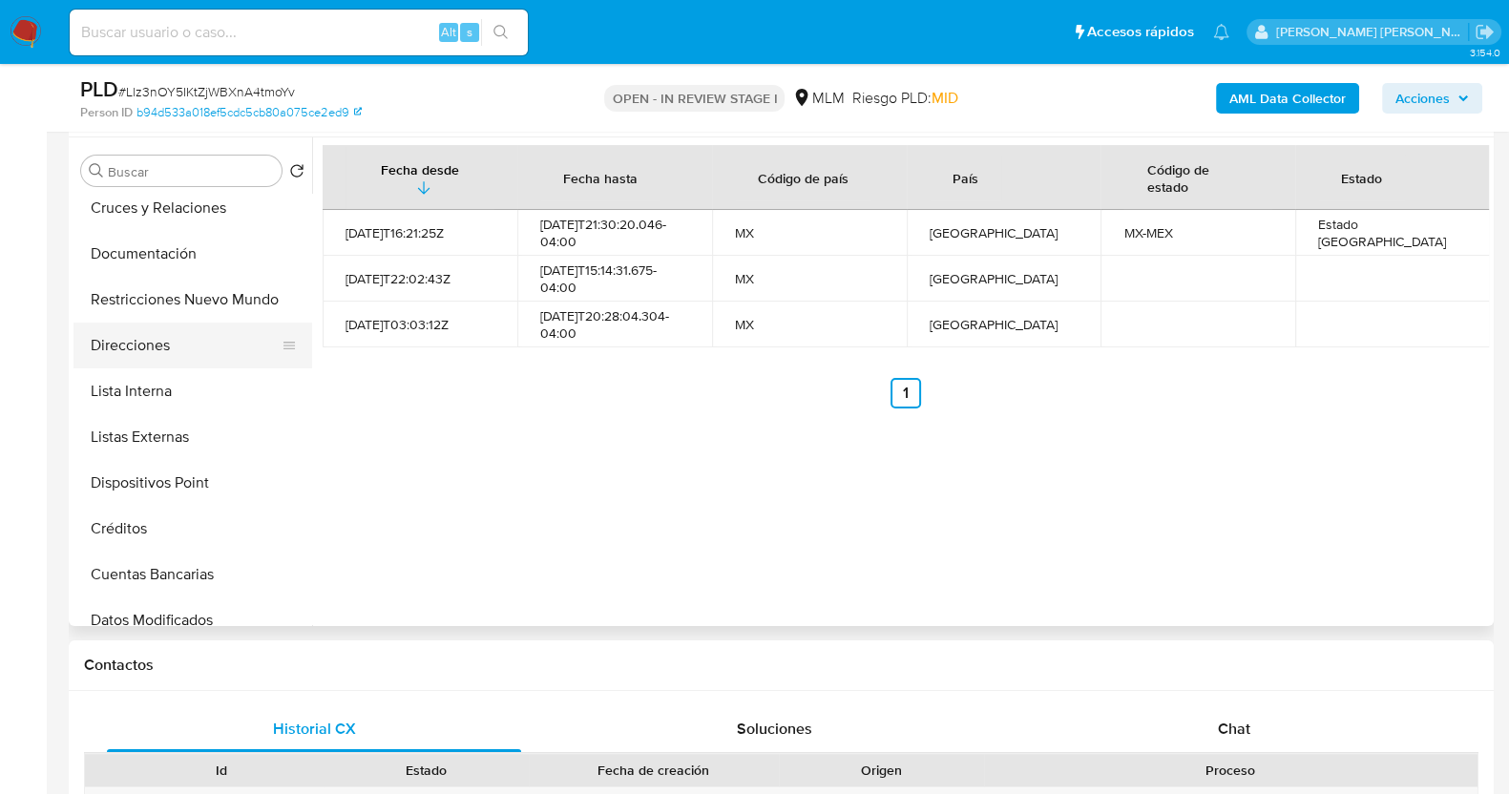
click at [153, 390] on button "Lista Interna" at bounding box center [192, 391] width 239 height 46
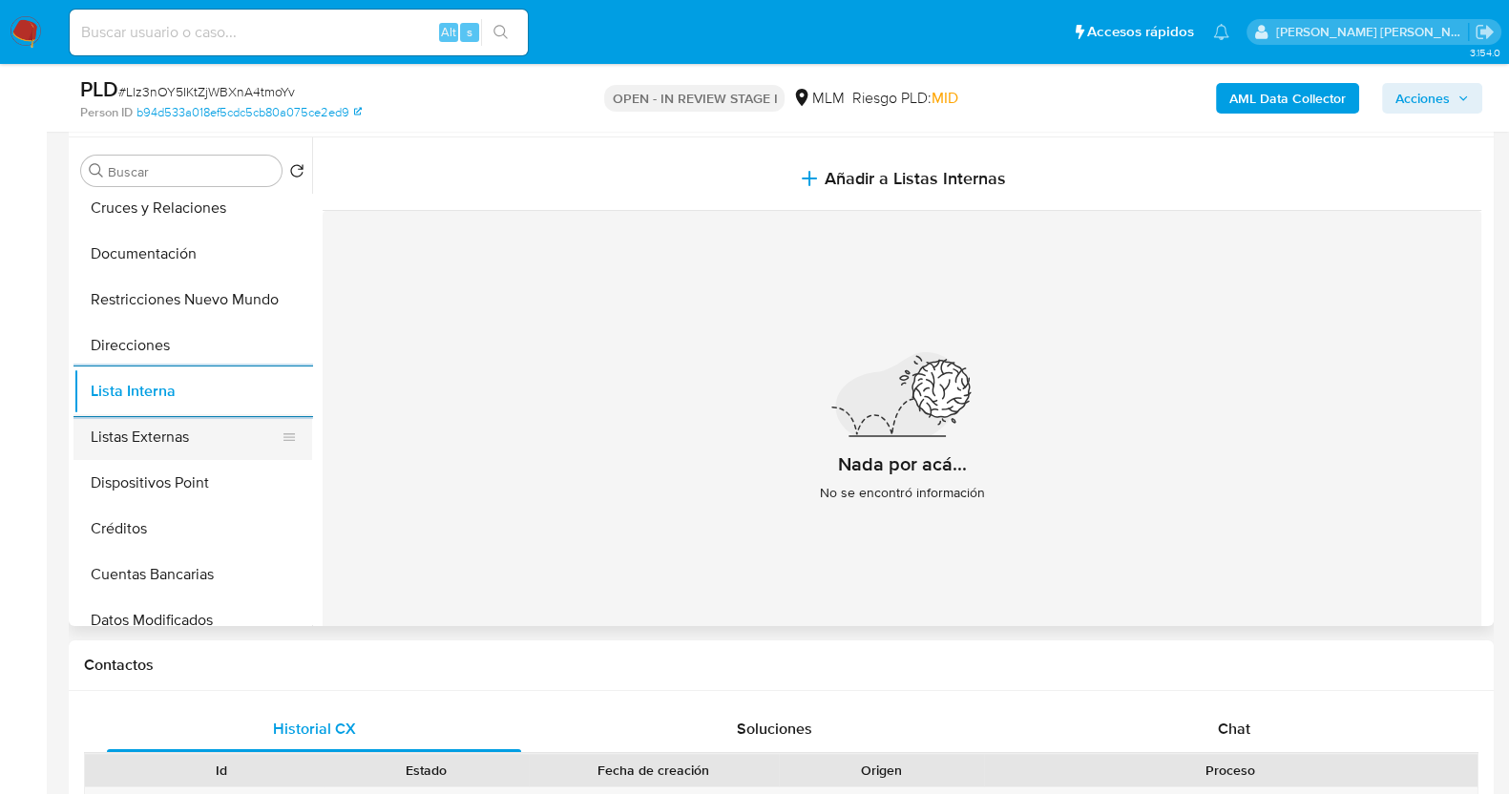
click at [177, 438] on button "Listas Externas" at bounding box center [184, 437] width 223 height 46
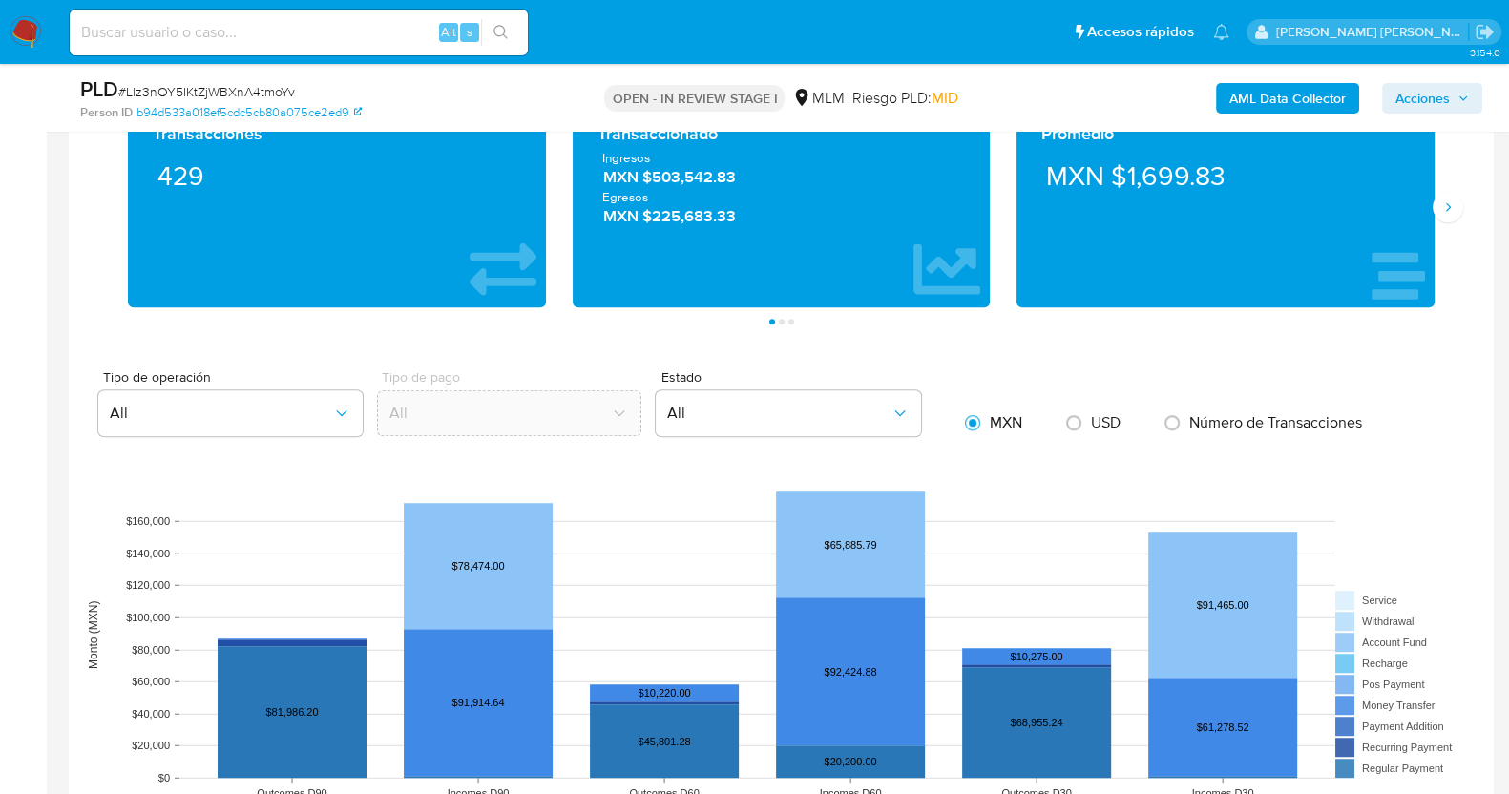
scroll to position [1386, 0]
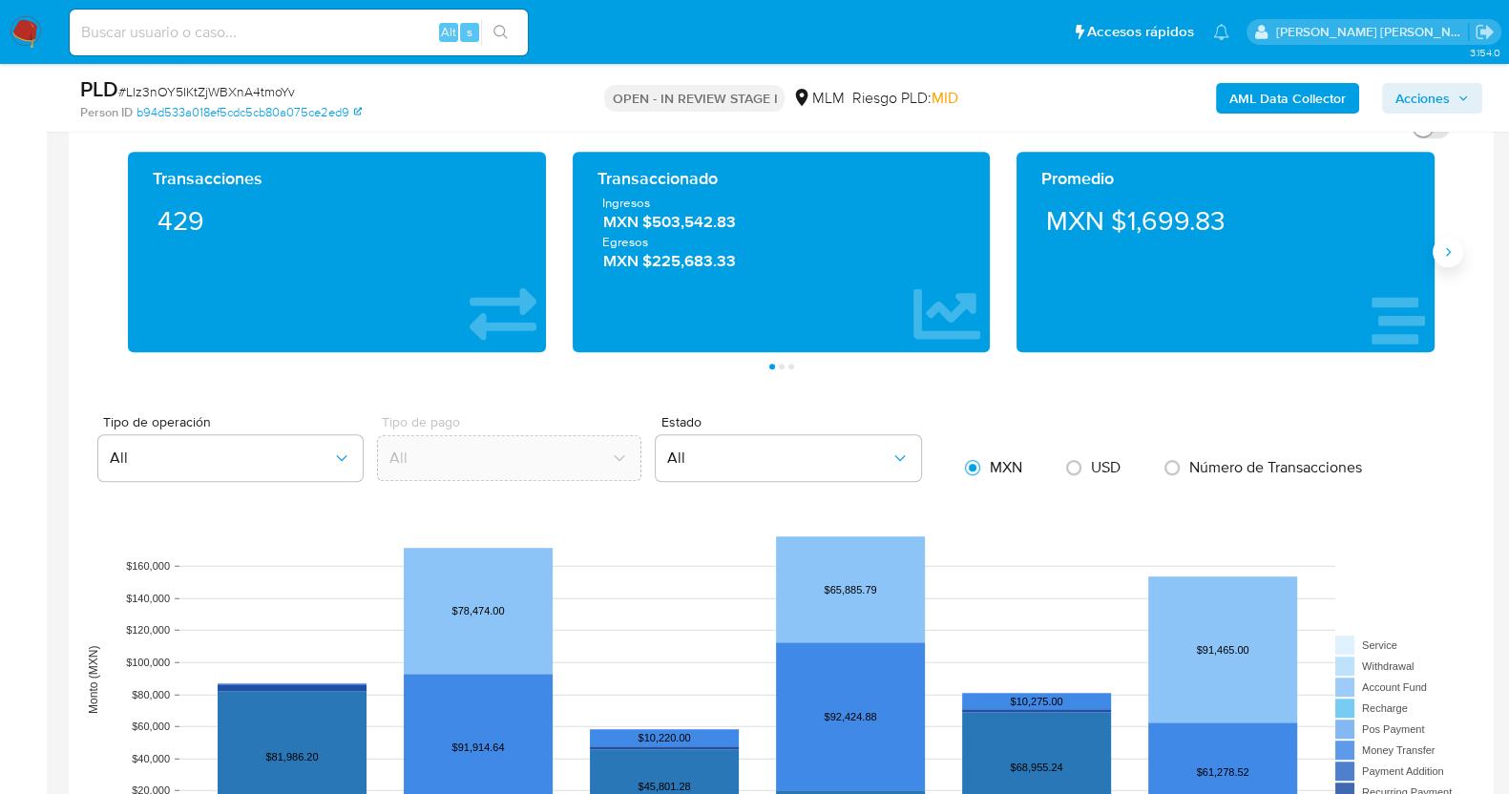
click at [1449, 256] on icon "Siguiente" at bounding box center [1447, 251] width 15 height 15
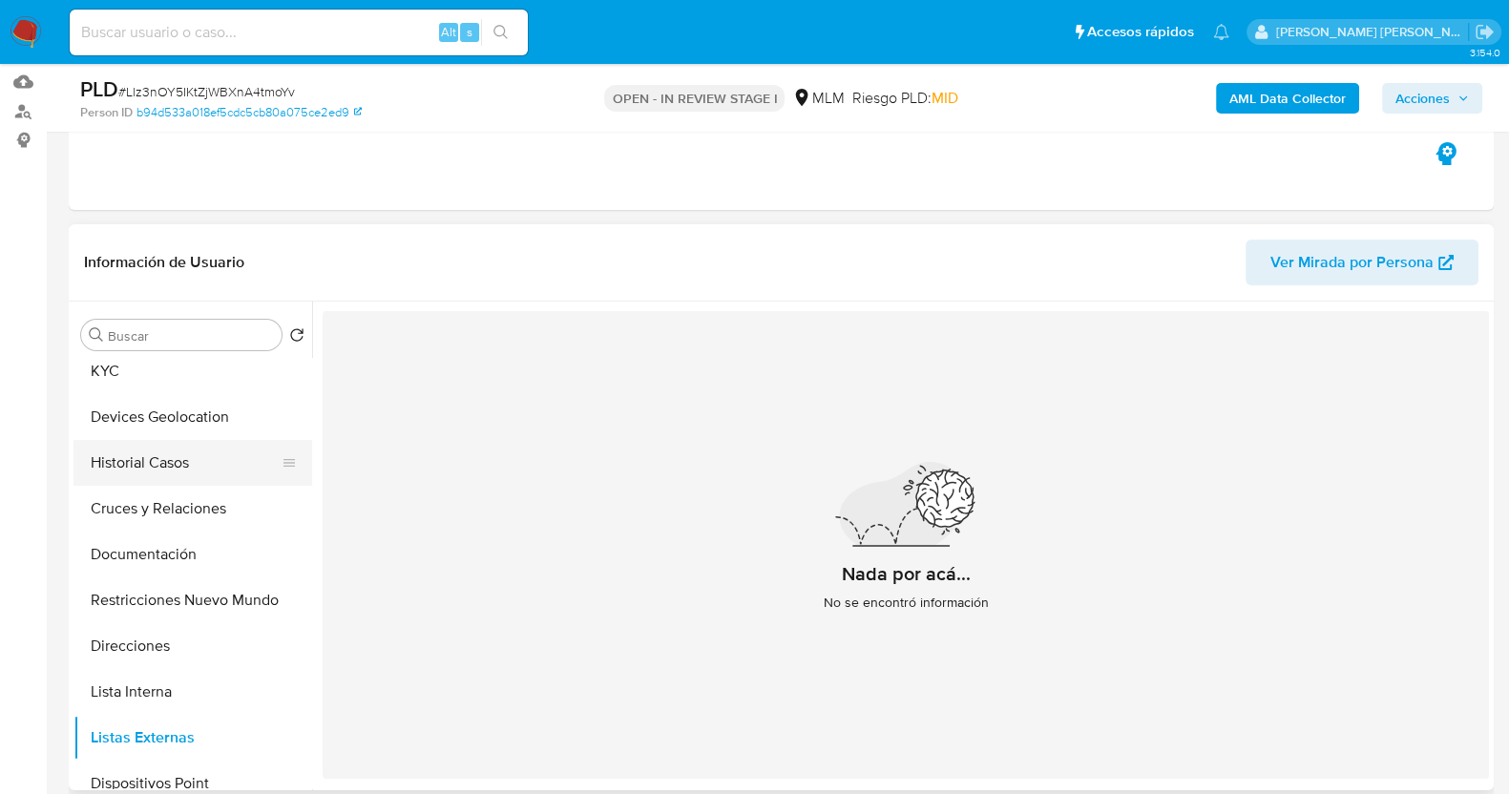
scroll to position [0, 0]
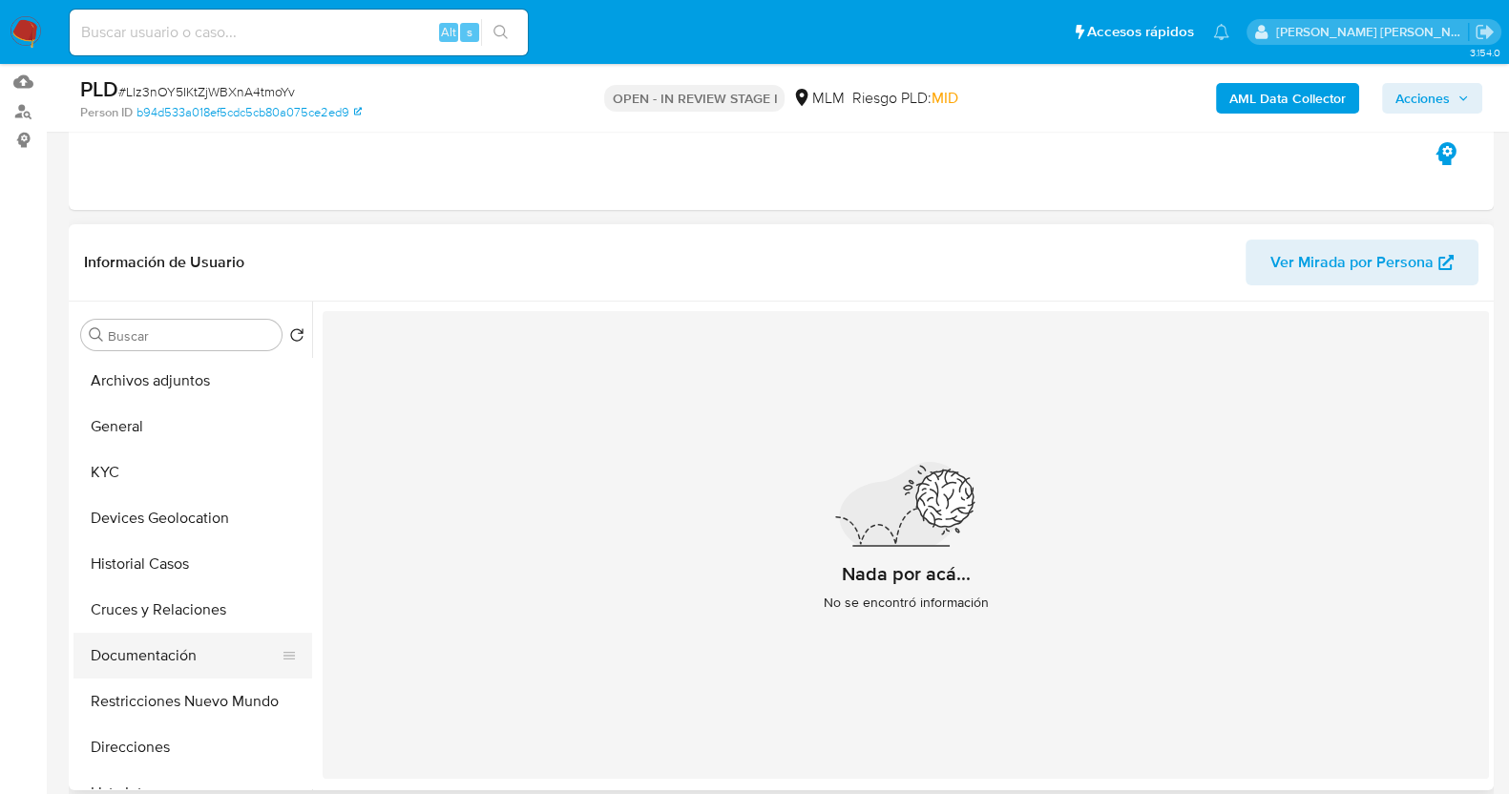
click at [168, 651] on button "Documentación" at bounding box center [184, 656] width 223 height 46
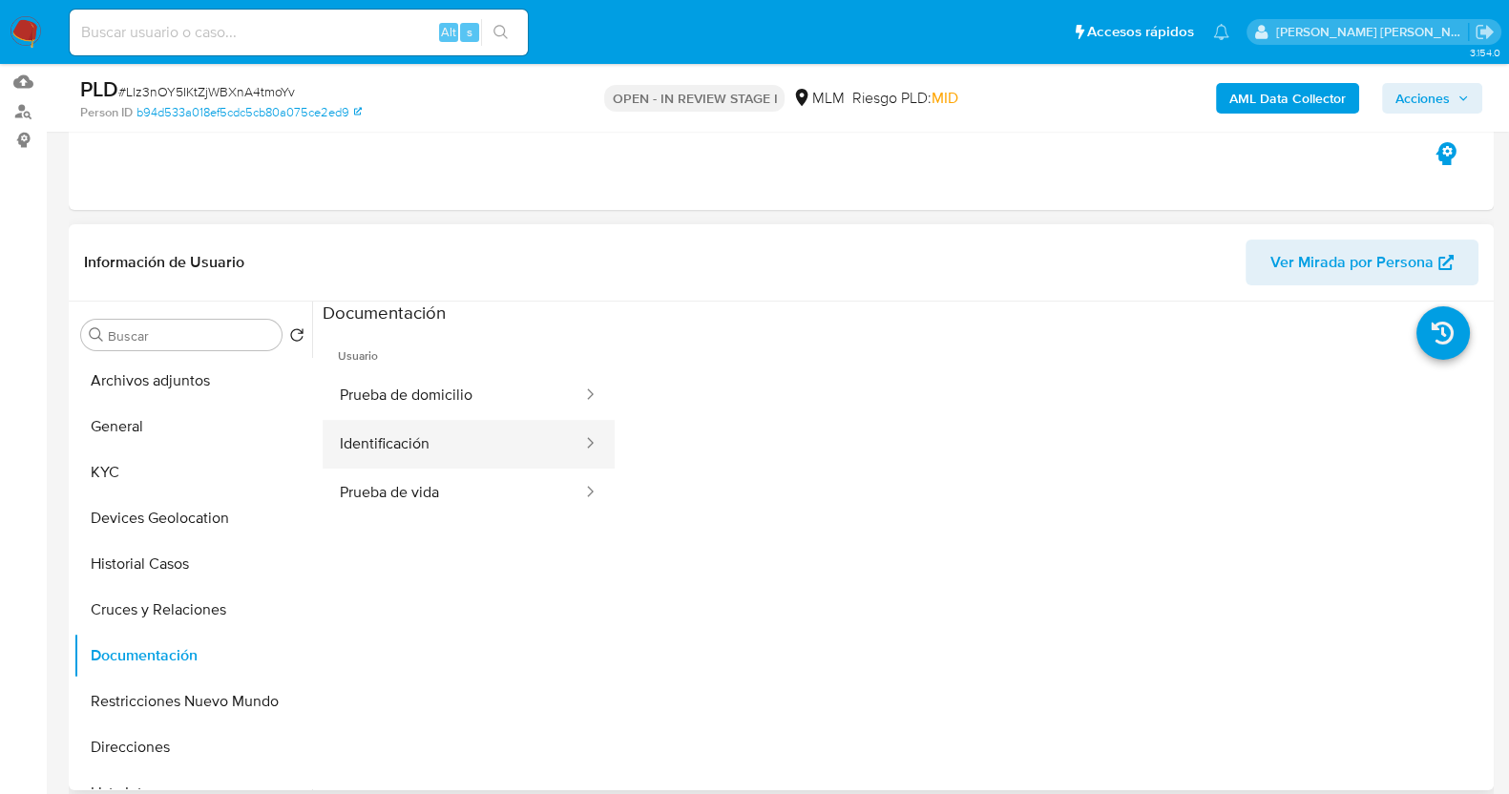
click at [496, 456] on button "Identificación" at bounding box center [453, 444] width 261 height 49
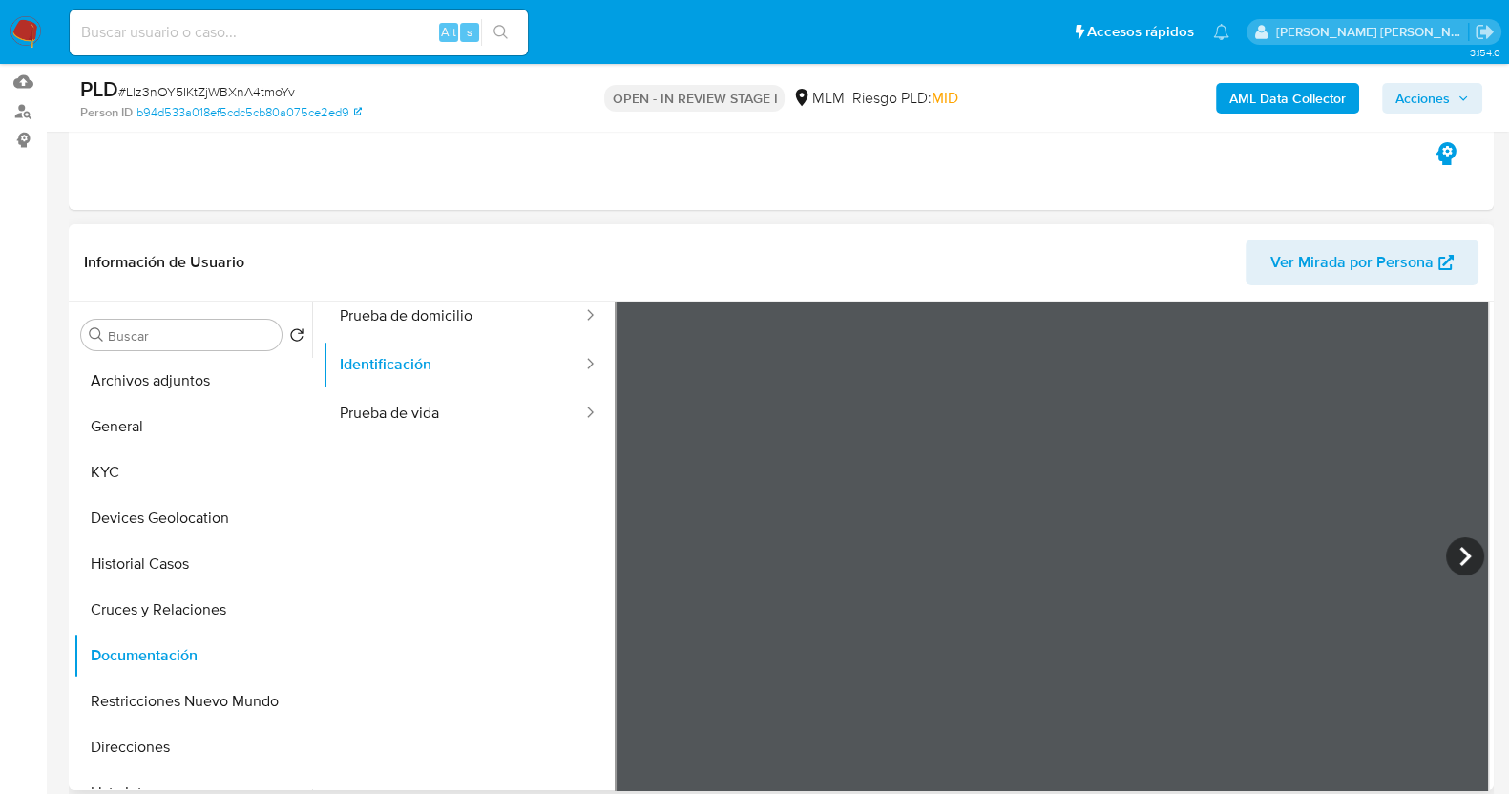
scroll to position [42, 0]
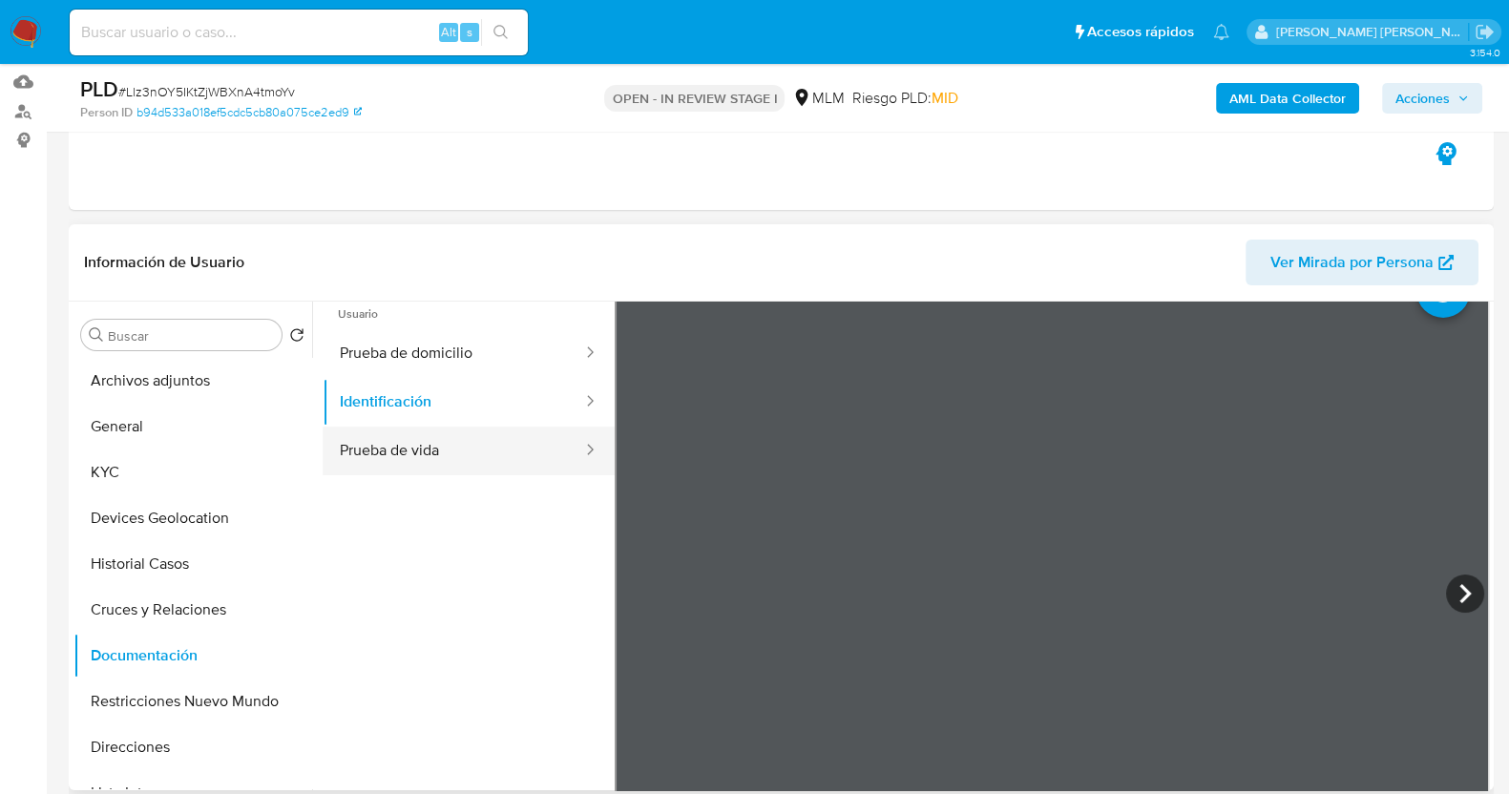
click at [456, 431] on button "Prueba de vida" at bounding box center [453, 451] width 261 height 49
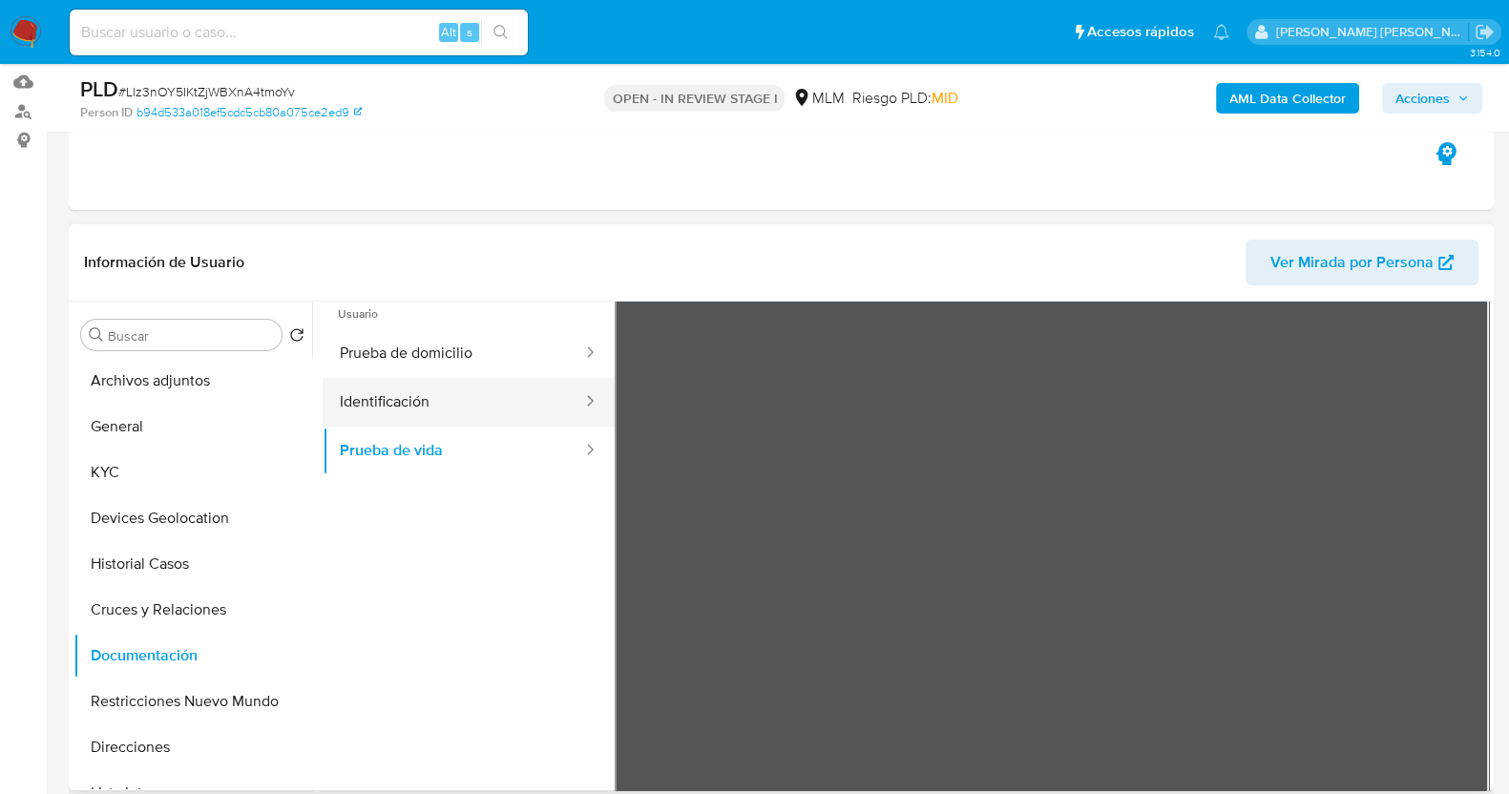
click at [472, 417] on button "Identificación" at bounding box center [453, 402] width 261 height 49
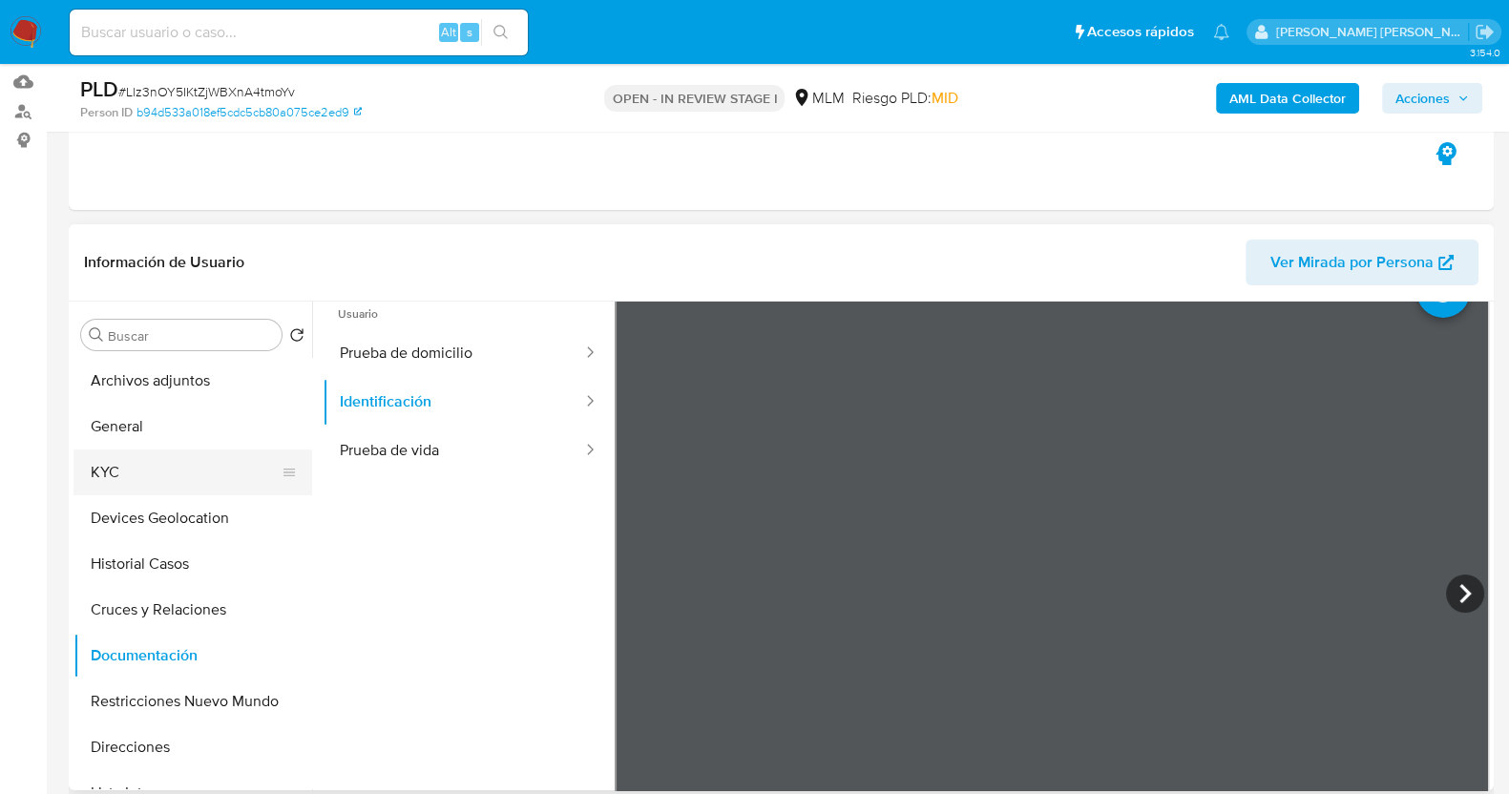
click at [164, 469] on button "KYC" at bounding box center [184, 472] width 223 height 46
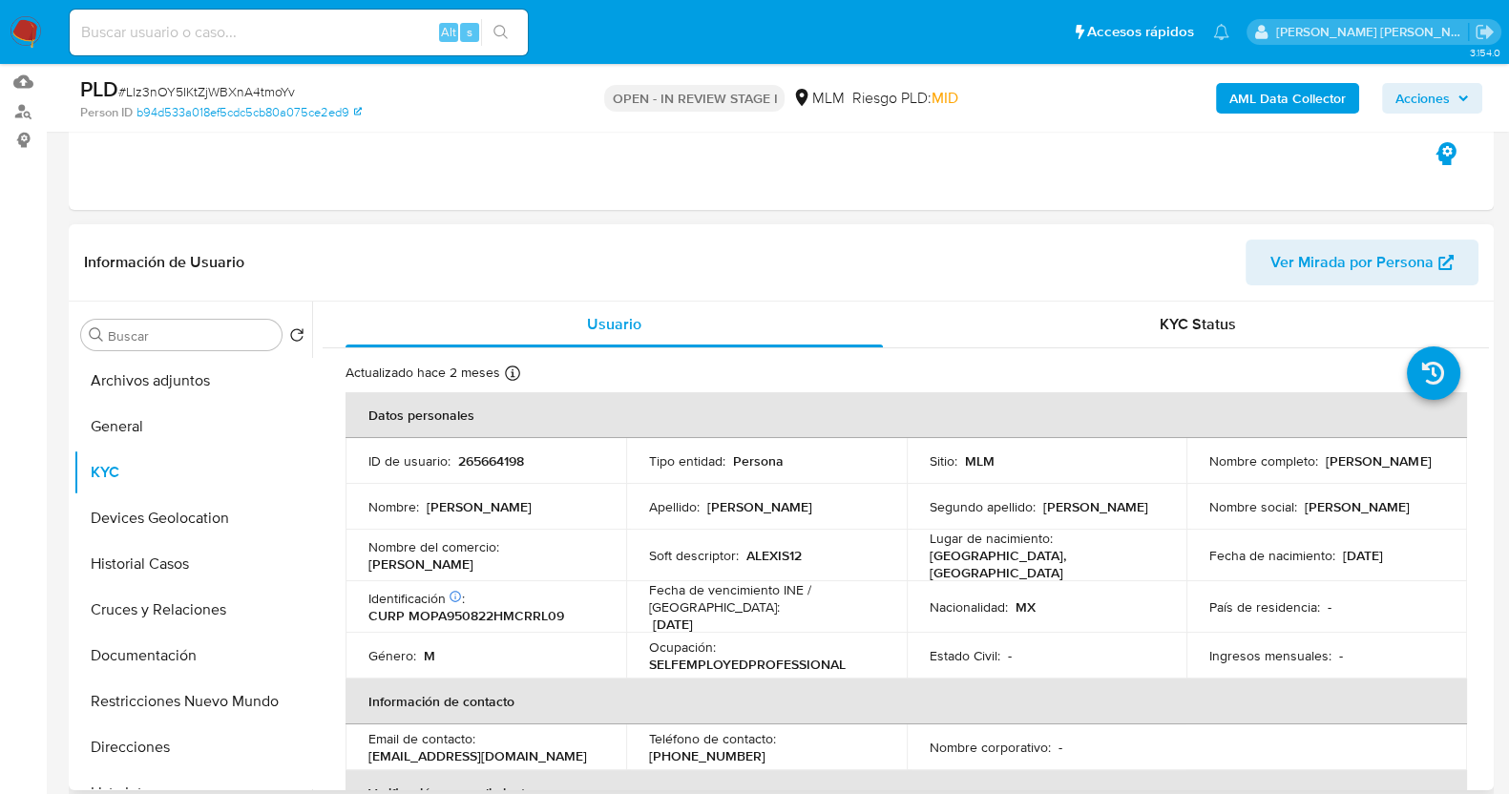
click at [496, 455] on p "265664198" at bounding box center [491, 460] width 66 height 17
copy p "265664198"
